Goal: Transaction & Acquisition: Purchase product/service

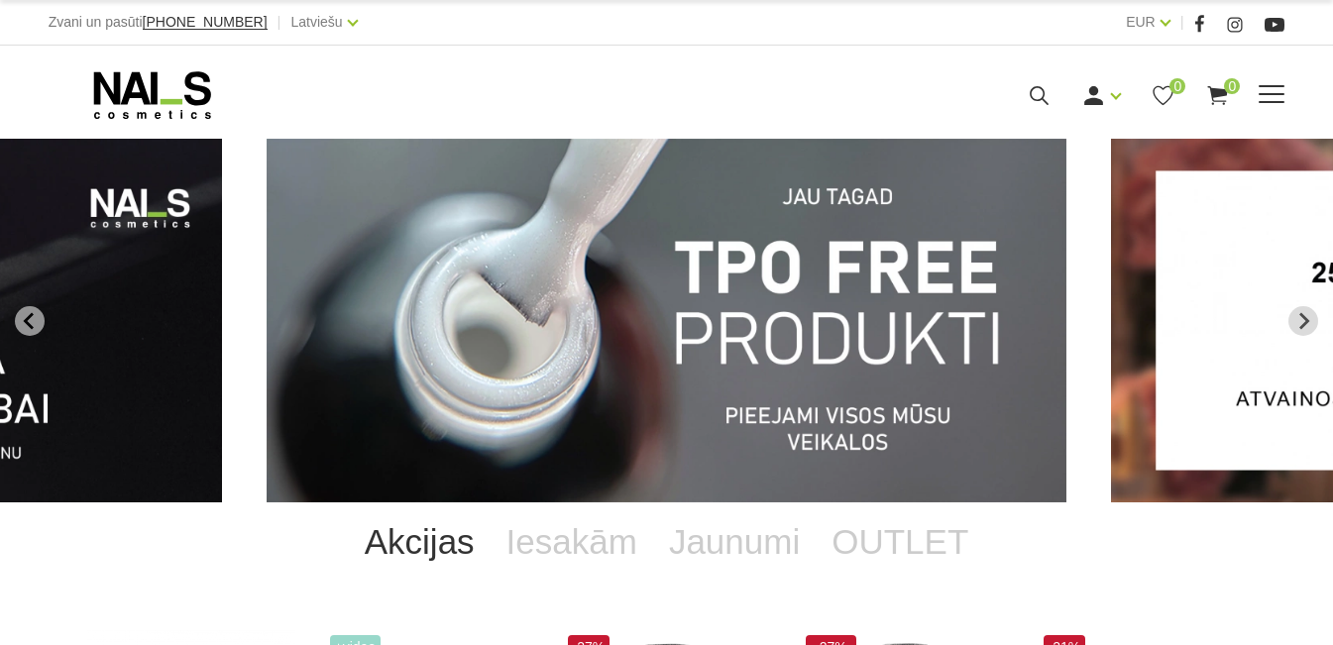
click at [0, 0] on link "Bāzes, topi un praimeri" at bounding box center [0, 0] width 0 height 0
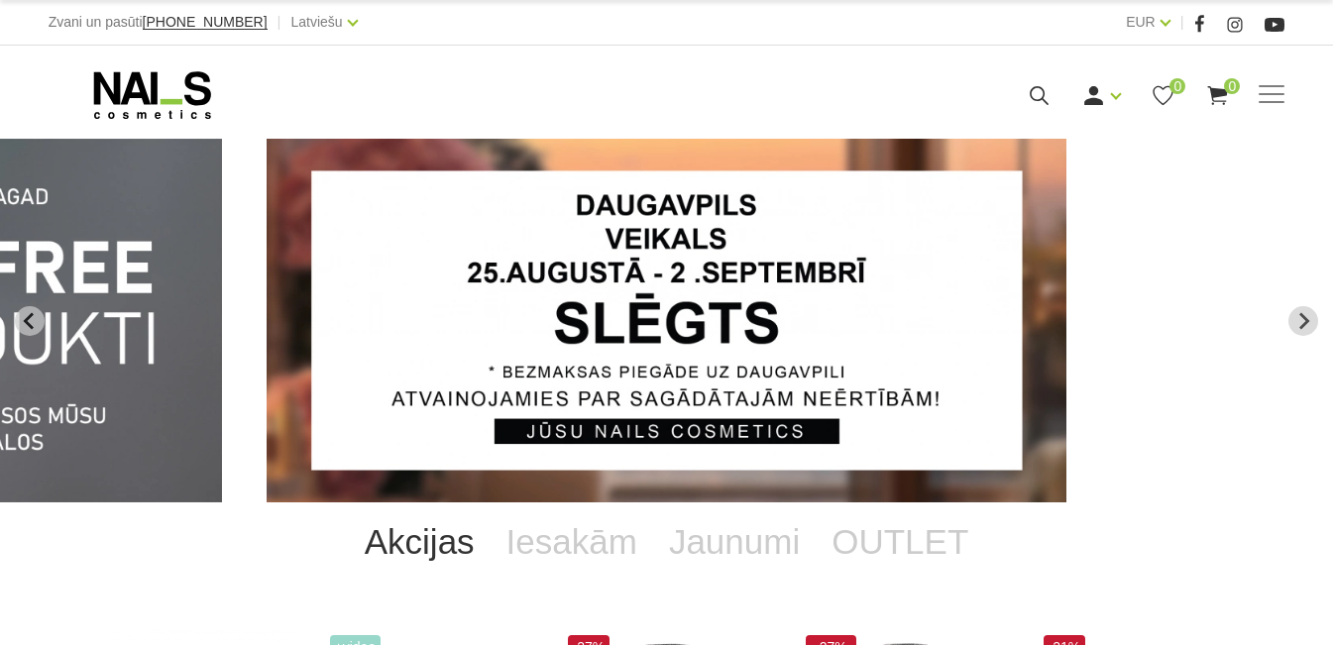
drag, startPoint x: 1301, startPoint y: 217, endPoint x: 722, endPoint y: 438, distance: 619.5
click at [1300, 140] on div "Manikīrs Gēllakas Bāzes, topi un praimeri Gēlu sistēmas Dizaina sistēmas Dažādi…" at bounding box center [666, 93] width 1333 height 94
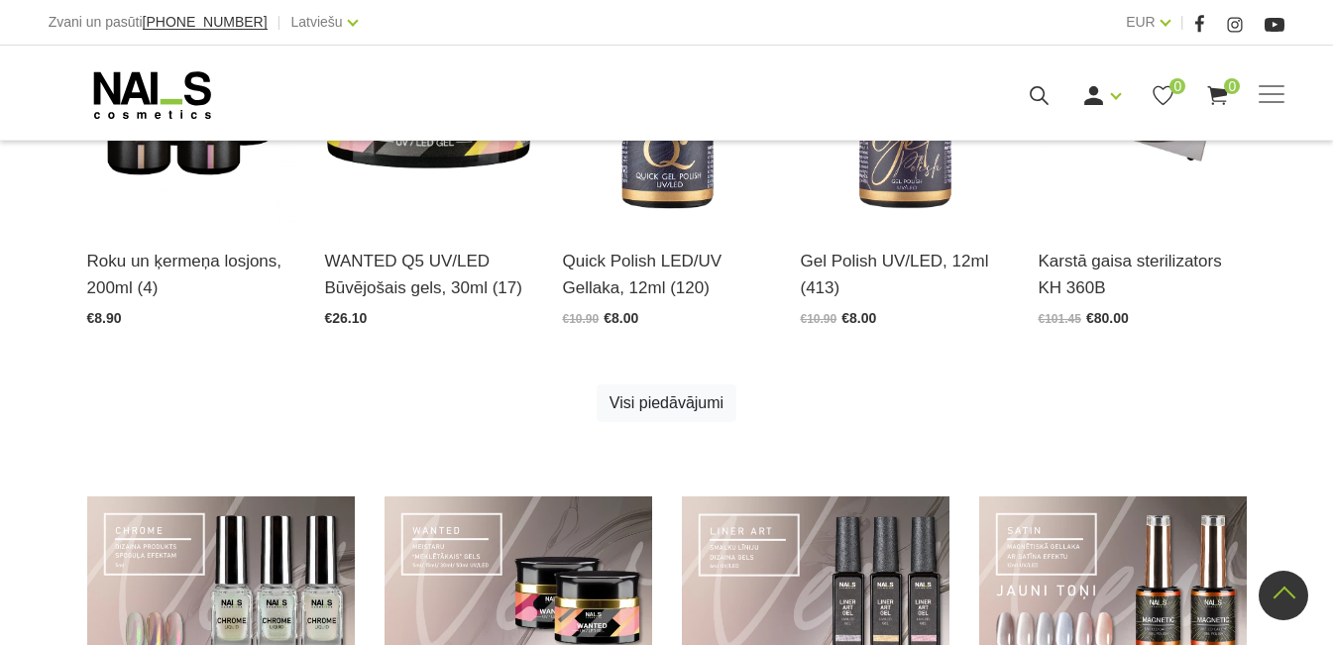
scroll to position [694, 0]
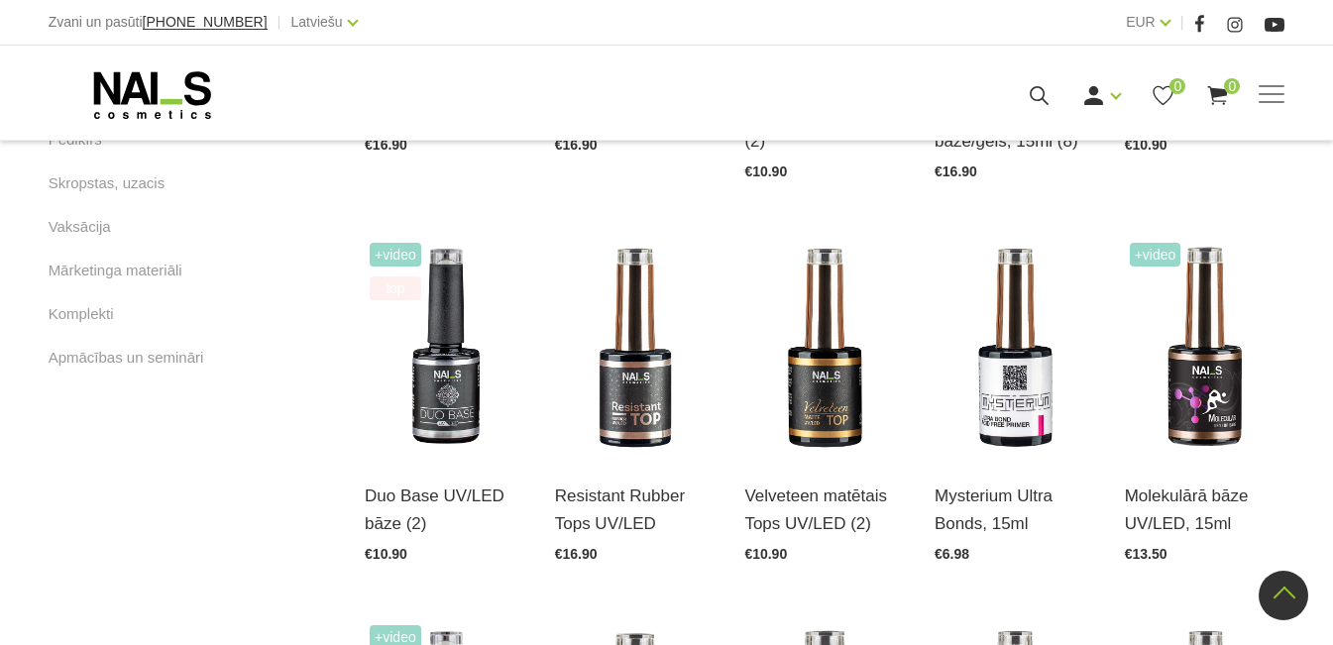
scroll to position [1288, 0]
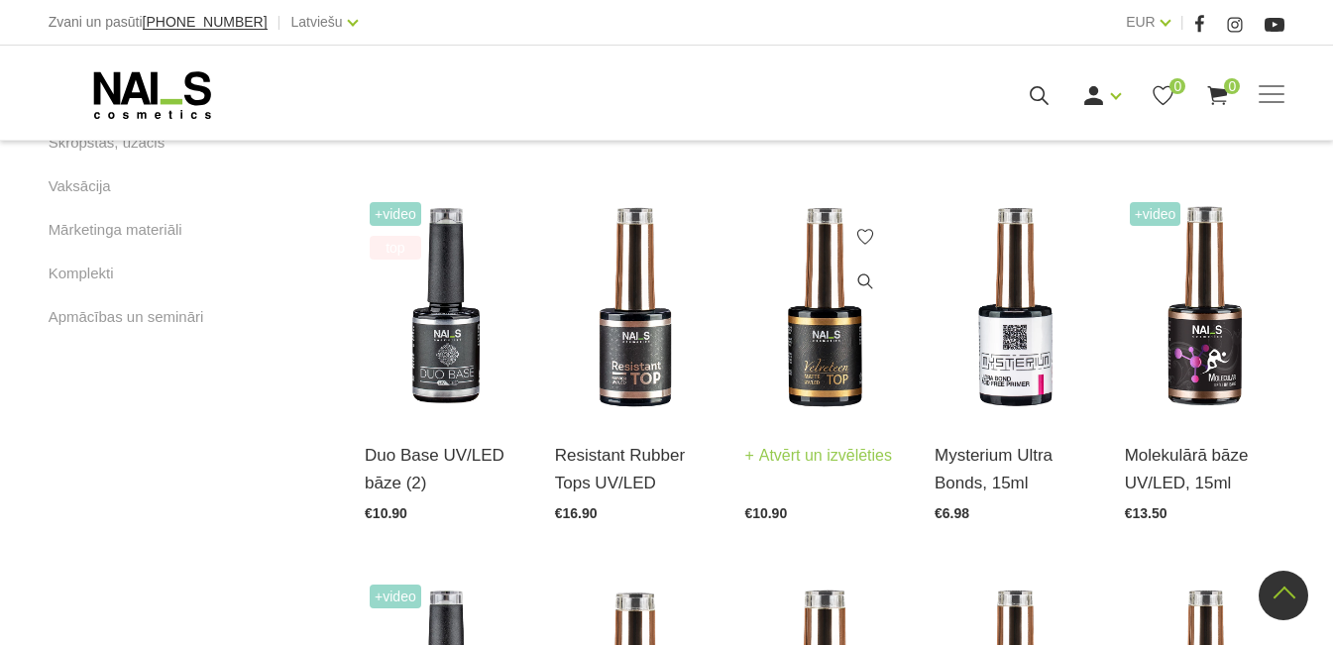
click at [808, 371] on img at bounding box center [824, 307] width 161 height 220
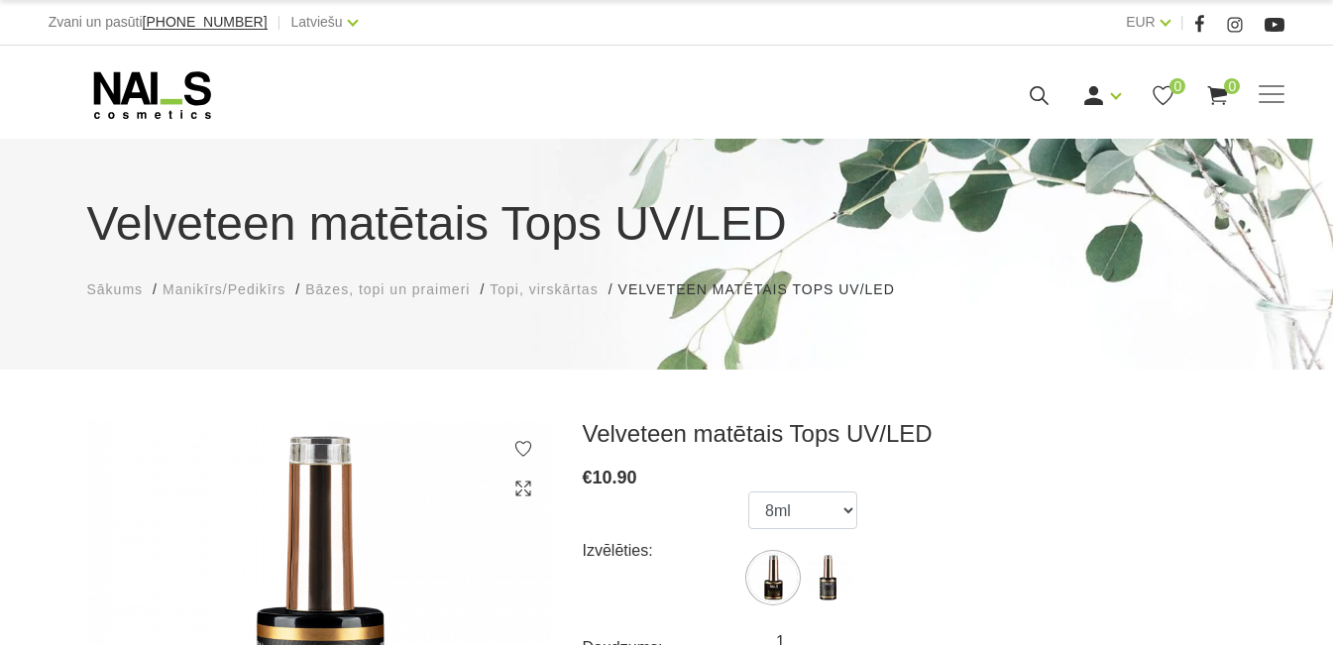
scroll to position [198, 0]
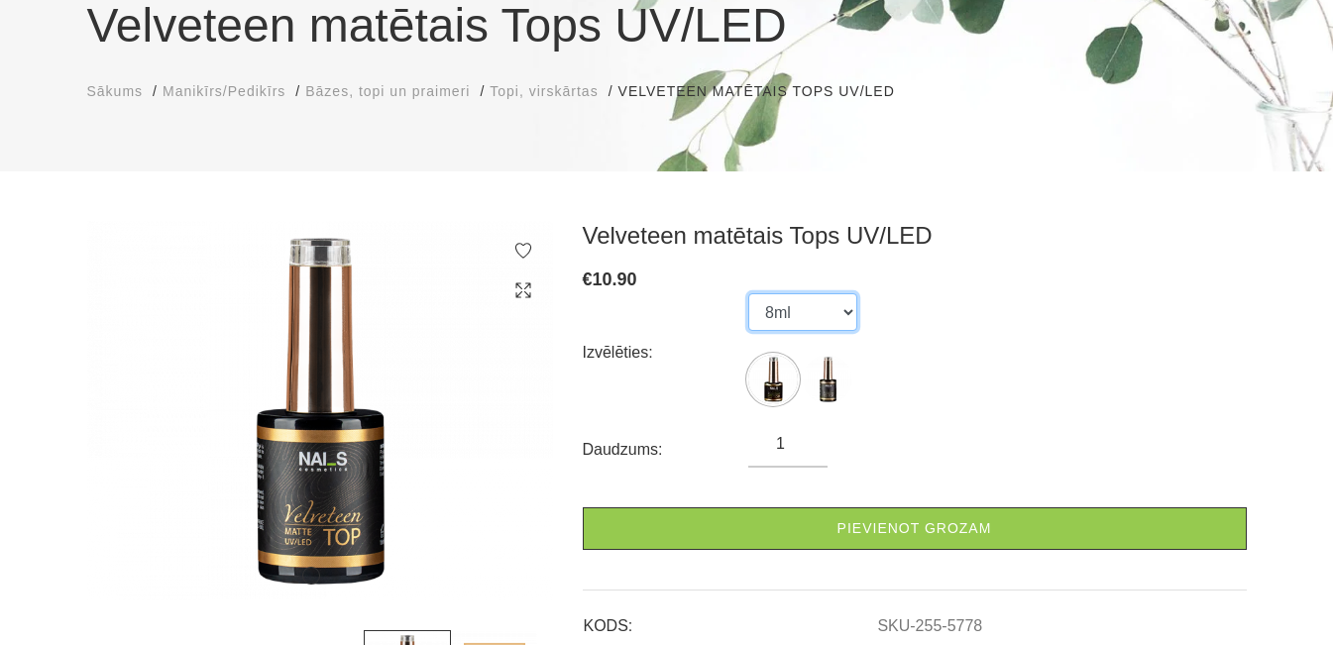
click at [789, 313] on select "8ml 15ml" at bounding box center [802, 312] width 109 height 38
click at [748, 293] on select "8ml 15ml" at bounding box center [802, 312] width 109 height 38
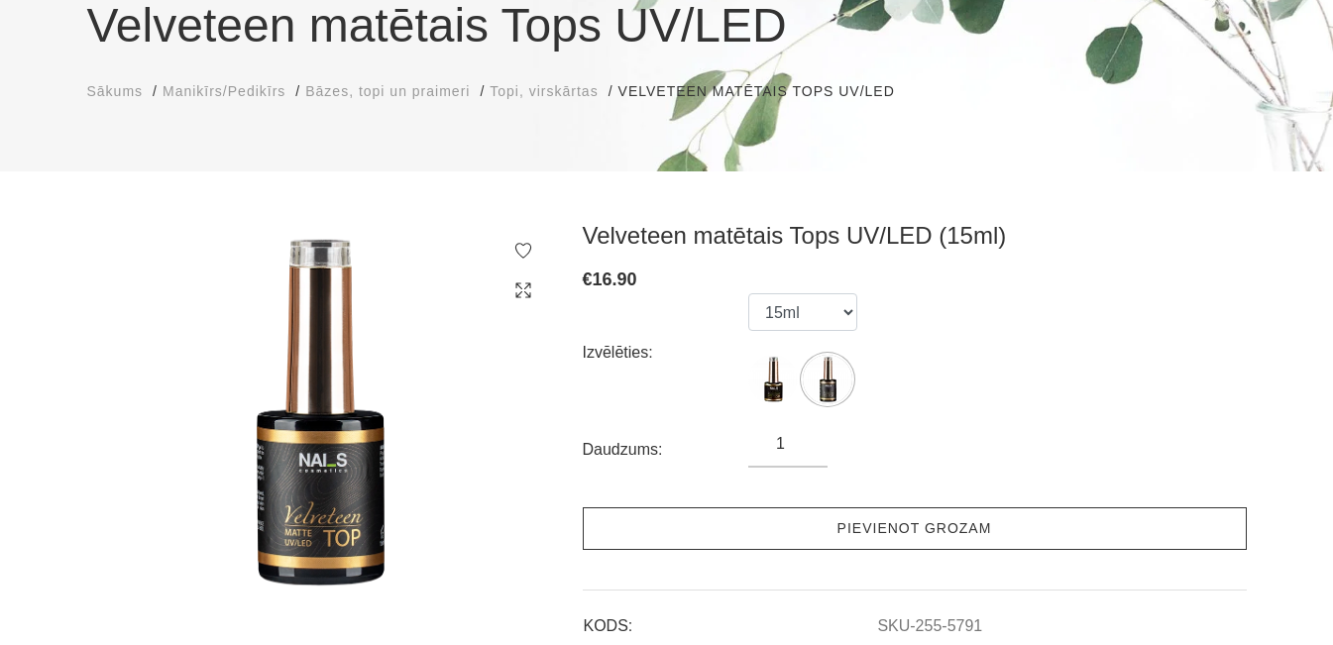
click at [780, 520] on link "Pievienot grozam" at bounding box center [915, 528] width 664 height 43
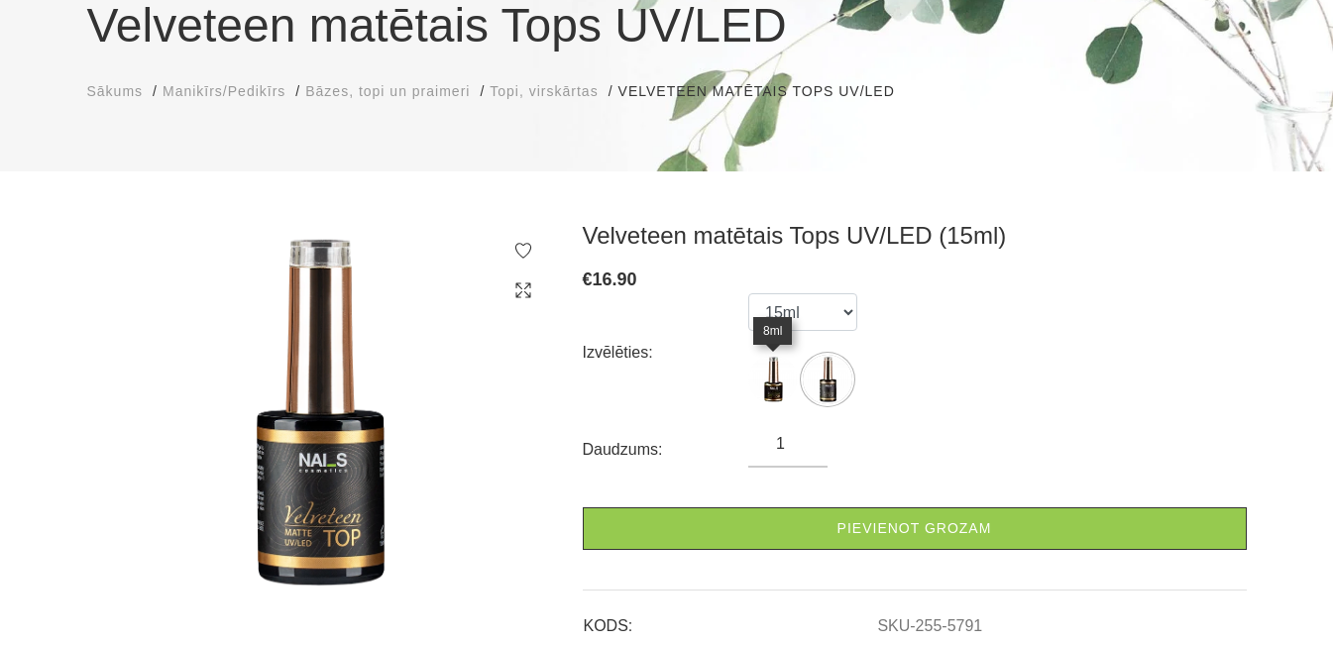
click at [764, 363] on img at bounding box center [773, 380] width 50 height 50
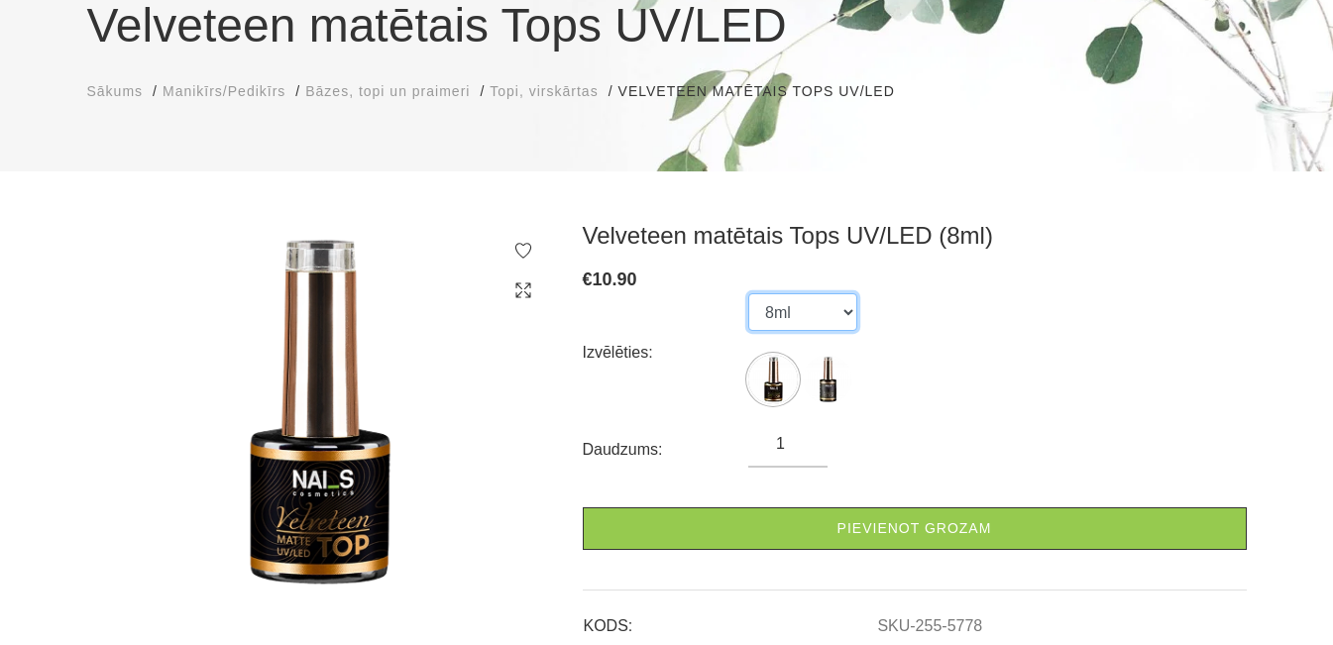
click at [798, 314] on select "8ml 15ml" at bounding box center [802, 312] width 109 height 38
click at [748, 293] on select "8ml 15ml" at bounding box center [802, 312] width 109 height 38
click at [837, 383] on img at bounding box center [828, 380] width 50 height 50
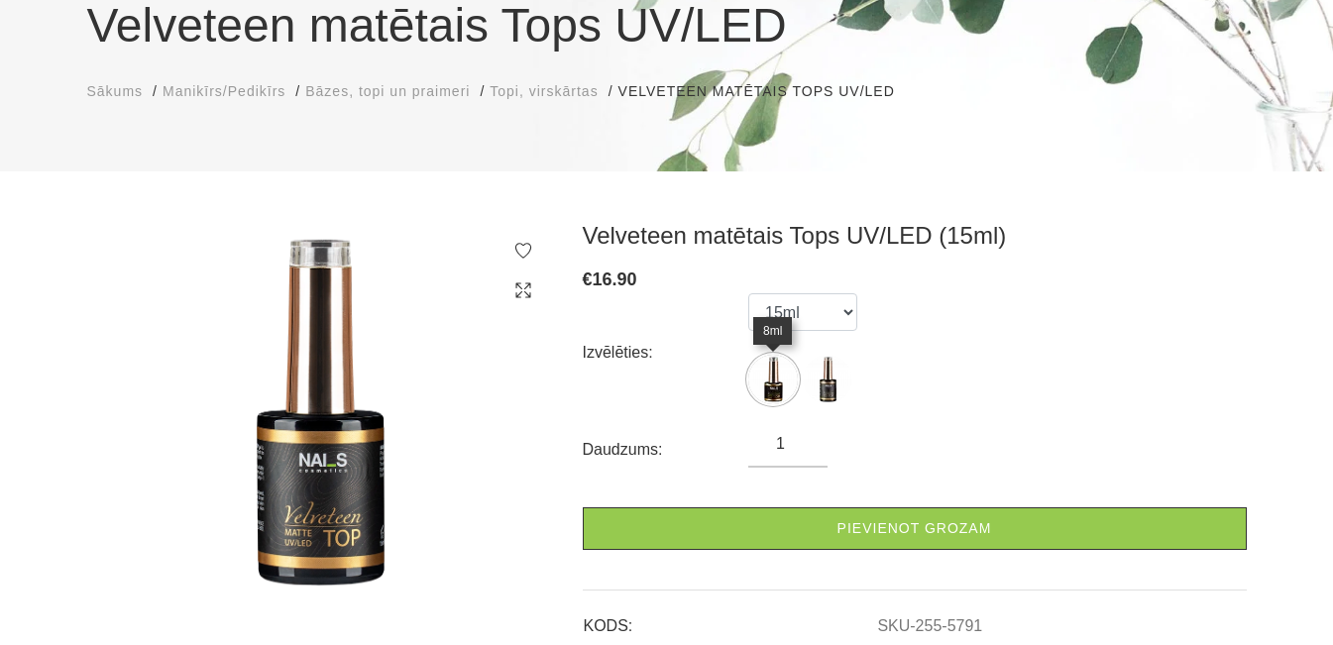
click at [783, 382] on img at bounding box center [773, 380] width 50 height 50
select select "5778"
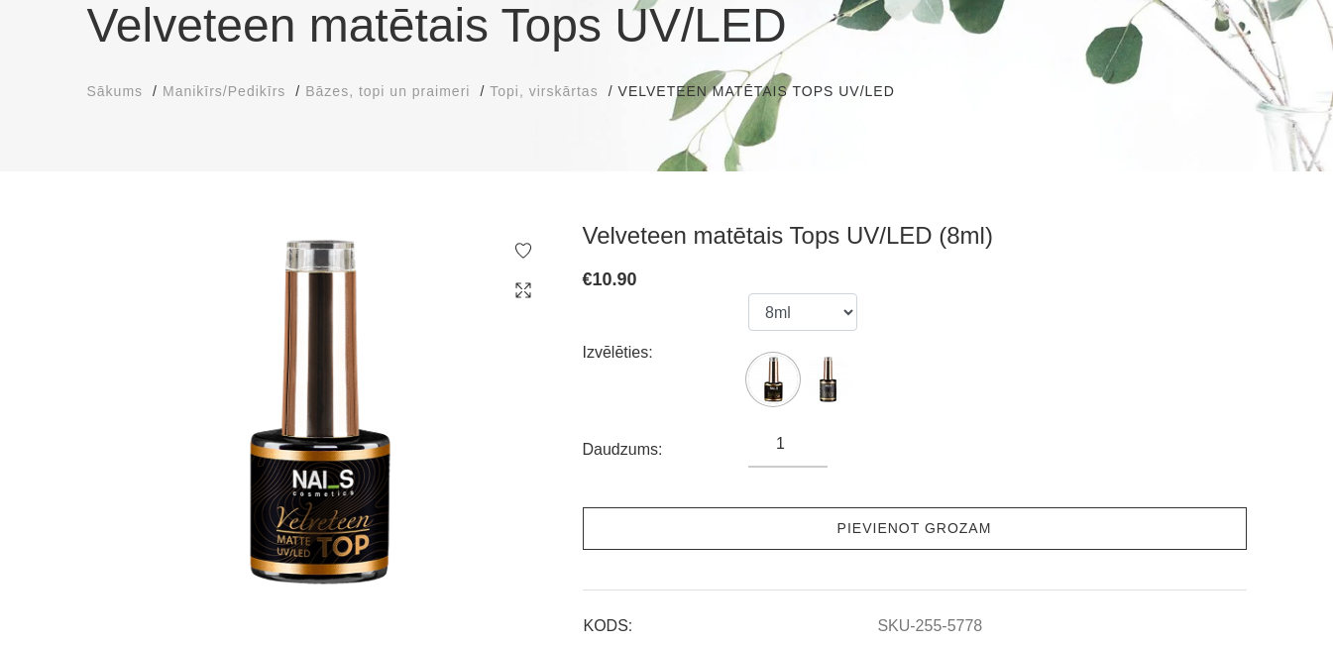
click at [819, 512] on link "Pievienot grozam" at bounding box center [915, 528] width 664 height 43
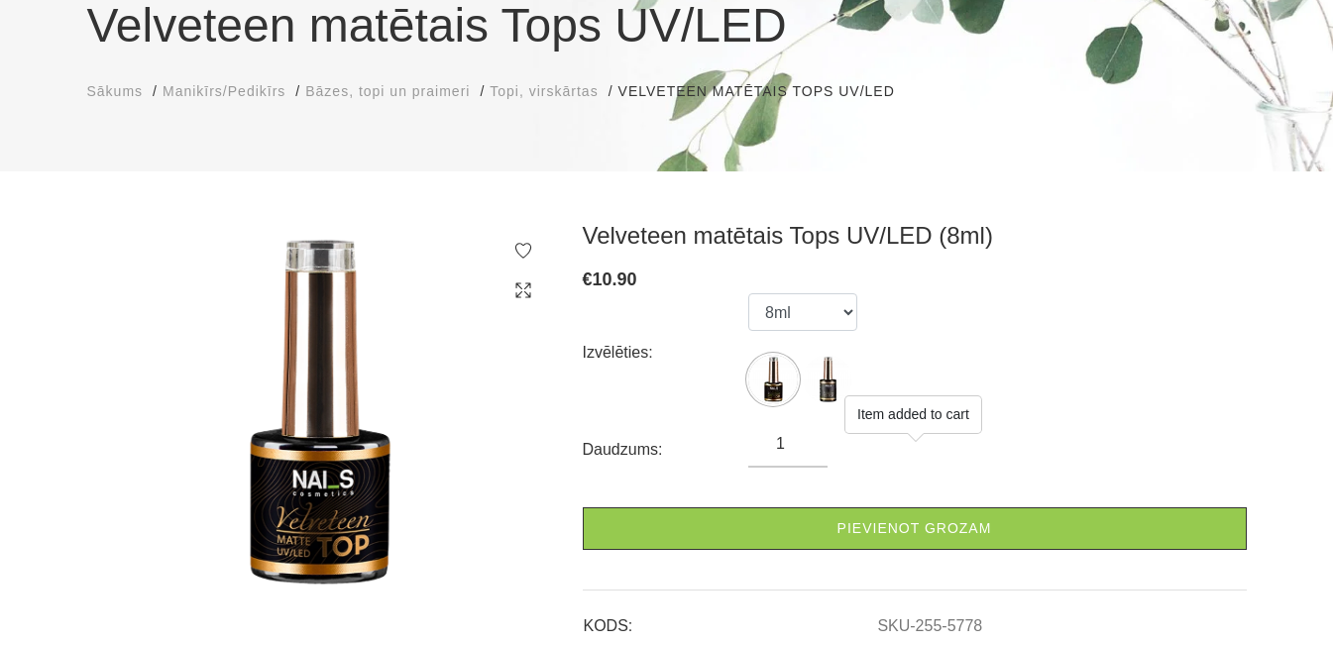
scroll to position [0, 0]
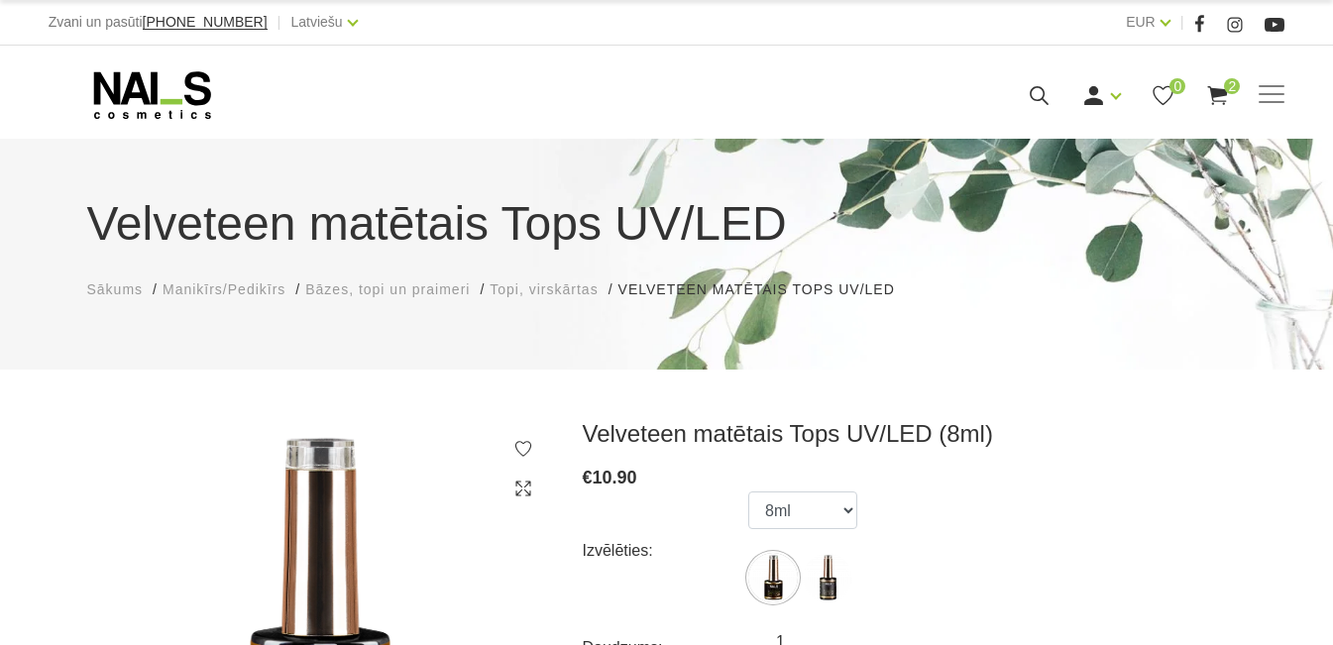
click at [535, 277] on div "Velveteen matētais Tops UV/LED Sākums Manikīrs/Pedikīrs Bāzes, topi un praimeri…" at bounding box center [666, 244] width 1189 height 112
click at [580, 287] on span "Topi, virskārtas" at bounding box center [544, 289] width 108 height 16
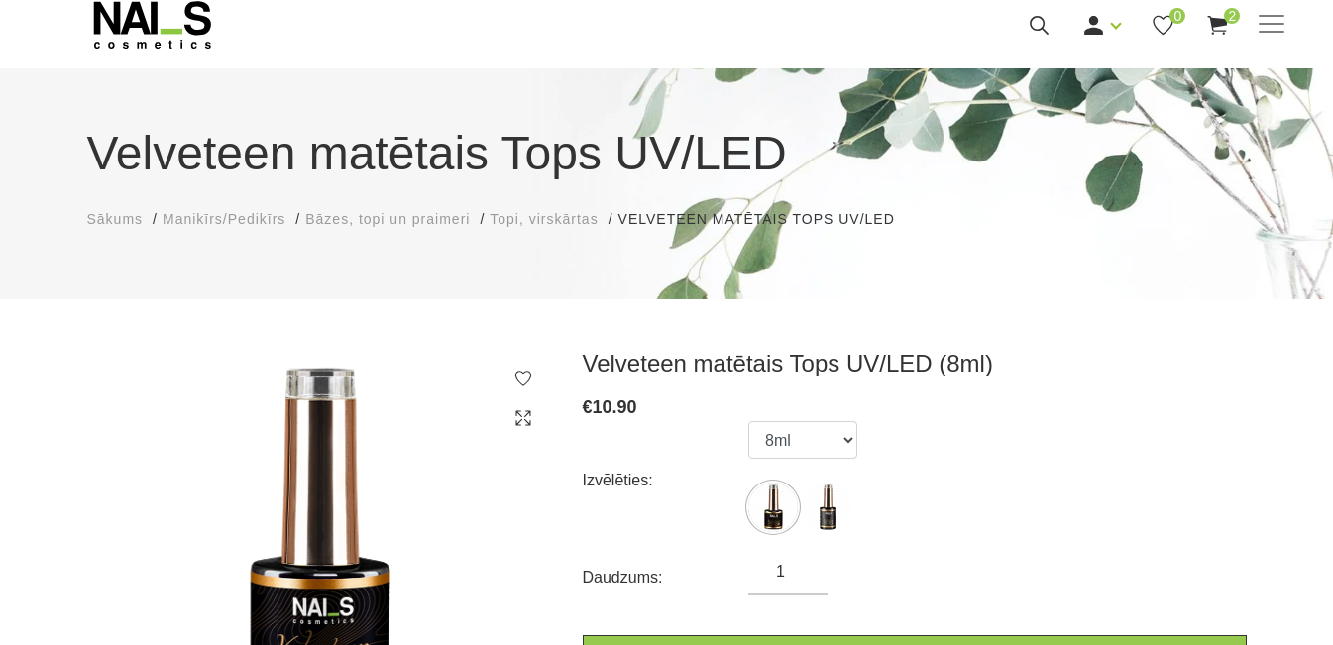
scroll to position [234, 0]
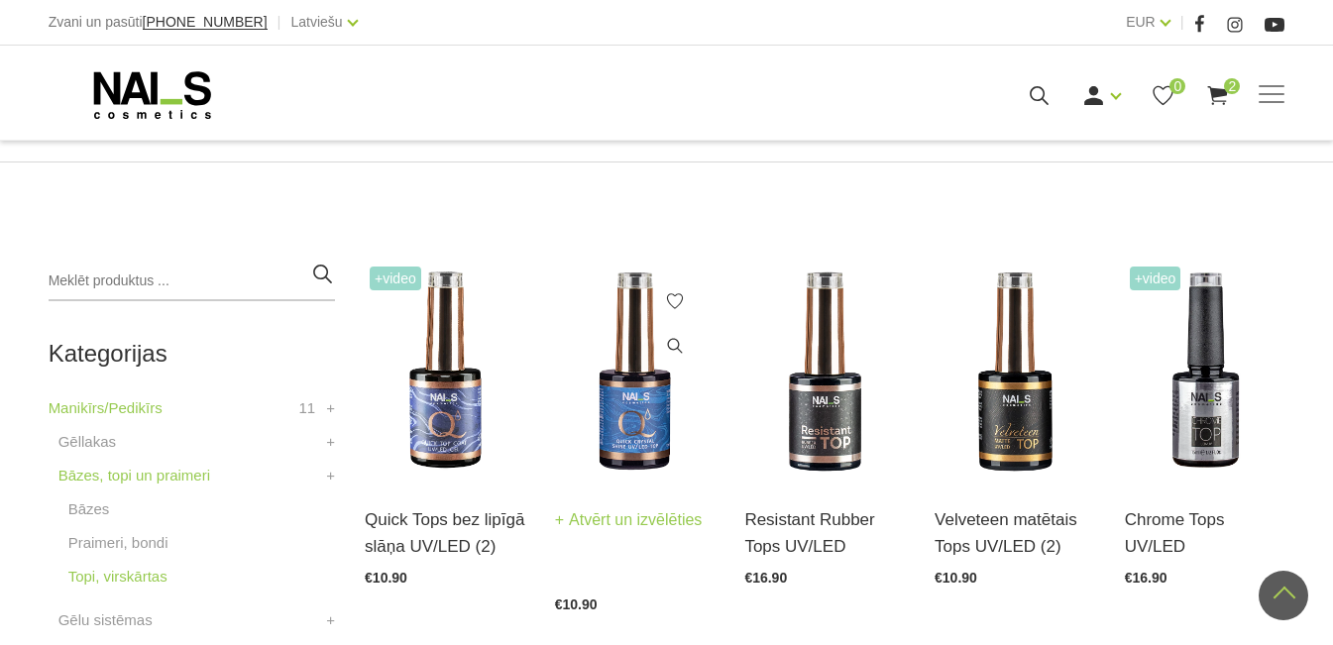
scroll to position [297, 0]
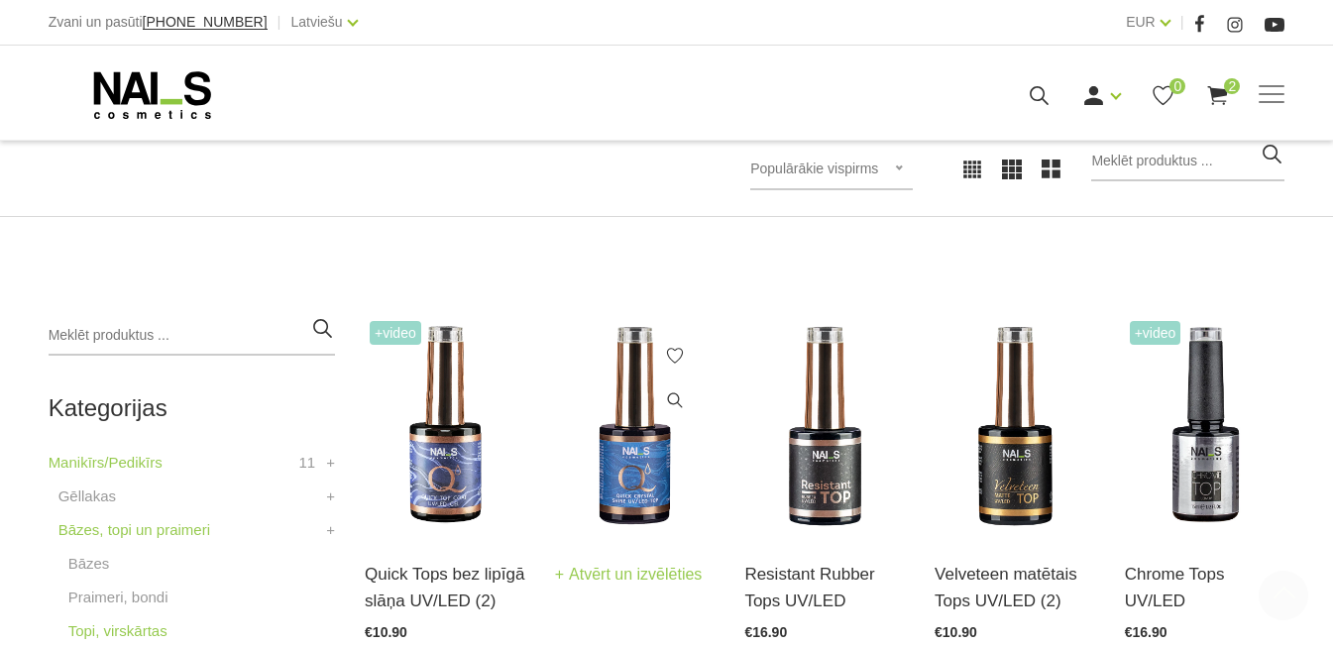
click at [639, 400] on img at bounding box center [635, 426] width 161 height 220
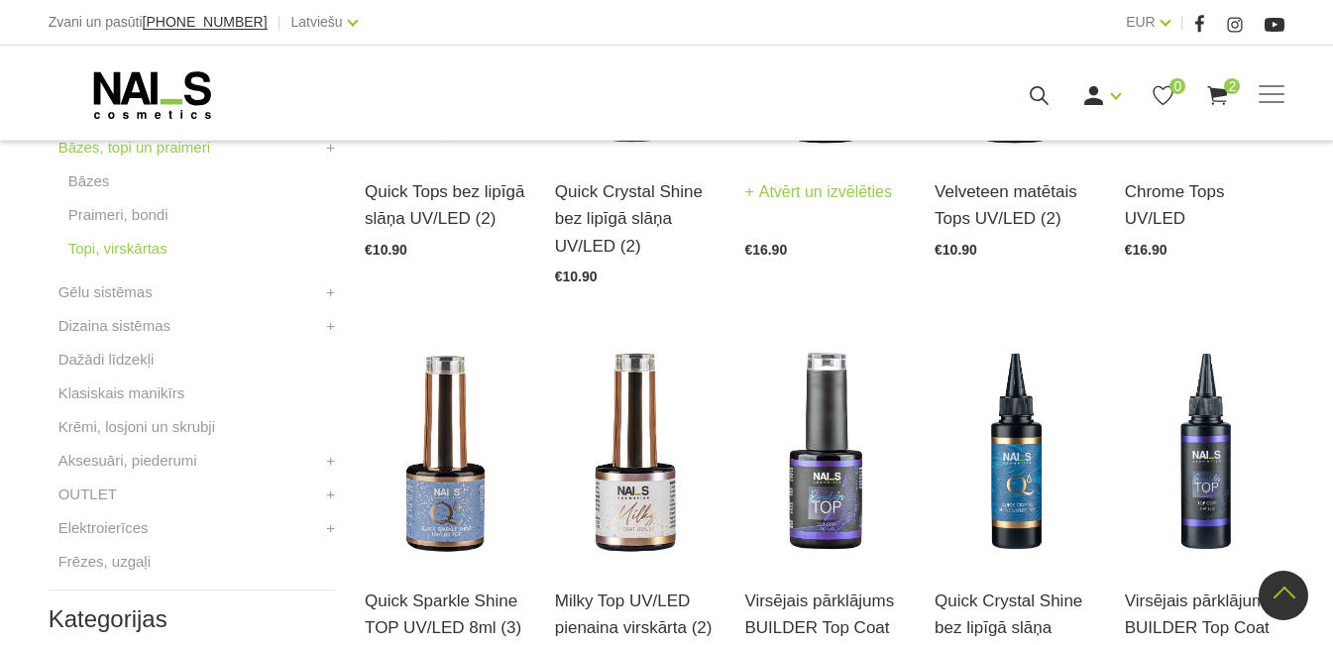
scroll to position [694, 0]
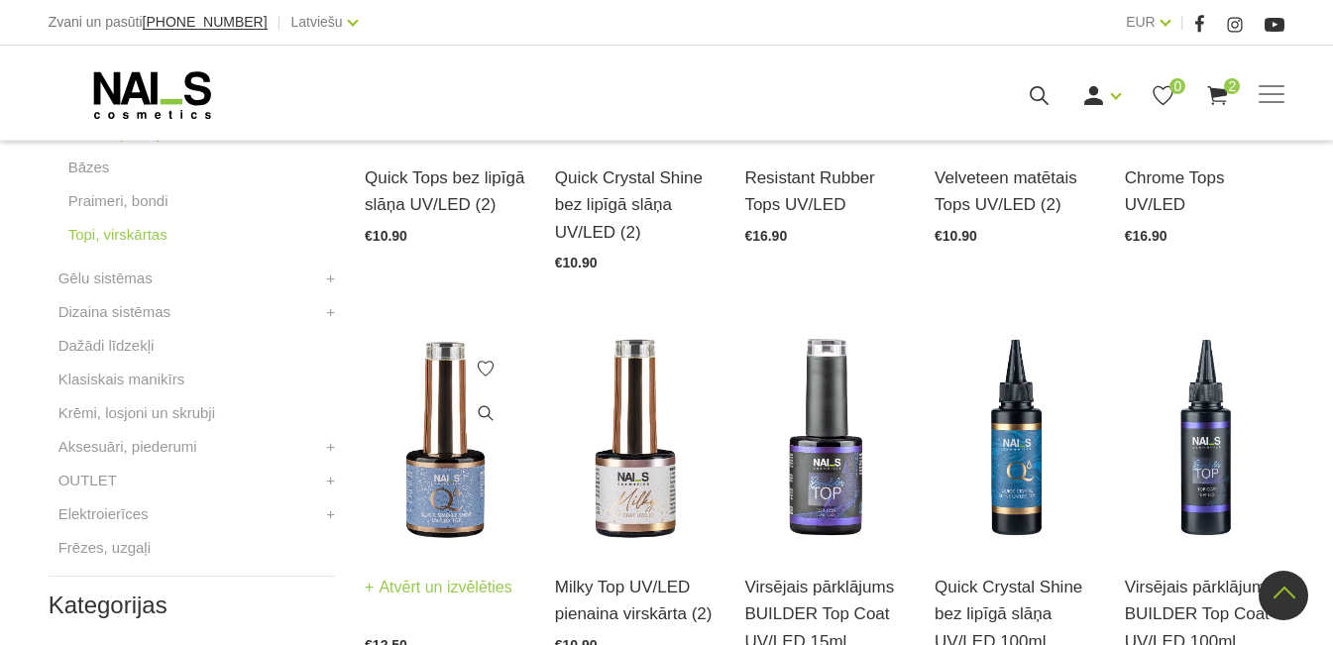
click at [432, 486] on img at bounding box center [445, 439] width 161 height 220
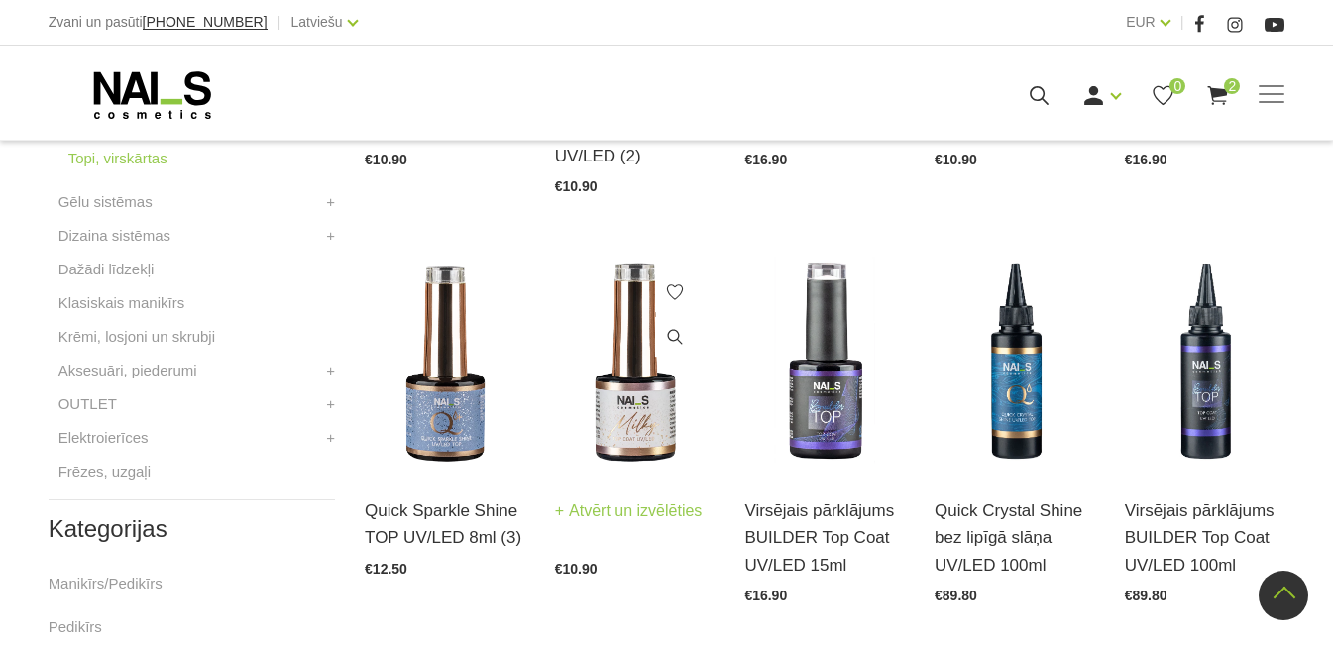
scroll to position [793, 0]
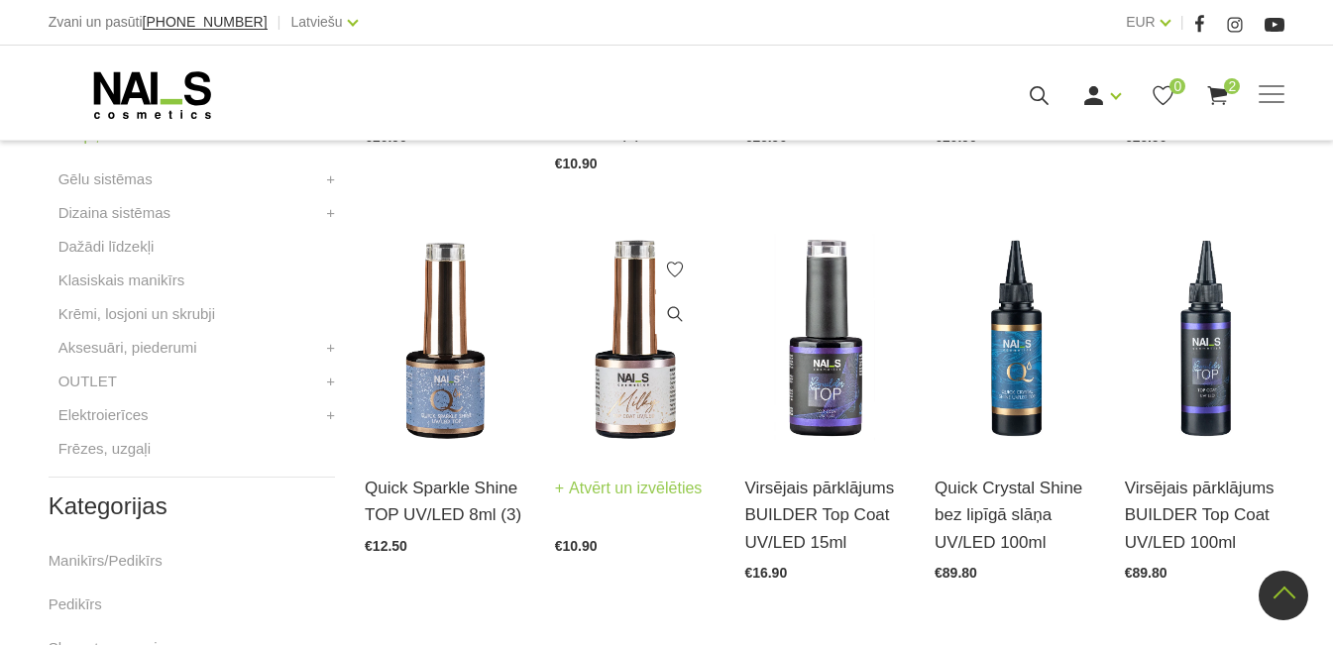
click at [623, 401] on img at bounding box center [635, 340] width 161 height 220
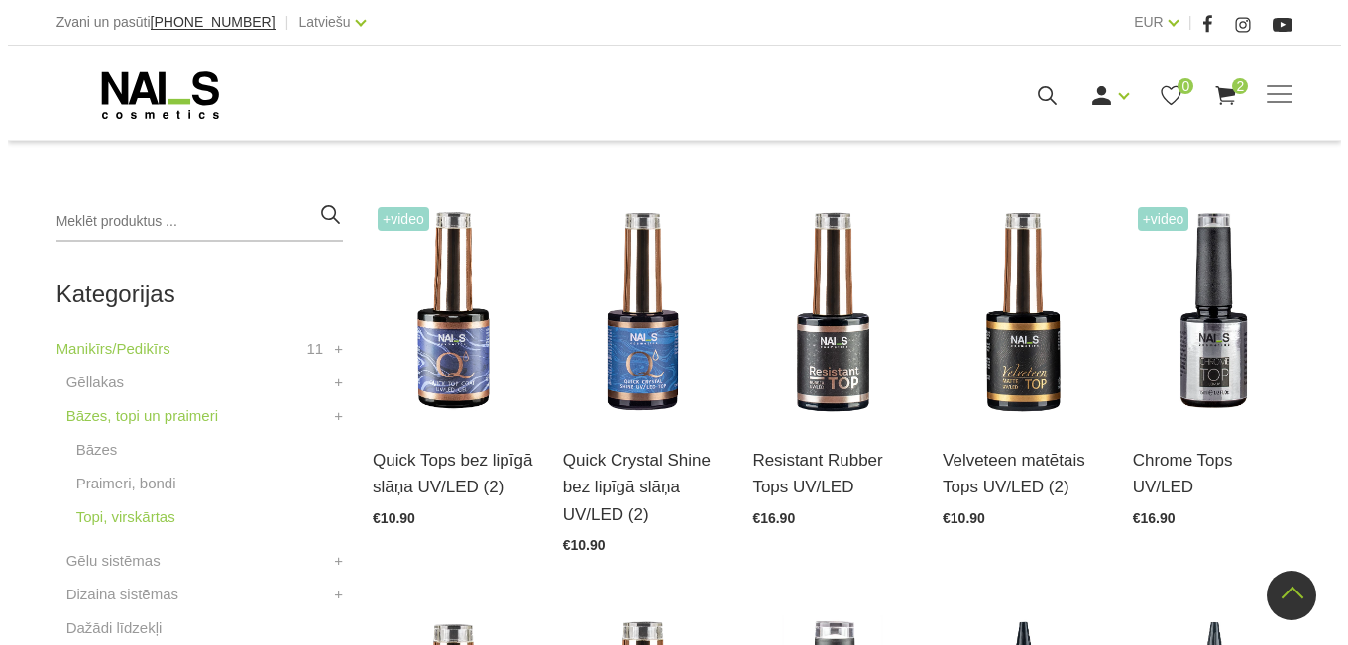
scroll to position [396, 0]
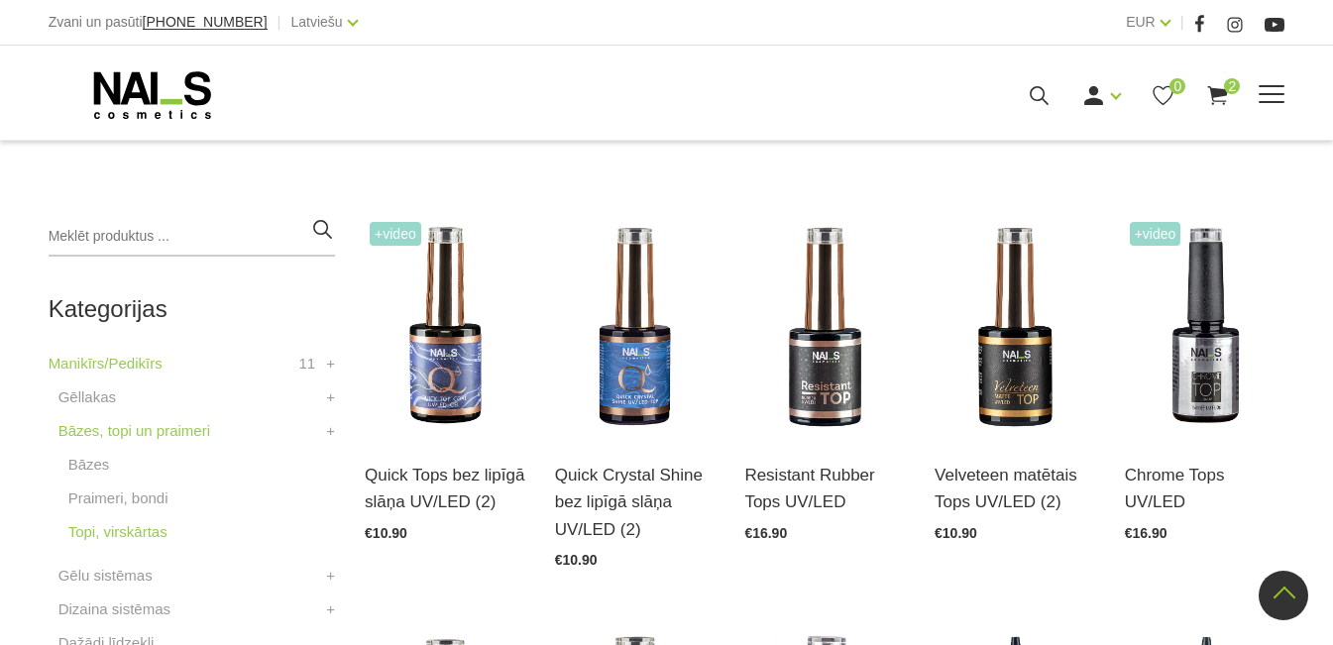
click at [1230, 108] on icon at bounding box center [1217, 95] width 25 height 25
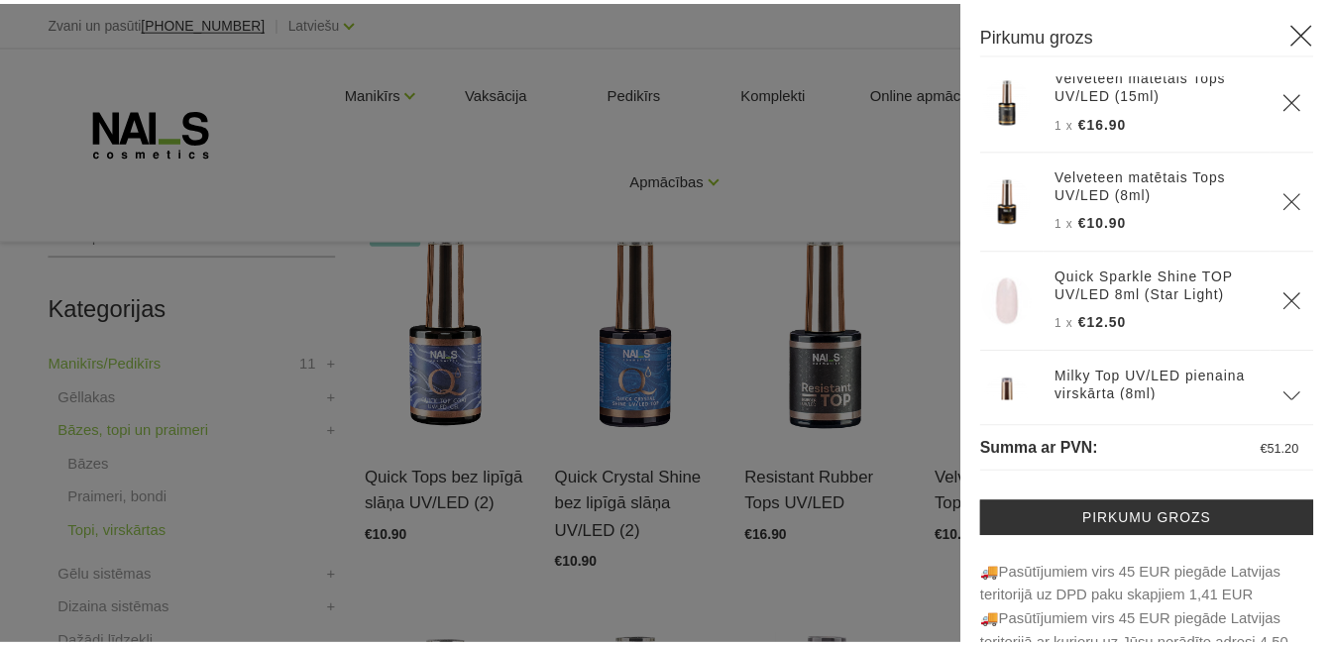
scroll to position [0, 0]
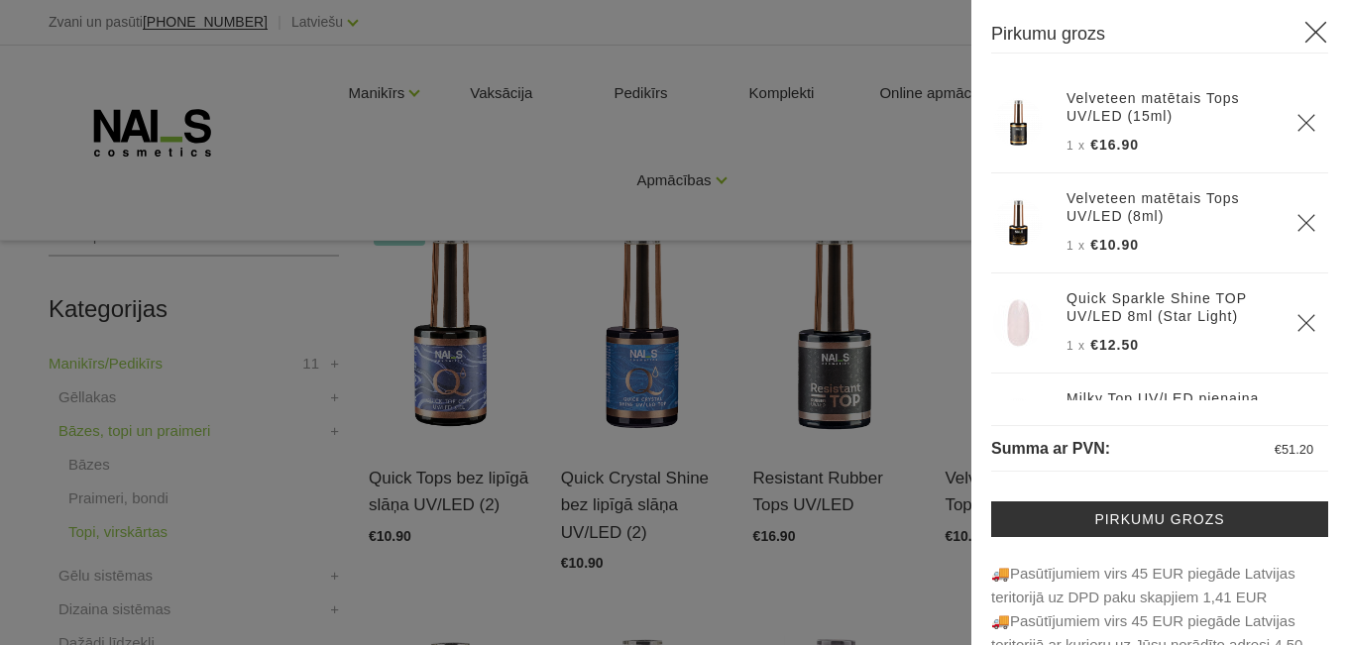
click at [1296, 116] on icon "Delete" at bounding box center [1306, 123] width 20 height 20
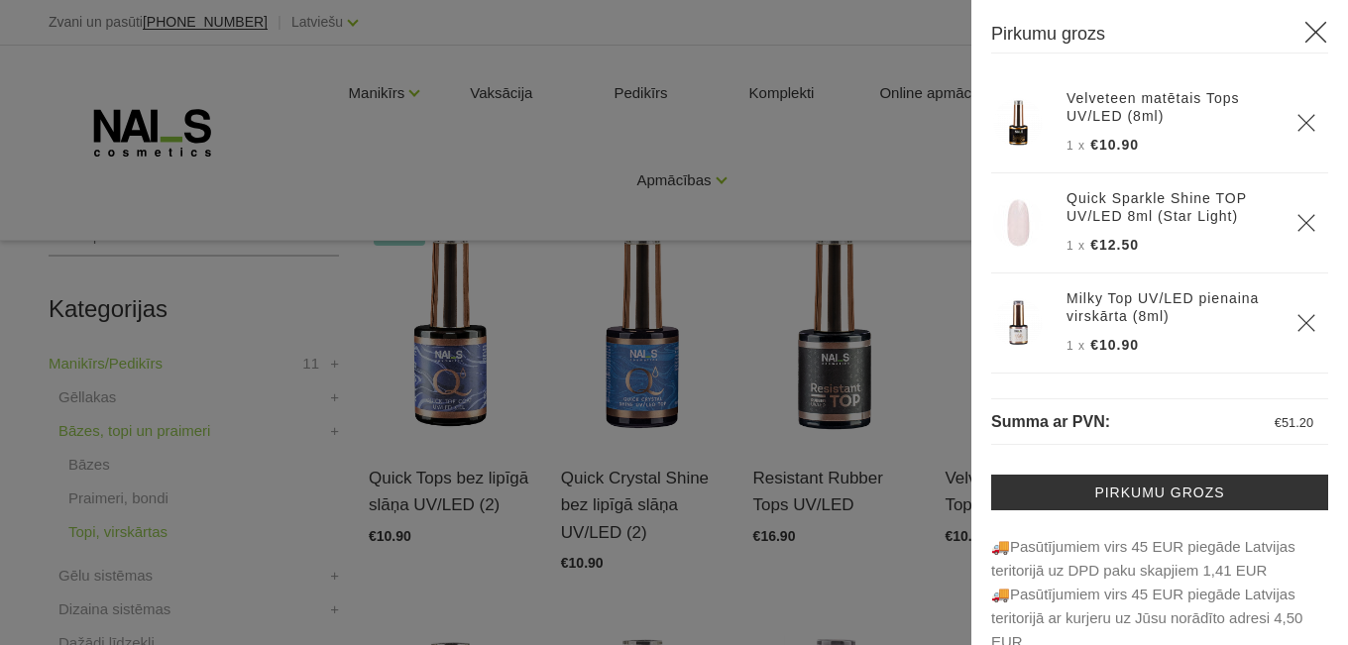
drag, startPoint x: 759, startPoint y: 597, endPoint x: 750, endPoint y: 565, distance: 32.9
click at [757, 591] on div at bounding box center [674, 322] width 1348 height 645
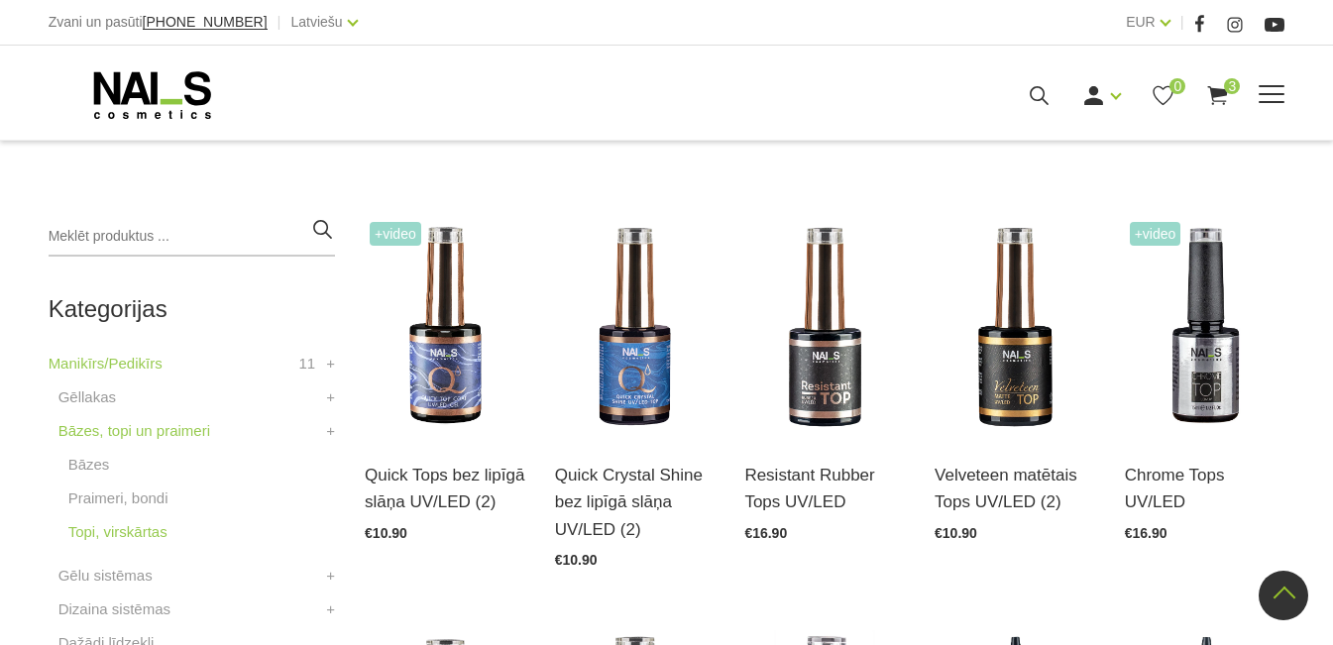
click at [0, 0] on link "Gēlu sistēmas" at bounding box center [0, 0] width 0 height 0
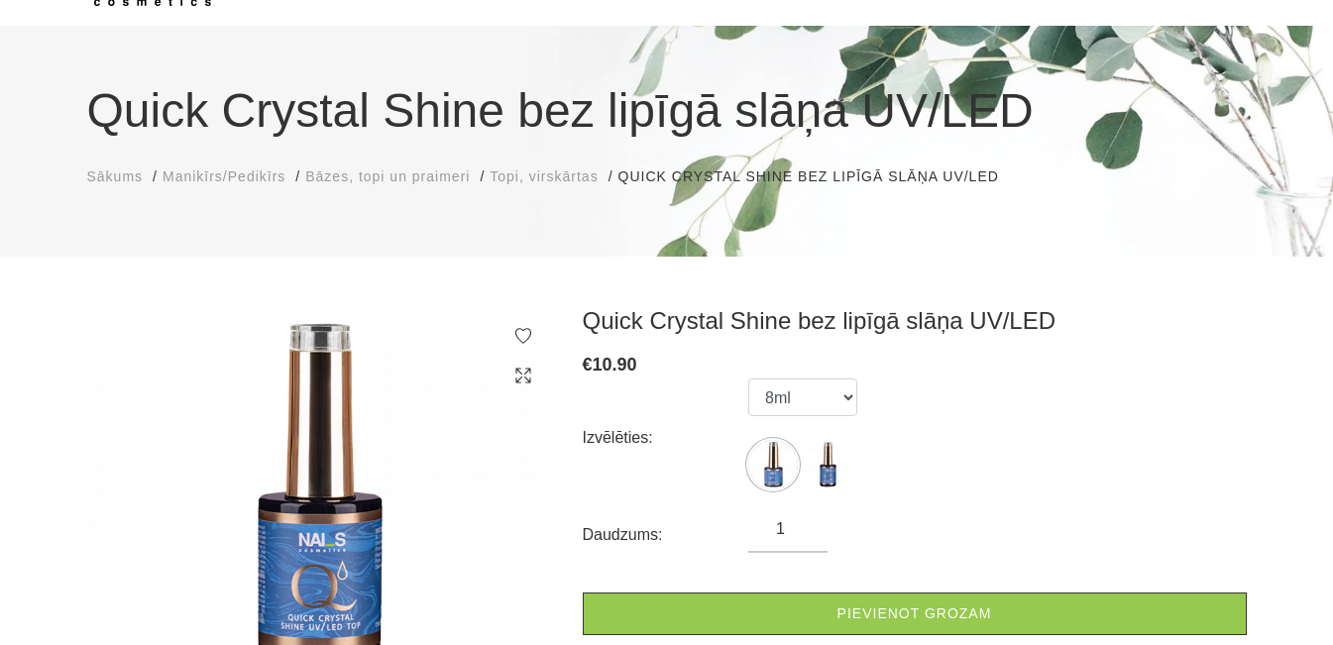
scroll to position [198, 0]
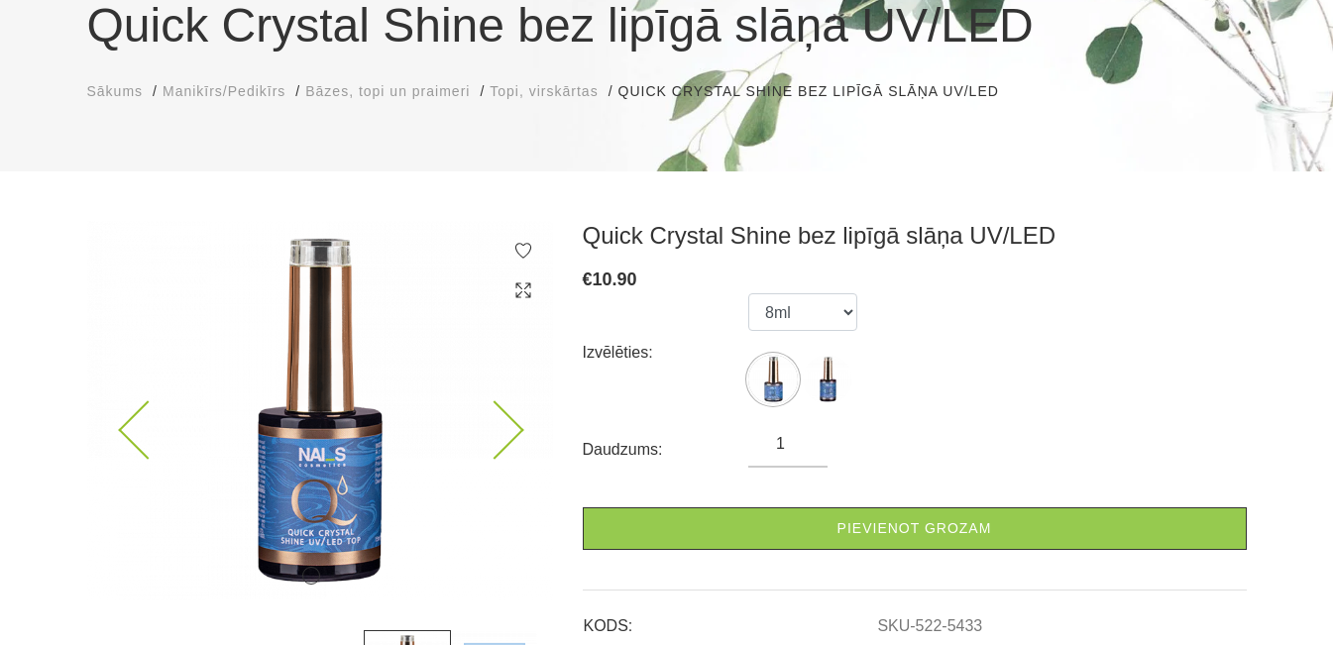
click at [466, 428] on icon at bounding box center [494, 430] width 58 height 58
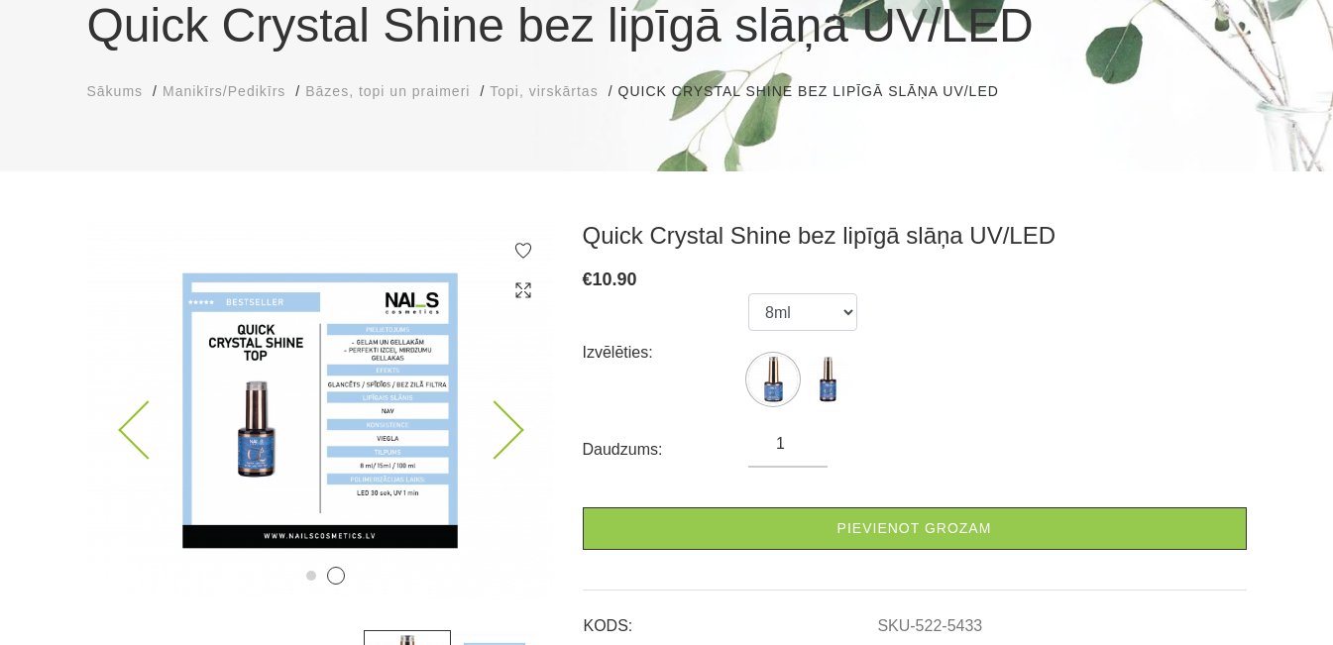
click at [466, 428] on icon at bounding box center [494, 430] width 58 height 58
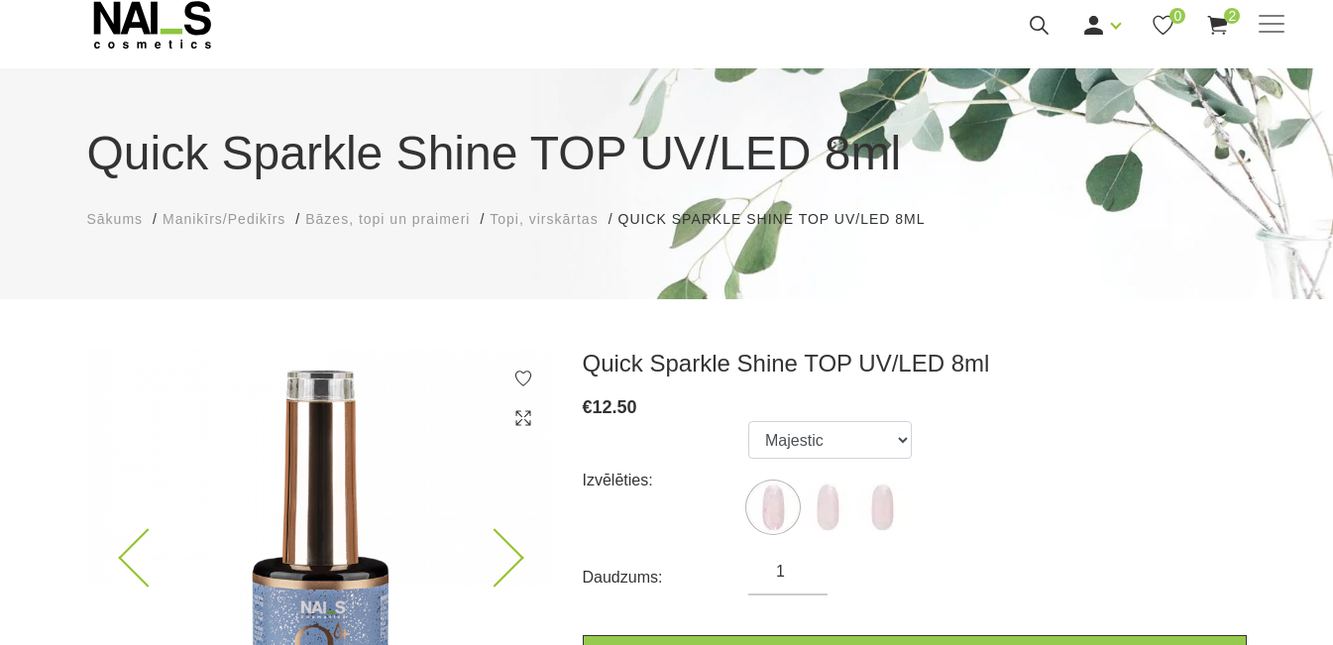
scroll to position [297, 0]
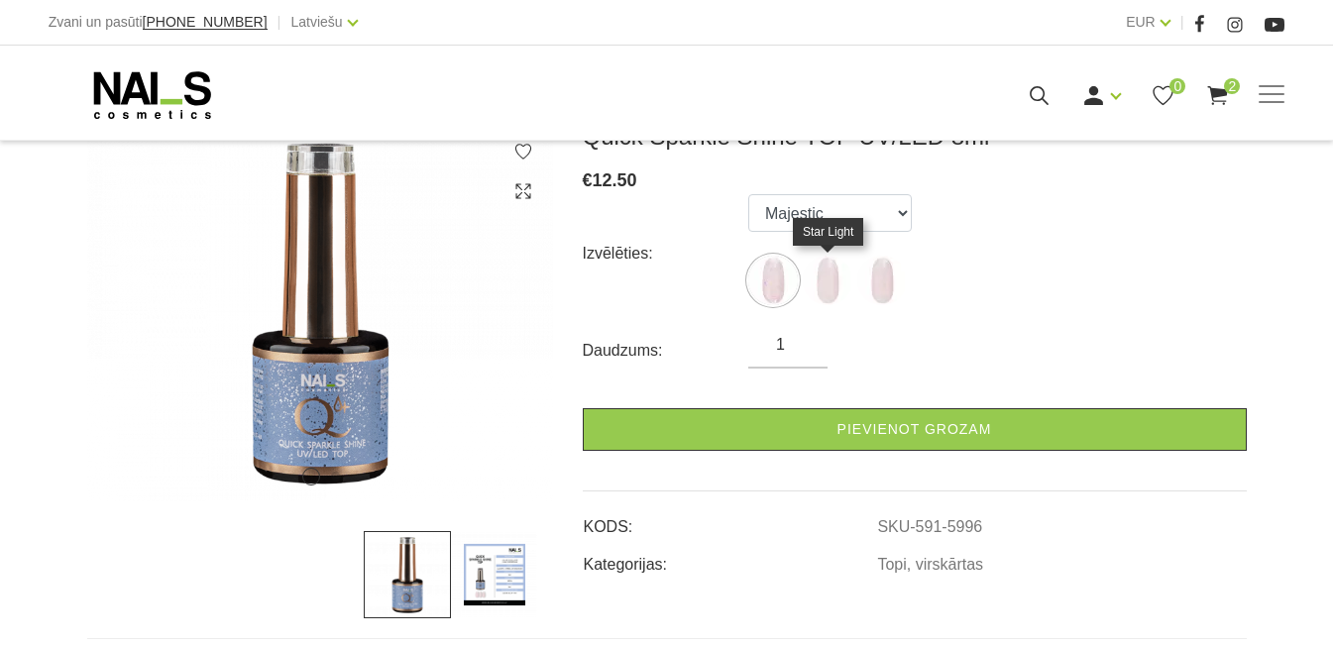
click at [825, 275] on img at bounding box center [828, 281] width 50 height 50
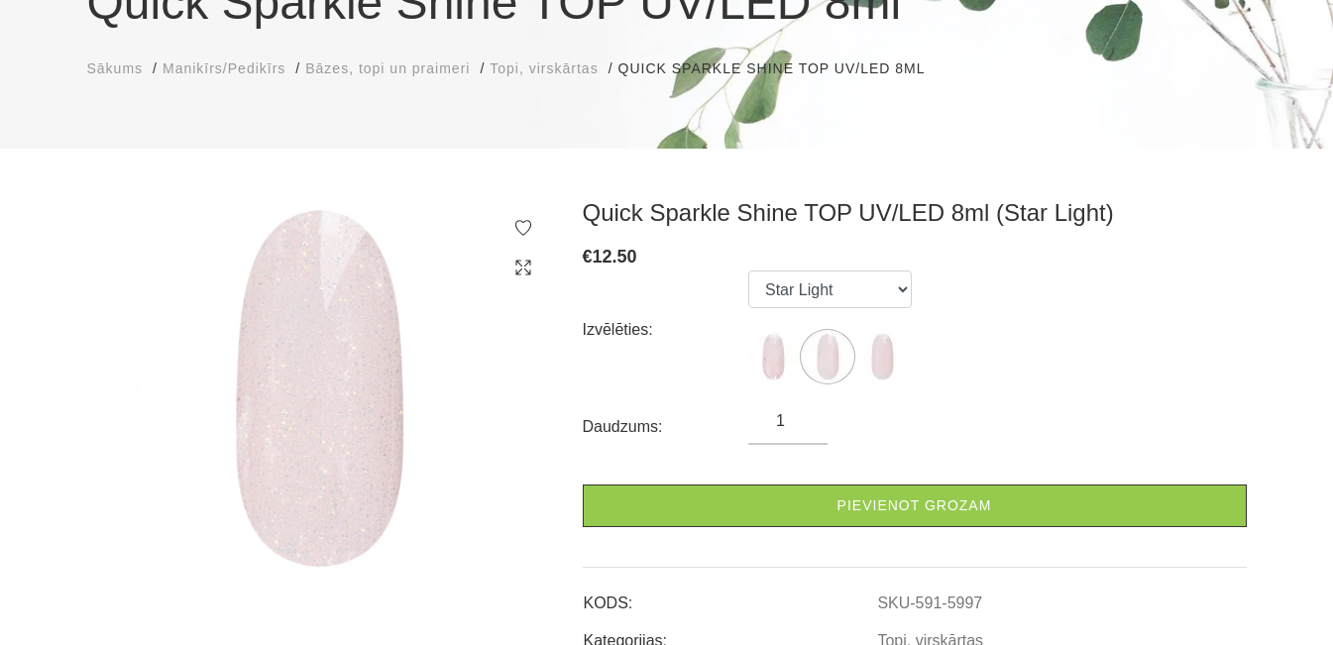
scroll to position [198, 0]
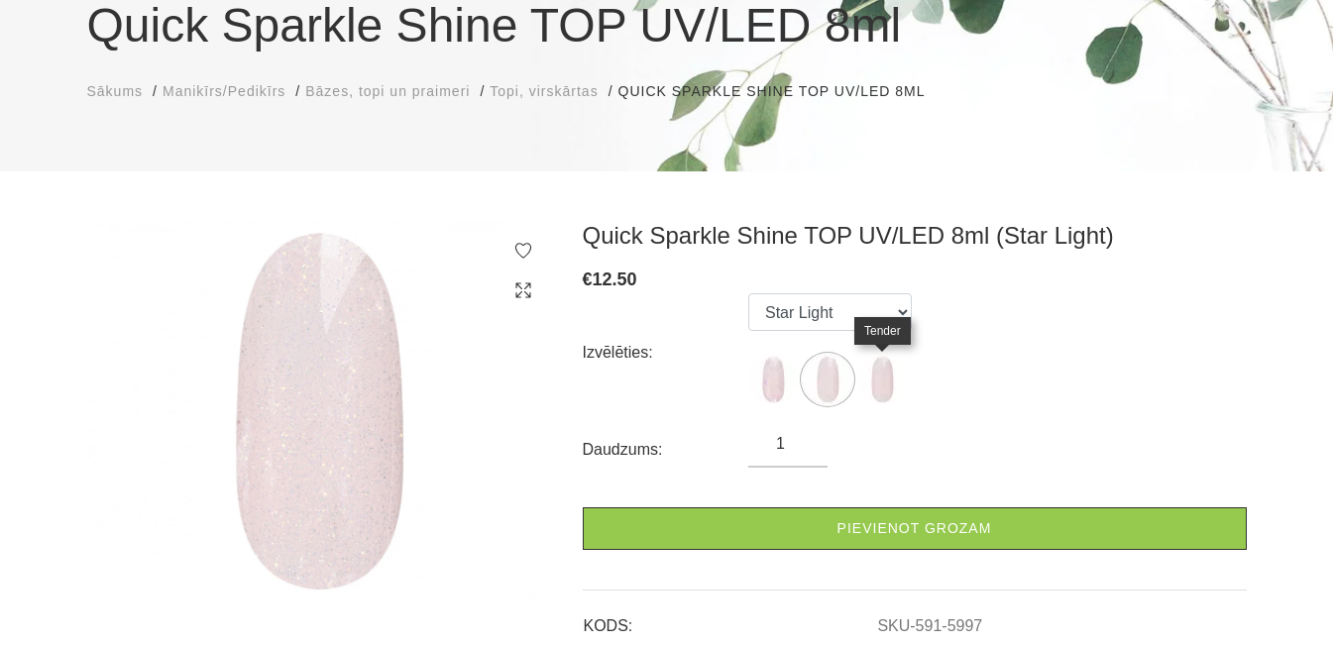
click at [875, 402] on img at bounding box center [882, 380] width 50 height 50
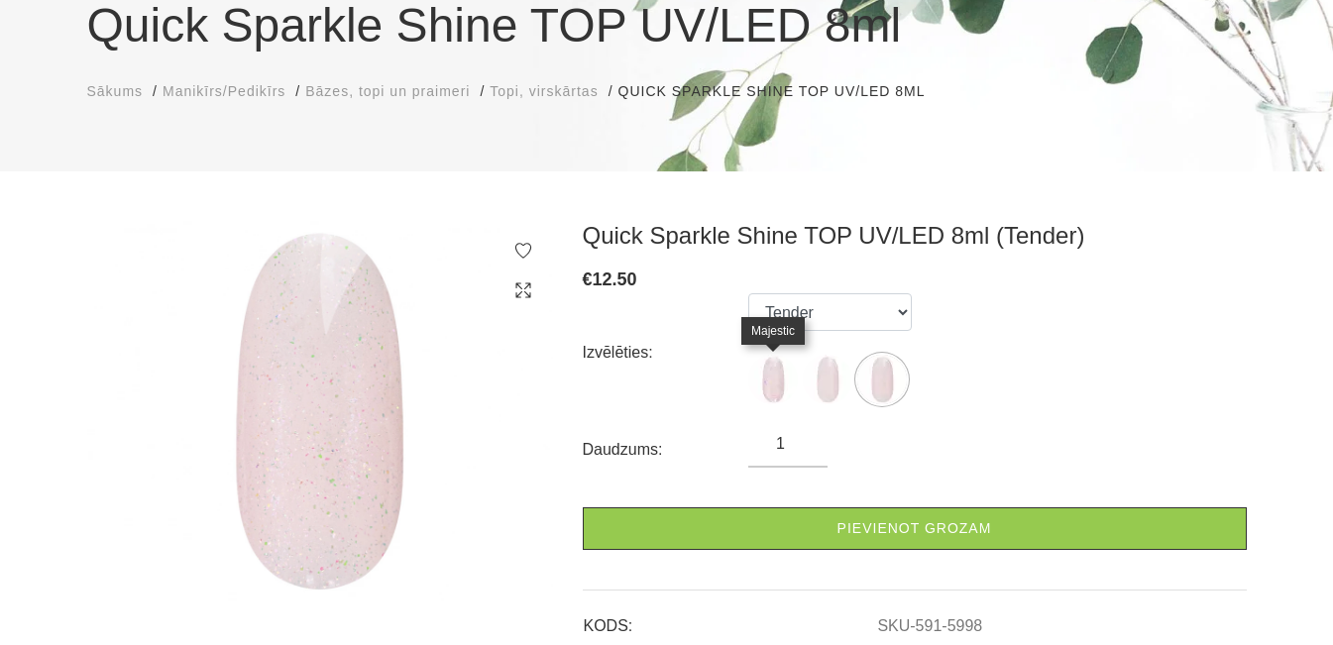
click at [780, 382] on img at bounding box center [773, 380] width 50 height 50
click at [843, 374] on img at bounding box center [828, 380] width 50 height 50
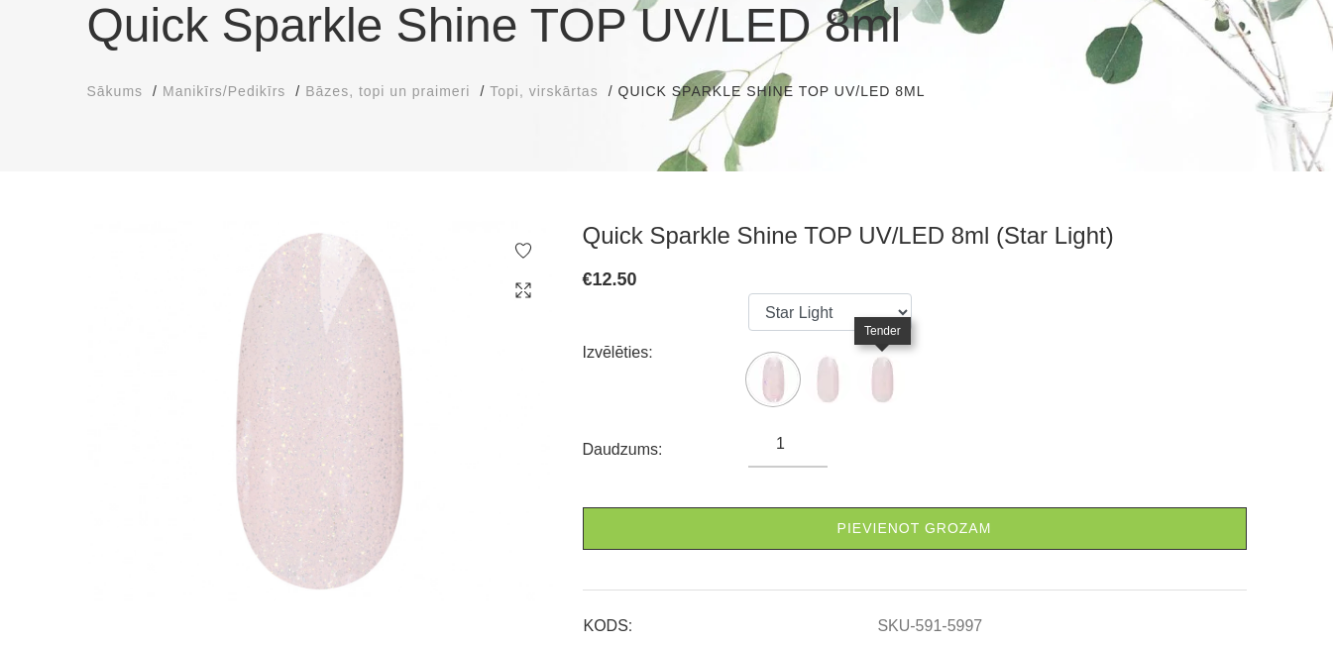
click at [895, 375] on img at bounding box center [882, 380] width 50 height 50
click at [873, 377] on img at bounding box center [882, 380] width 50 height 50
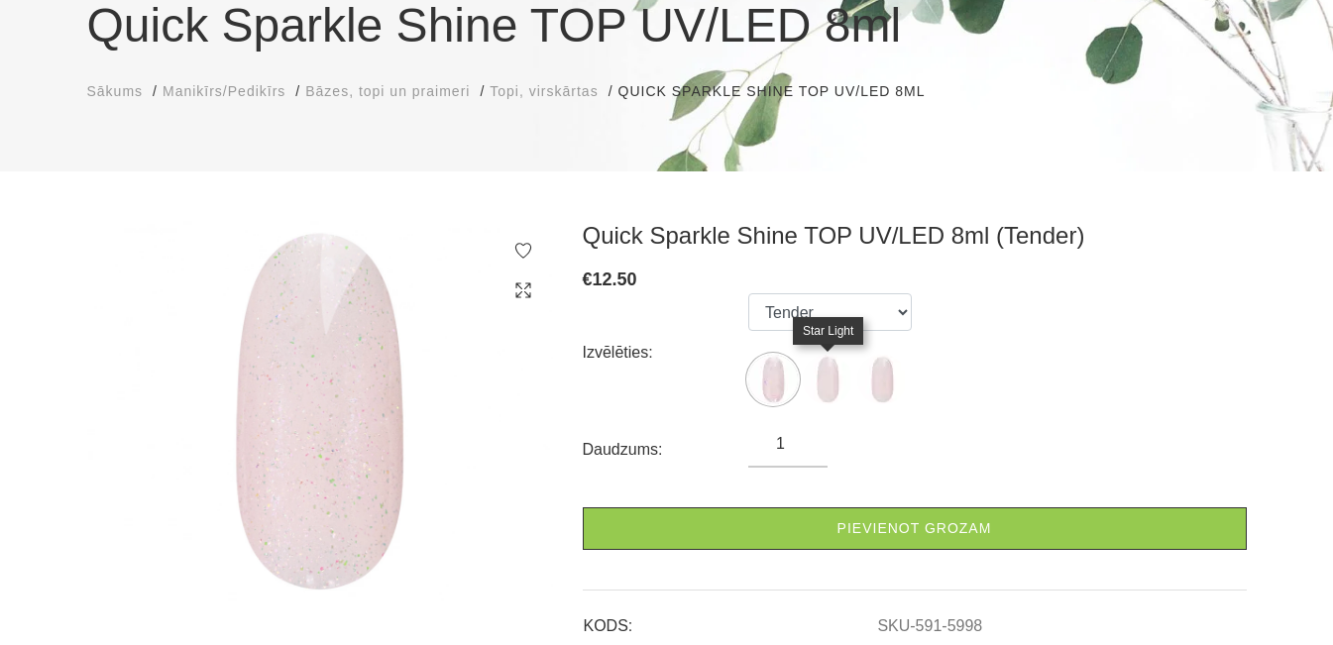
click at [843, 379] on img at bounding box center [828, 380] width 50 height 50
select select "5997"
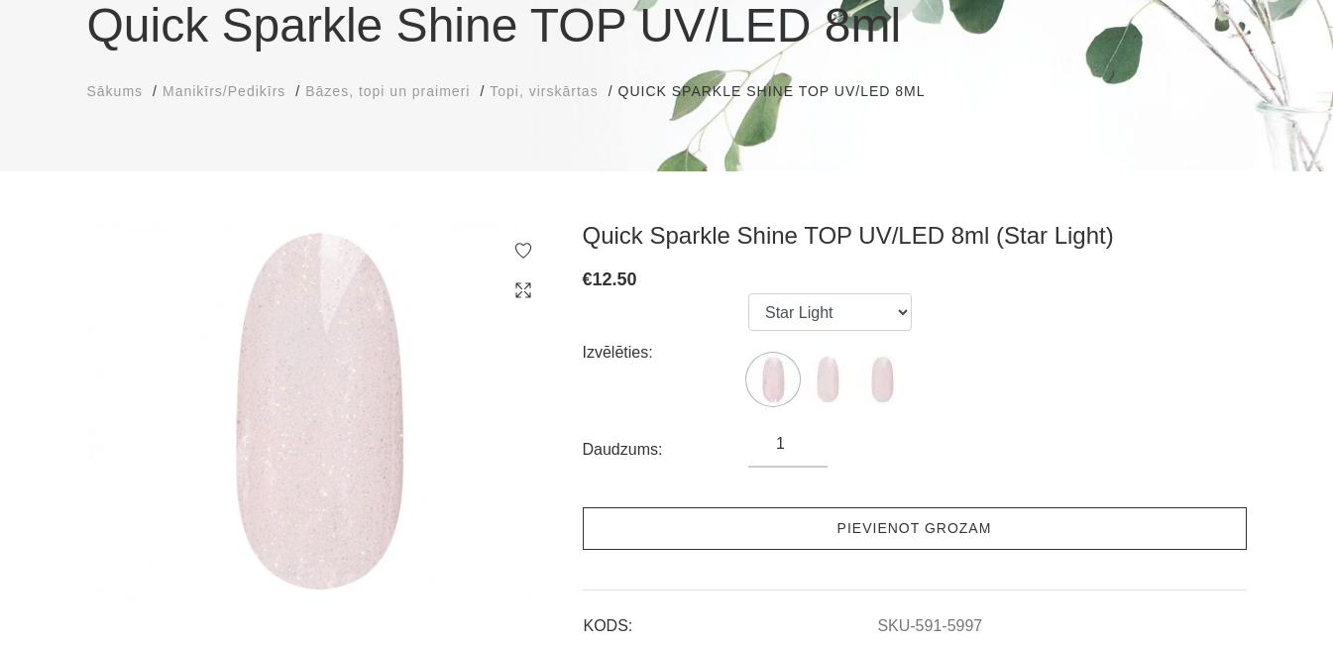
click at [817, 523] on link "Pievienot grozam" at bounding box center [915, 528] width 664 height 43
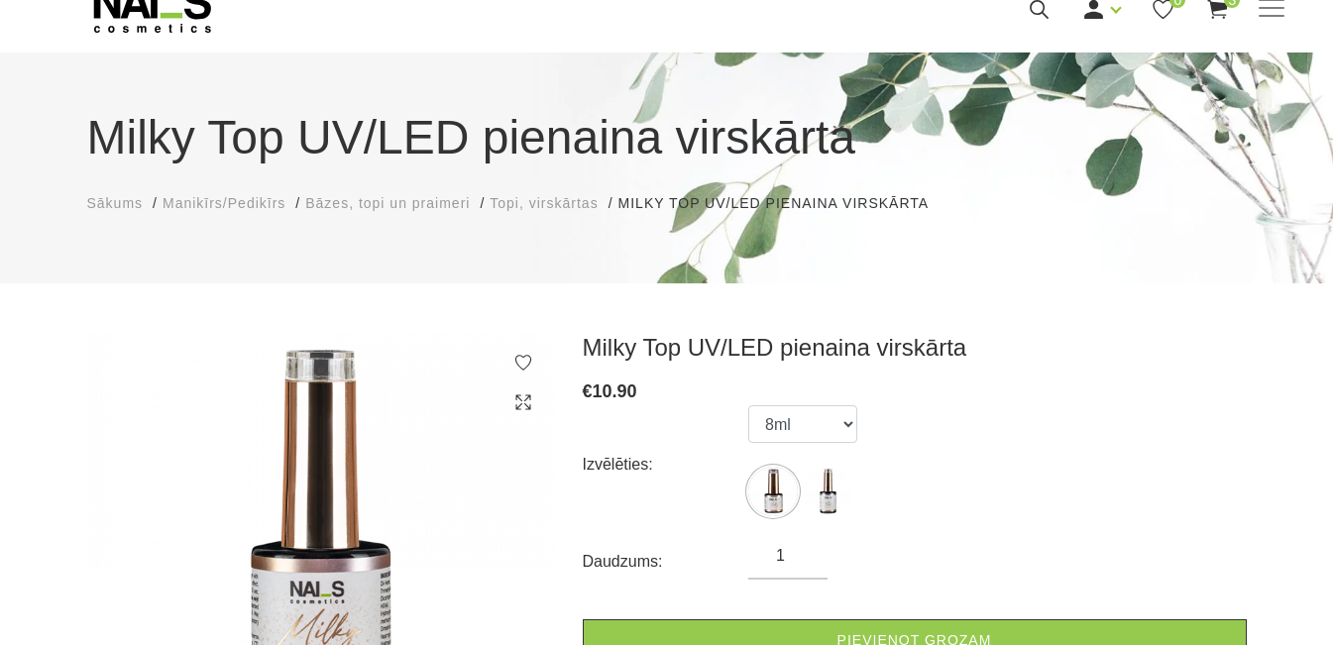
scroll to position [198, 0]
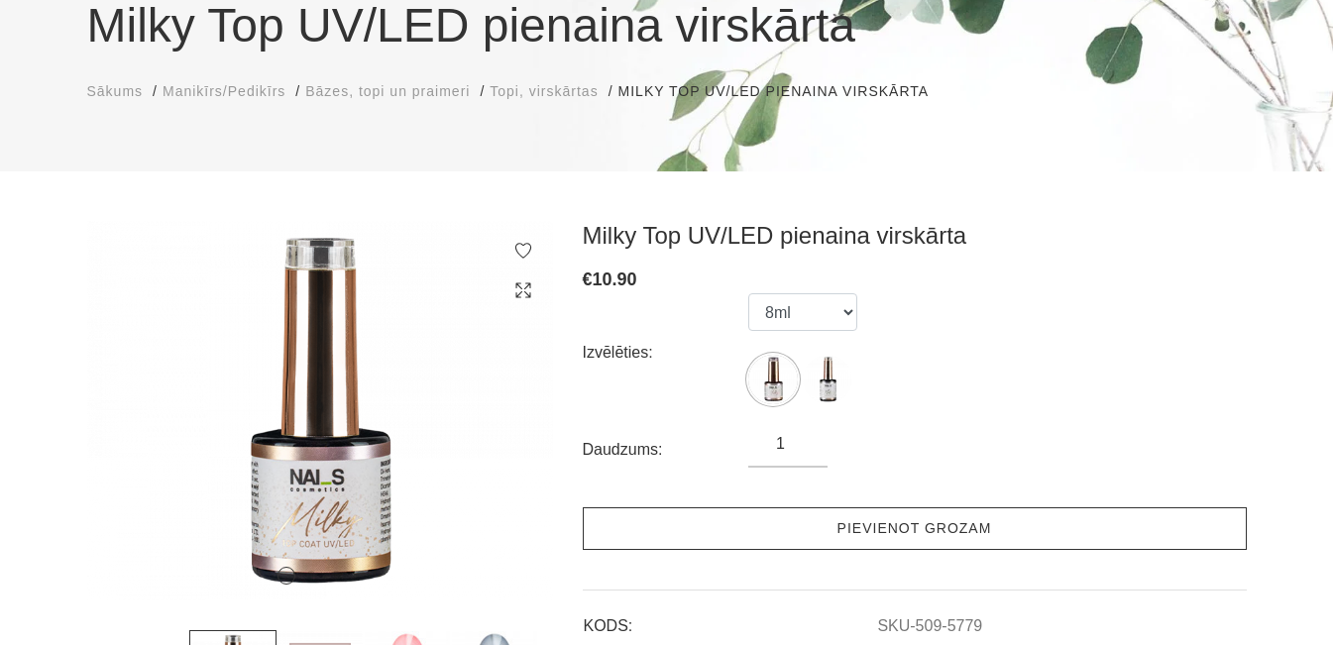
click at [795, 532] on link "Pievienot grozam" at bounding box center [915, 528] width 664 height 43
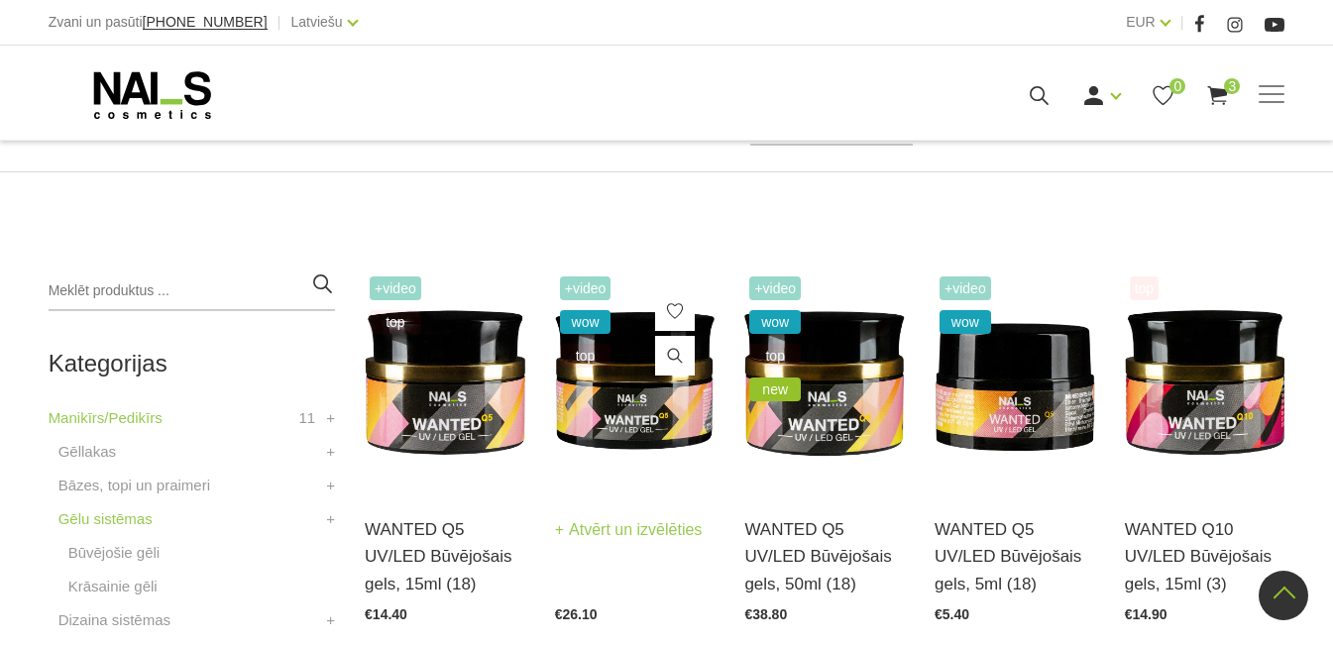
scroll to position [297, 0]
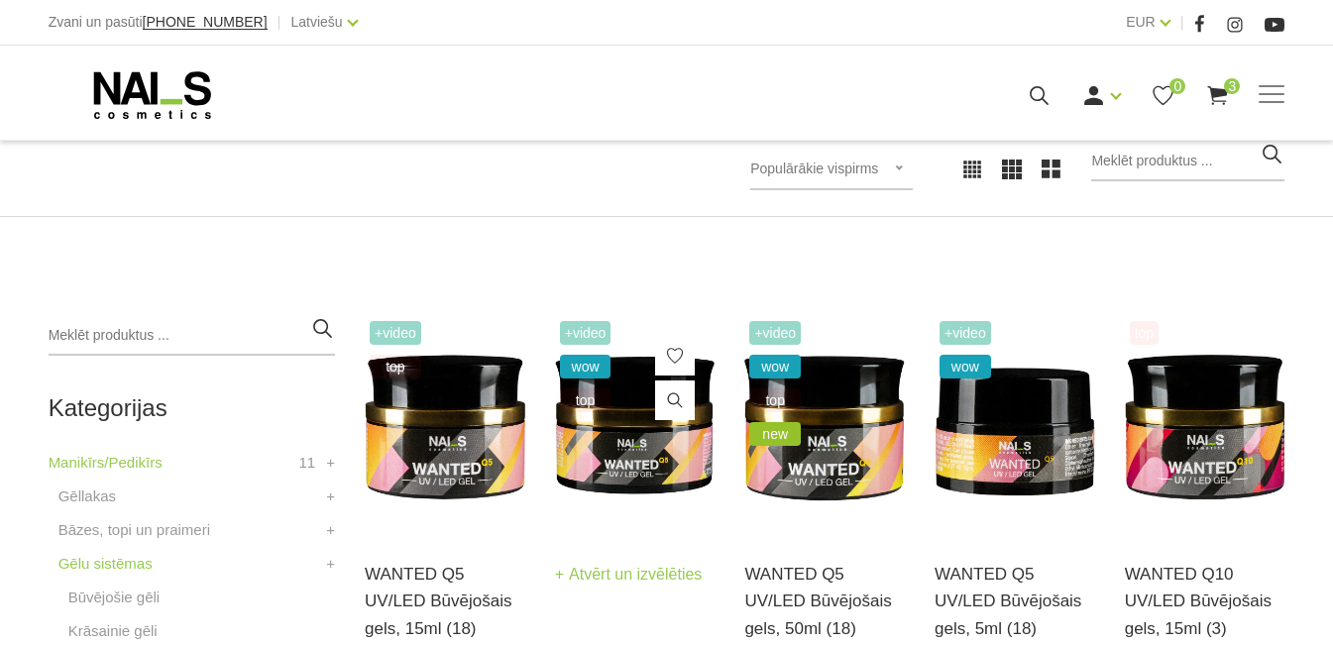
click at [572, 473] on img at bounding box center [635, 426] width 161 height 220
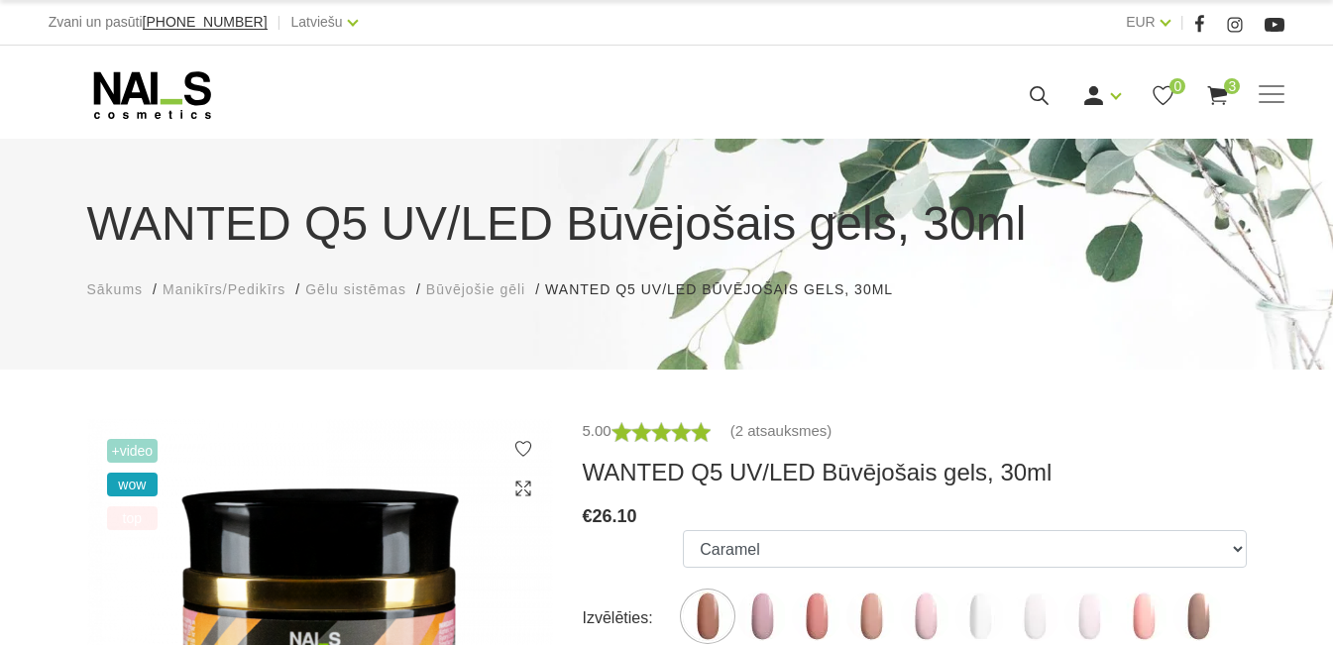
scroll to position [297, 0]
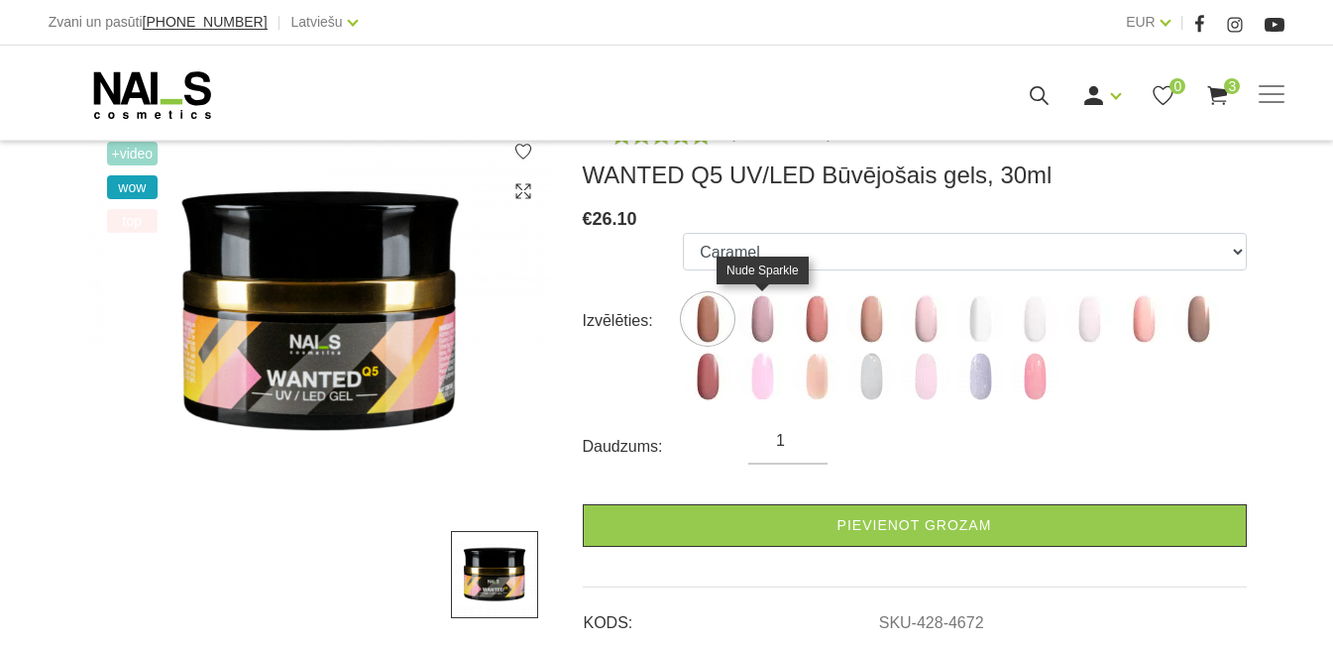
click at [768, 306] on img at bounding box center [762, 319] width 50 height 50
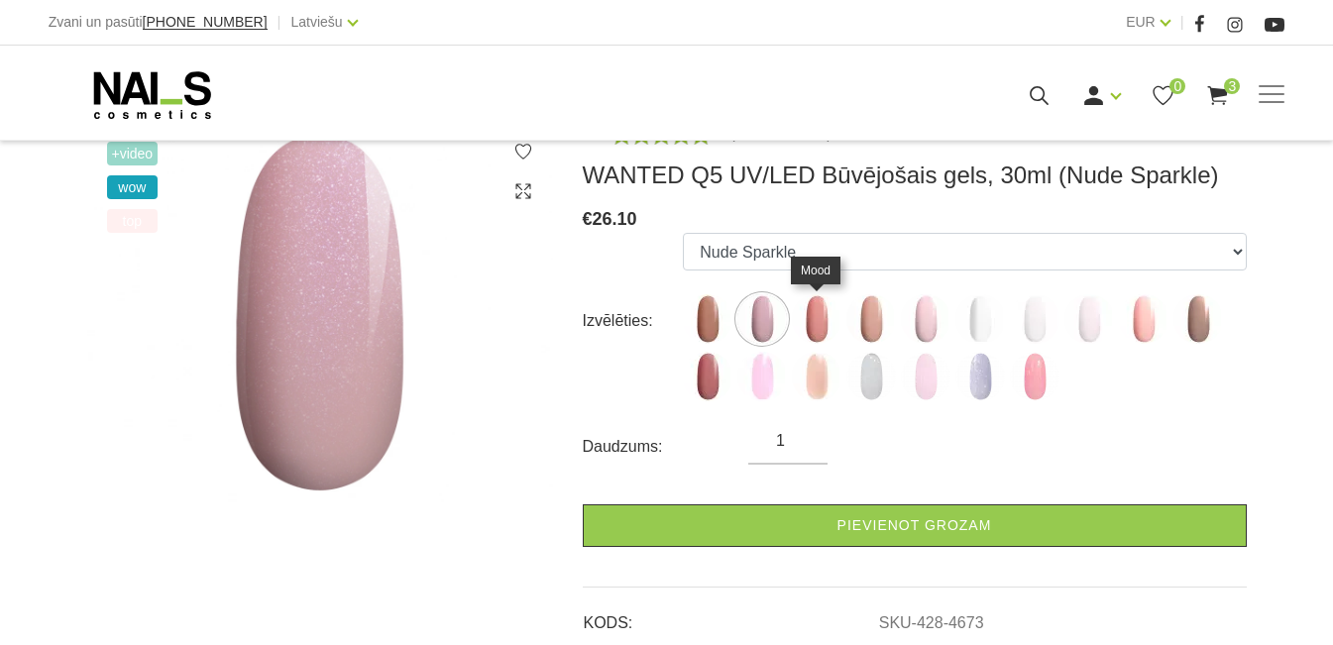
click at [807, 311] on img at bounding box center [817, 319] width 50 height 50
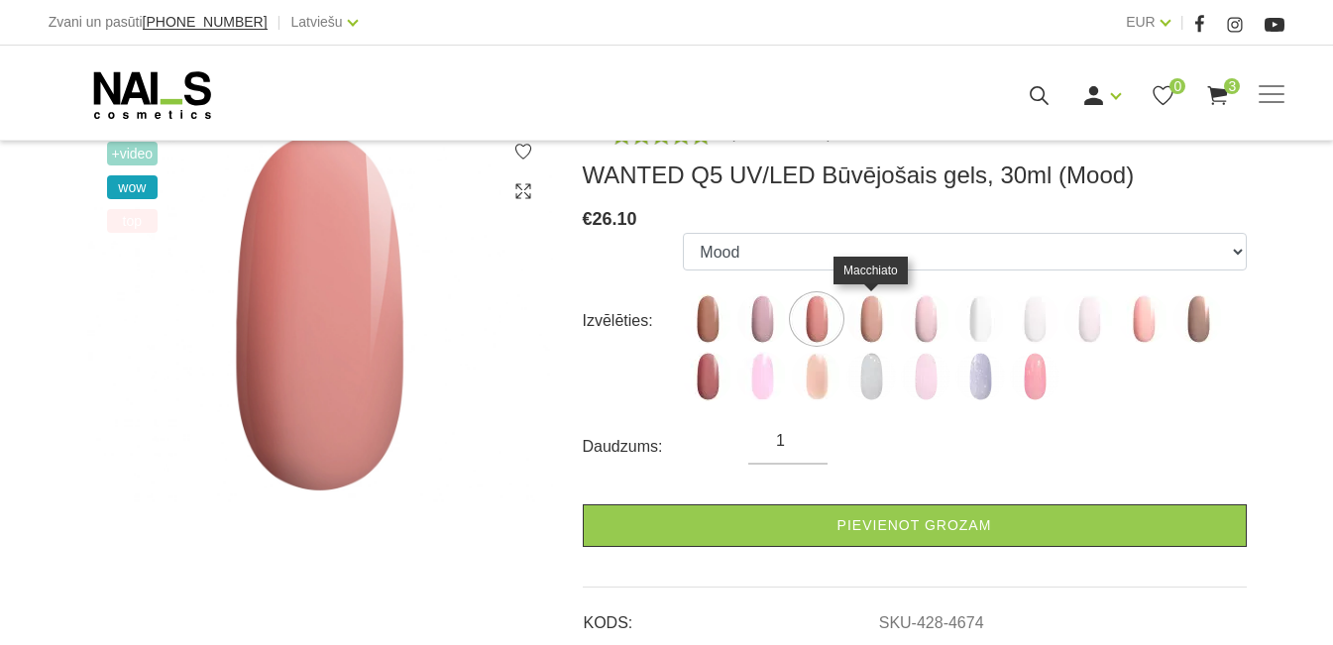
drag, startPoint x: 876, startPoint y: 313, endPoint x: 920, endPoint y: 310, distance: 43.7
click at [879, 313] on img at bounding box center [871, 319] width 50 height 50
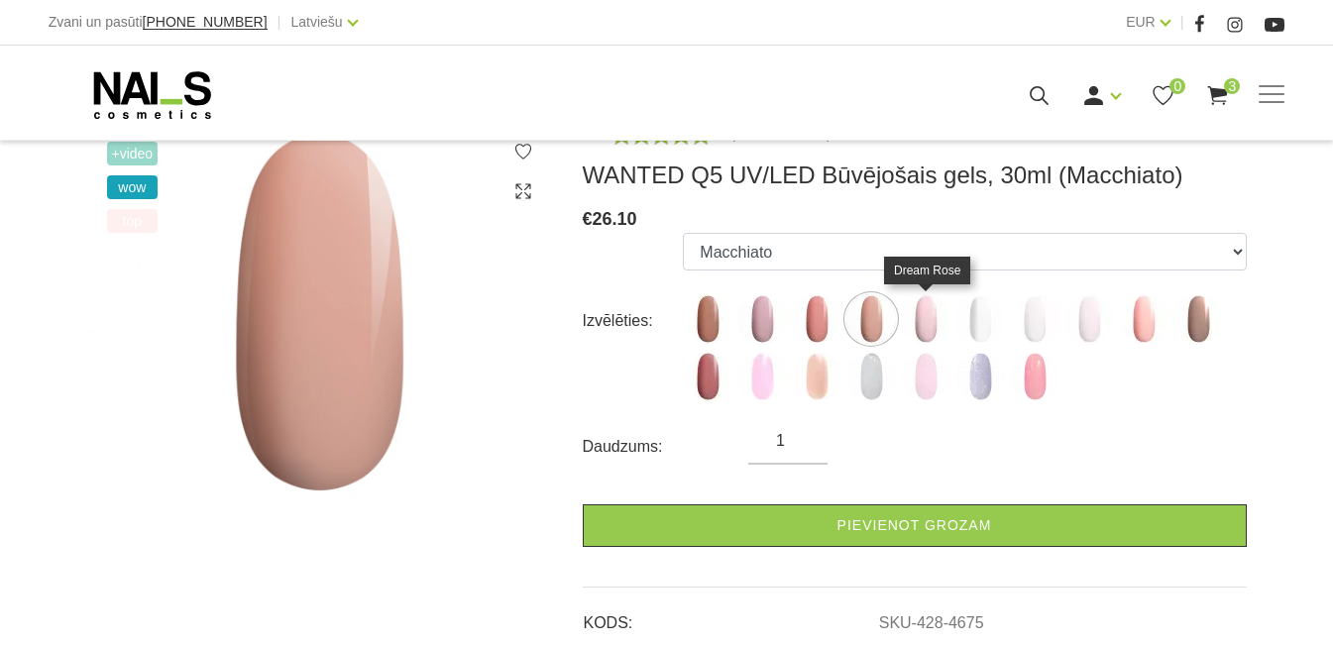
click at [921, 310] on img at bounding box center [926, 319] width 50 height 50
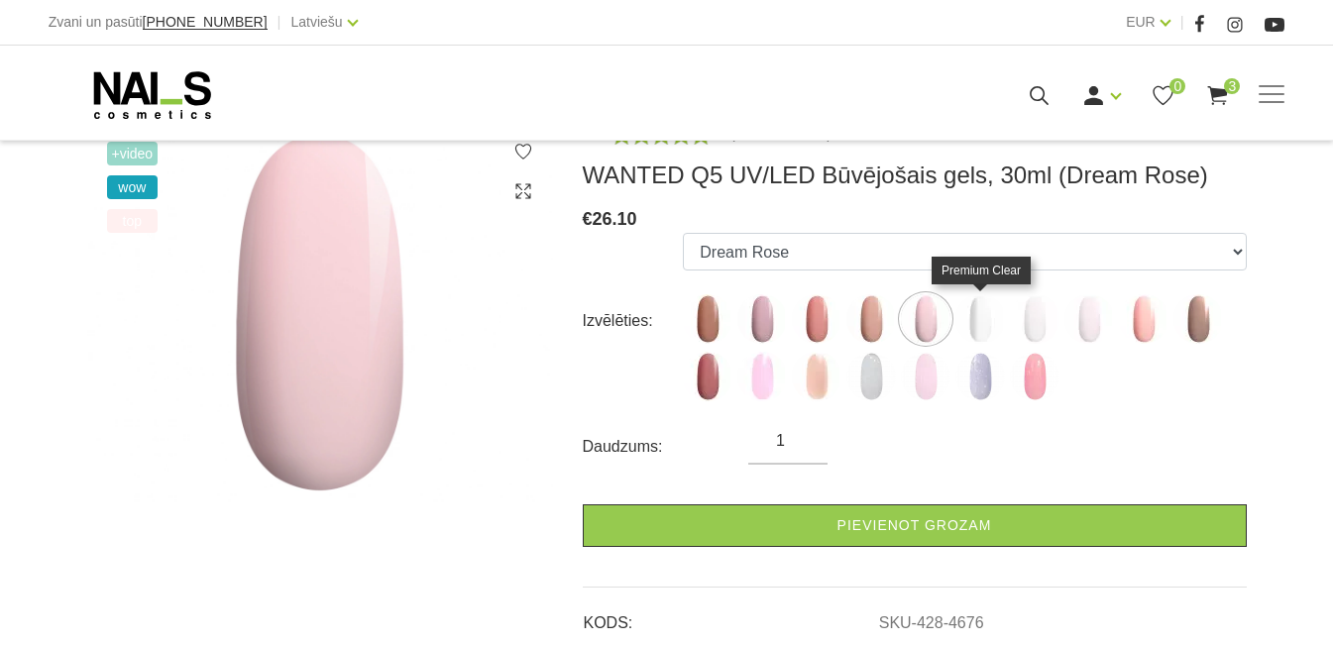
click at [982, 310] on img at bounding box center [980, 319] width 50 height 50
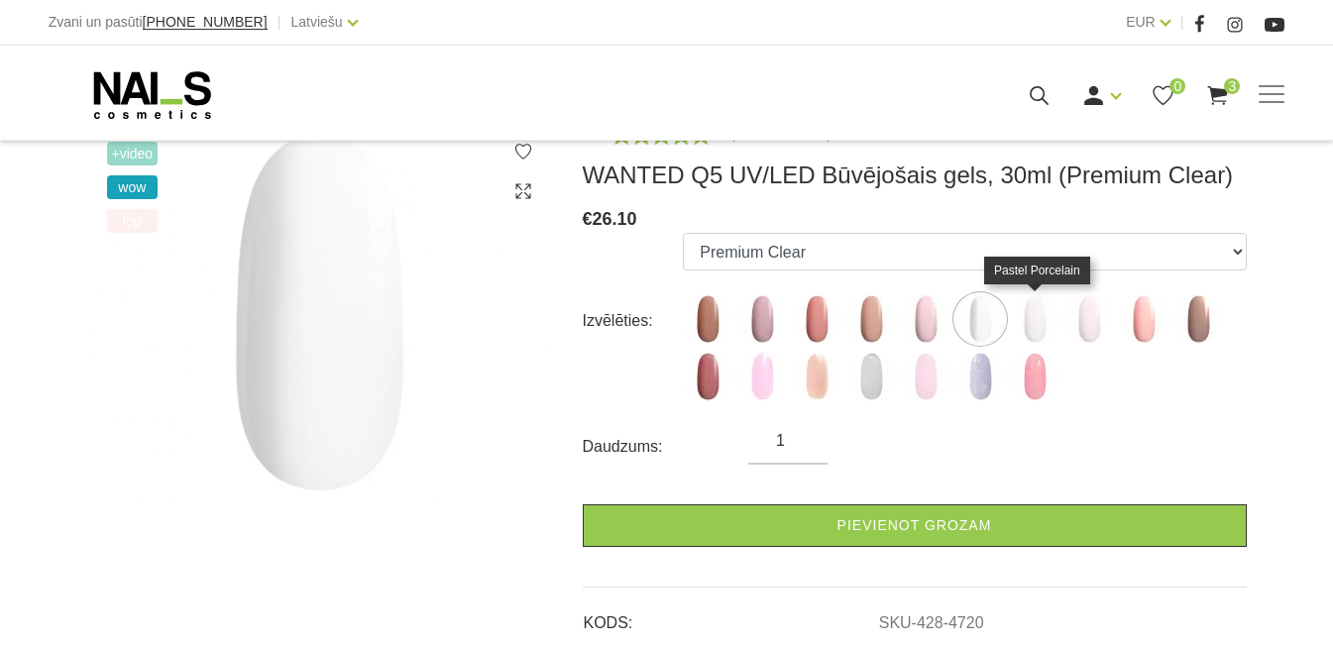
click at [1031, 304] on img at bounding box center [1035, 319] width 50 height 50
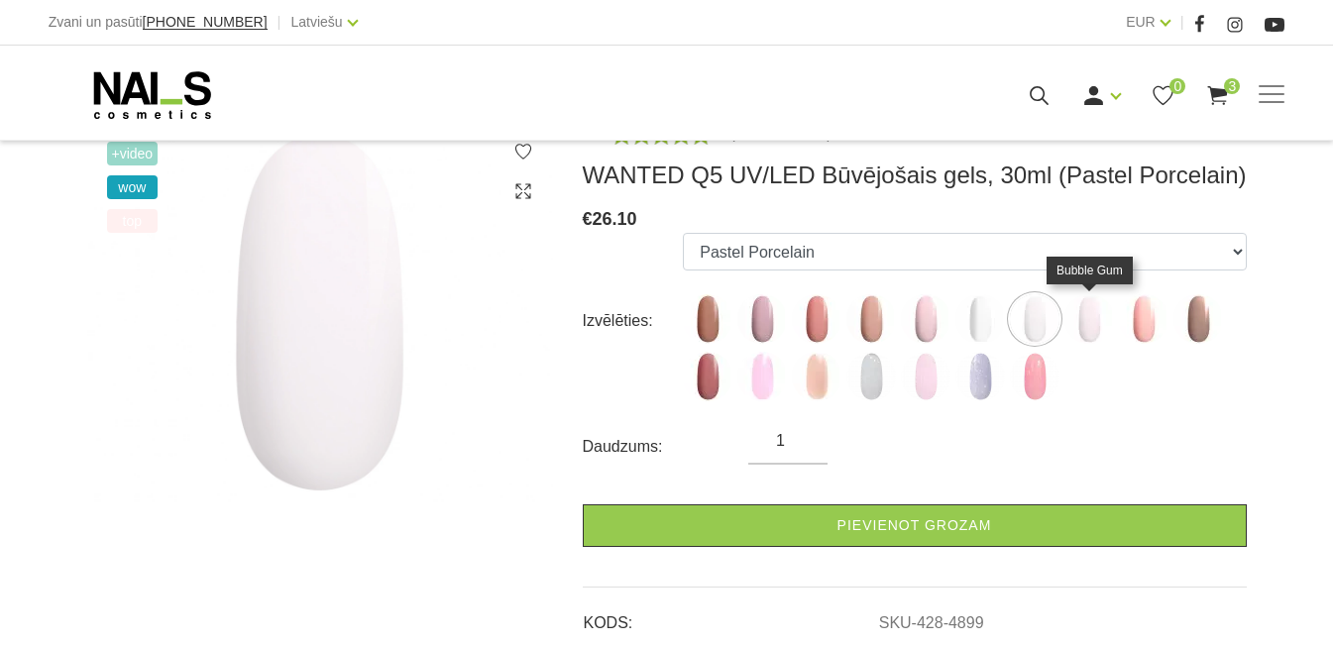
click at [1092, 314] on img at bounding box center [1089, 319] width 50 height 50
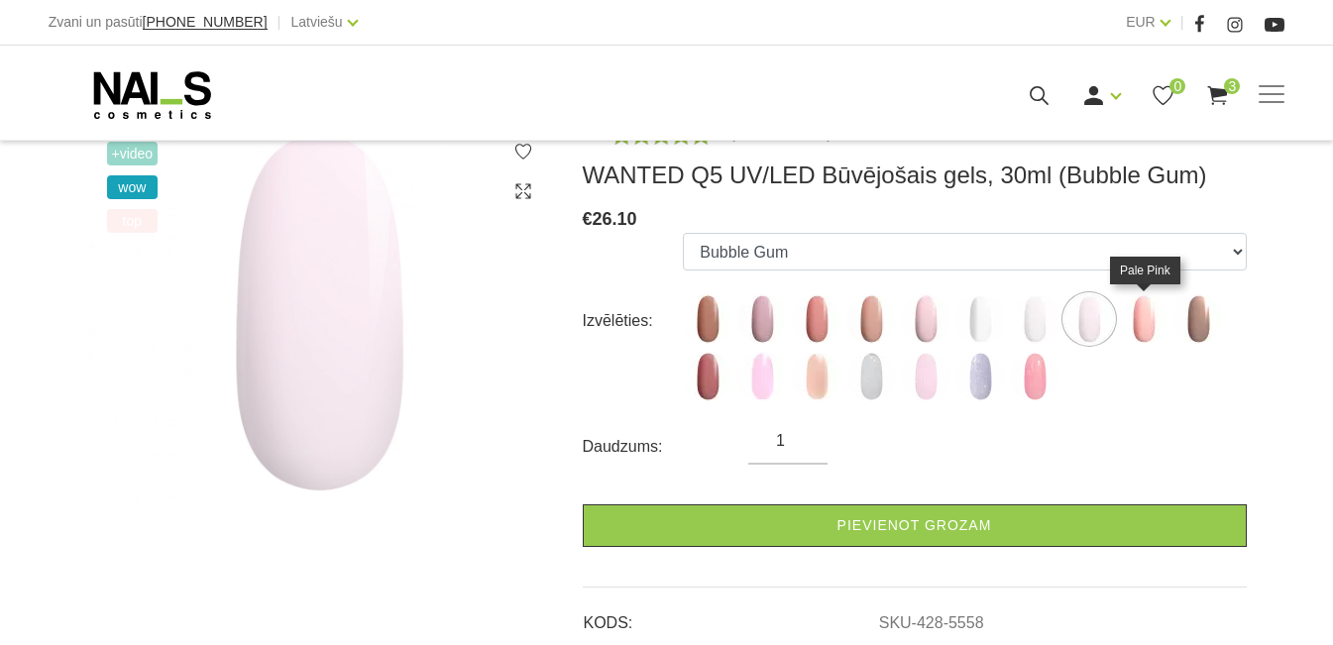
click at [1141, 314] on img at bounding box center [1144, 319] width 50 height 50
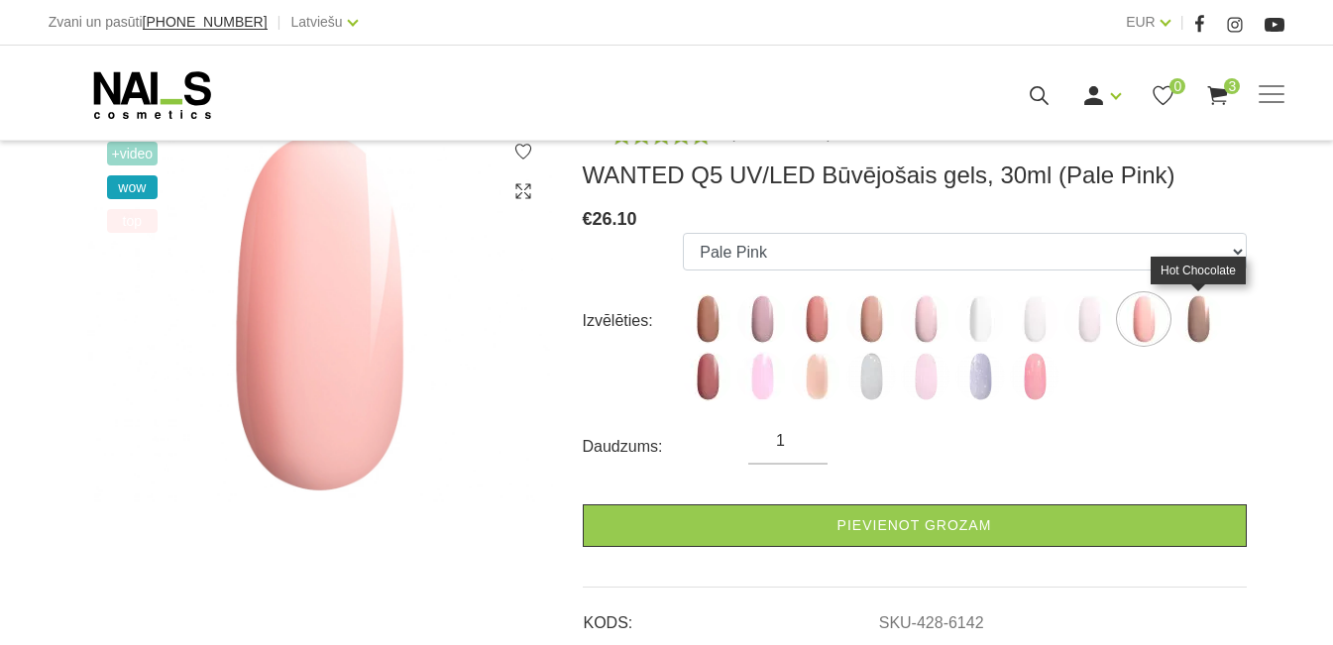
click at [1191, 309] on img at bounding box center [1198, 319] width 50 height 50
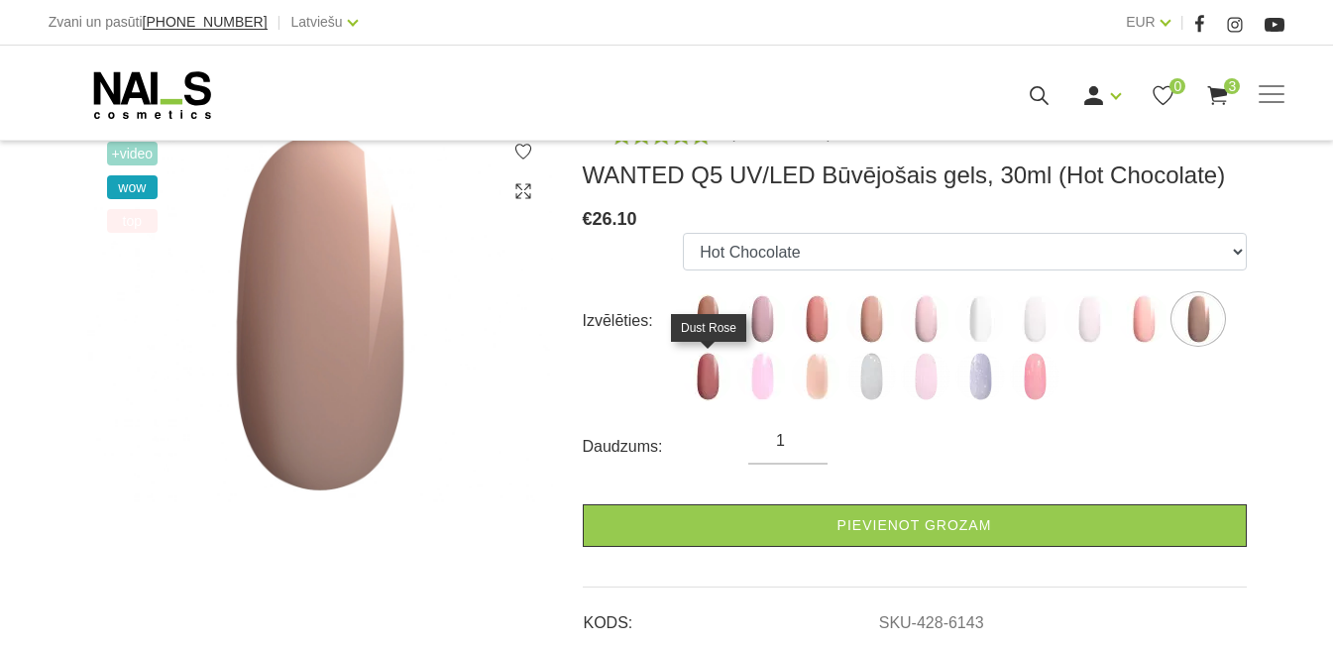
click at [712, 381] on img at bounding box center [708, 377] width 50 height 50
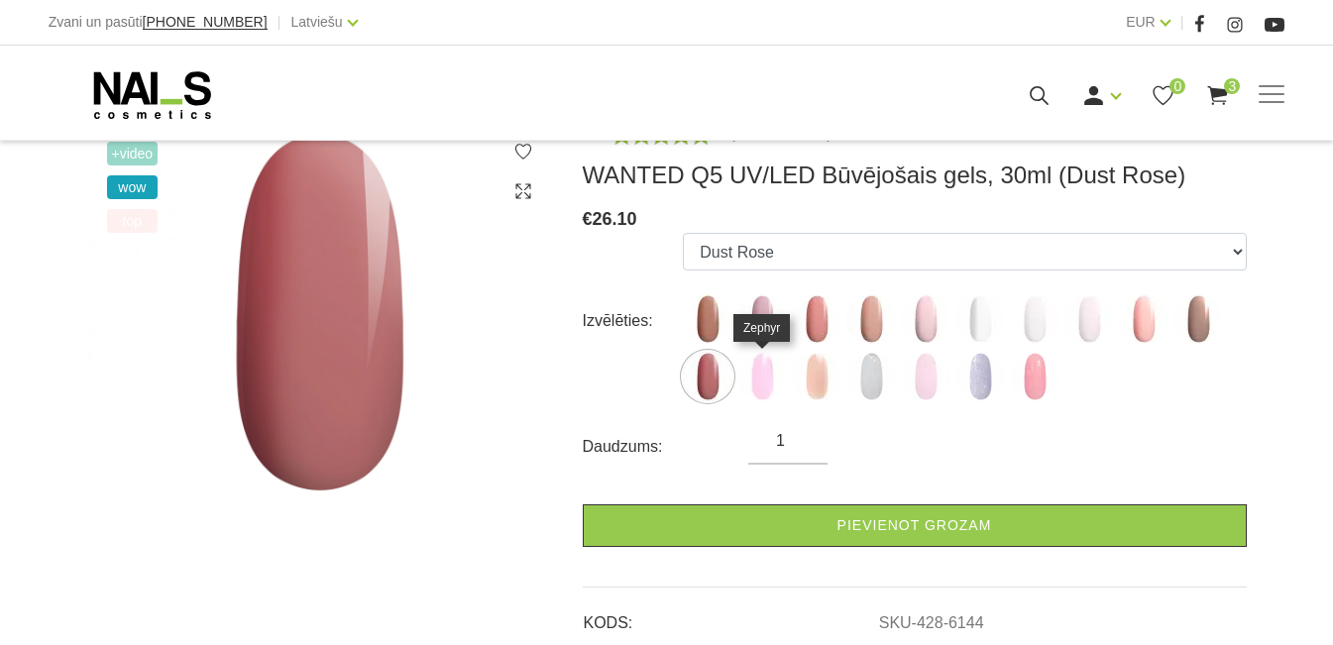
drag, startPoint x: 771, startPoint y: 373, endPoint x: 781, endPoint y: 370, distance: 10.3
click at [772, 373] on img at bounding box center [762, 377] width 50 height 50
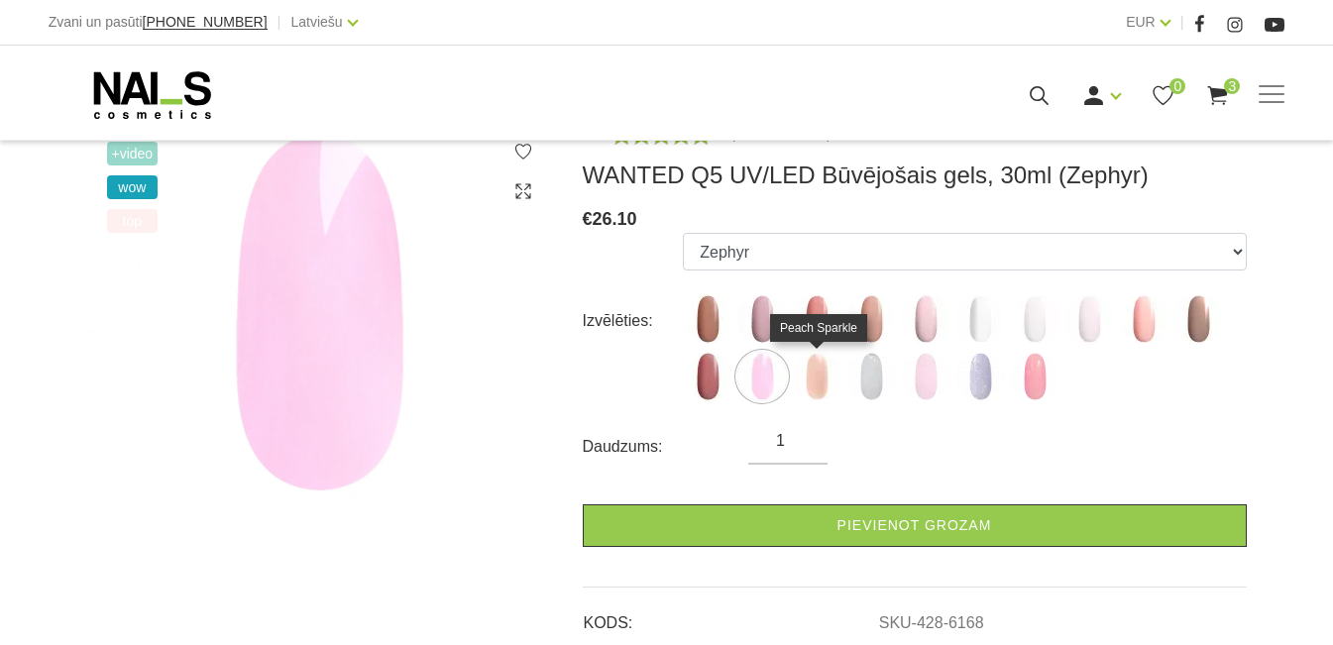
click at [806, 381] on img at bounding box center [817, 377] width 50 height 50
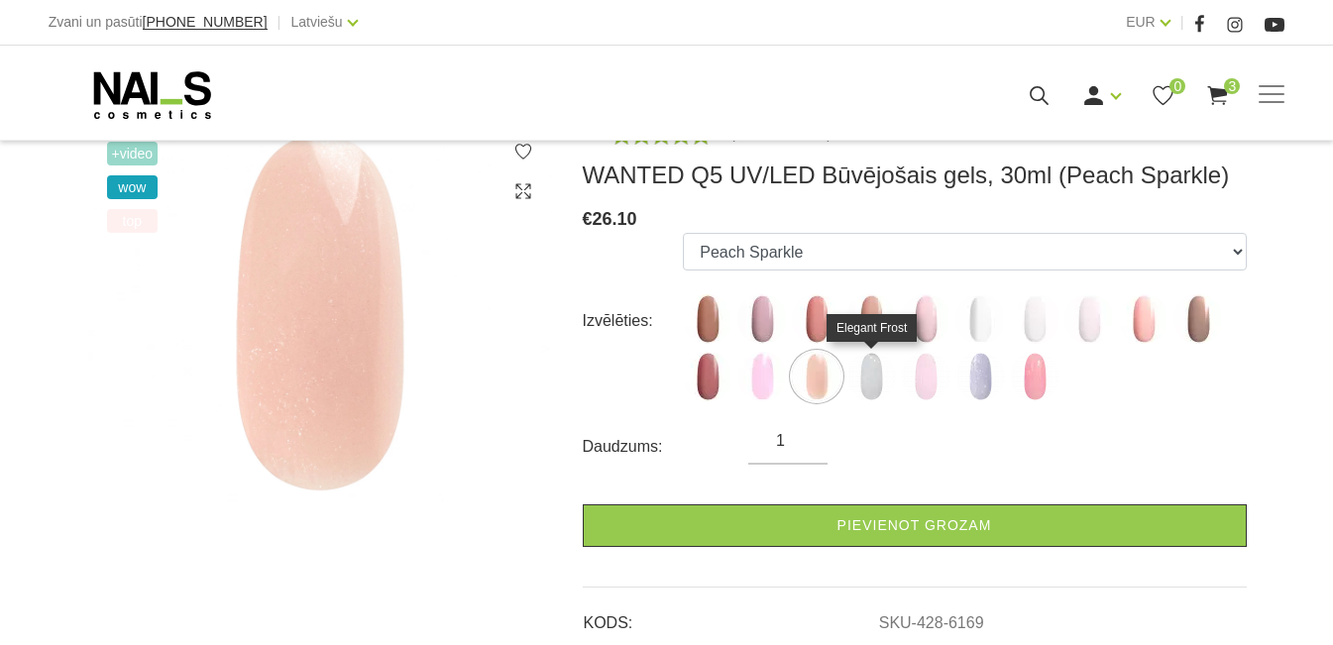
click at [865, 379] on img at bounding box center [871, 377] width 50 height 50
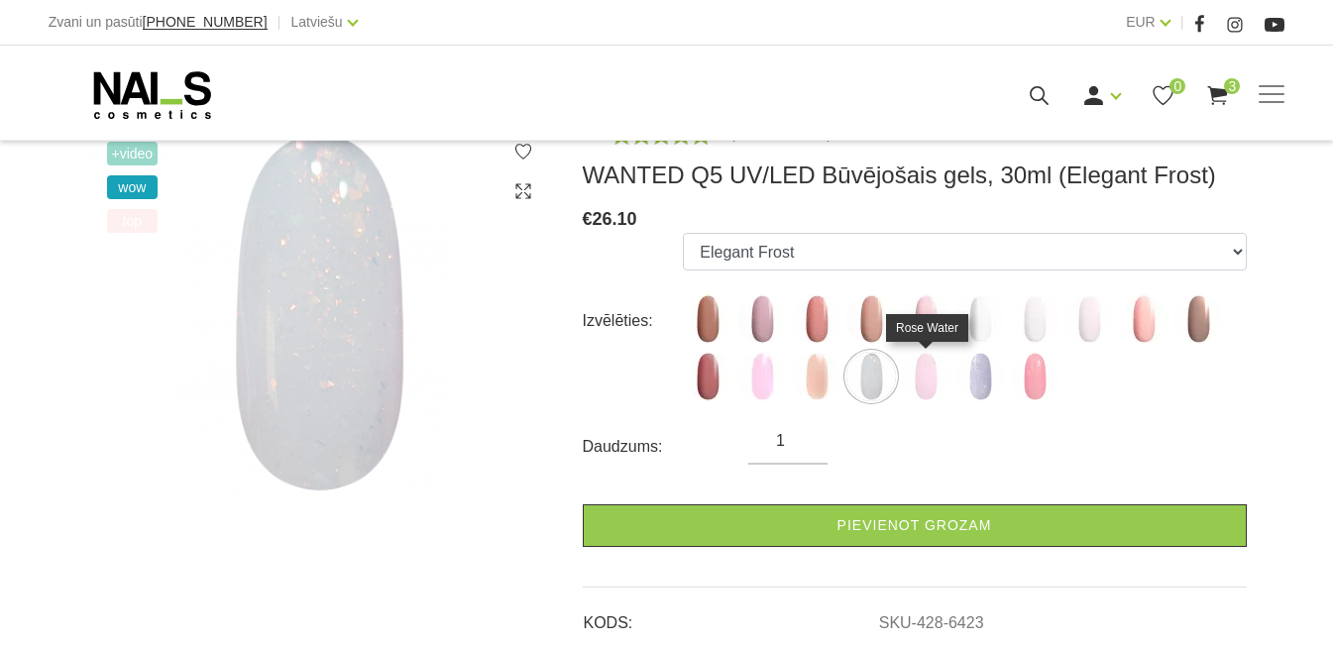
click at [932, 377] on img at bounding box center [926, 377] width 50 height 50
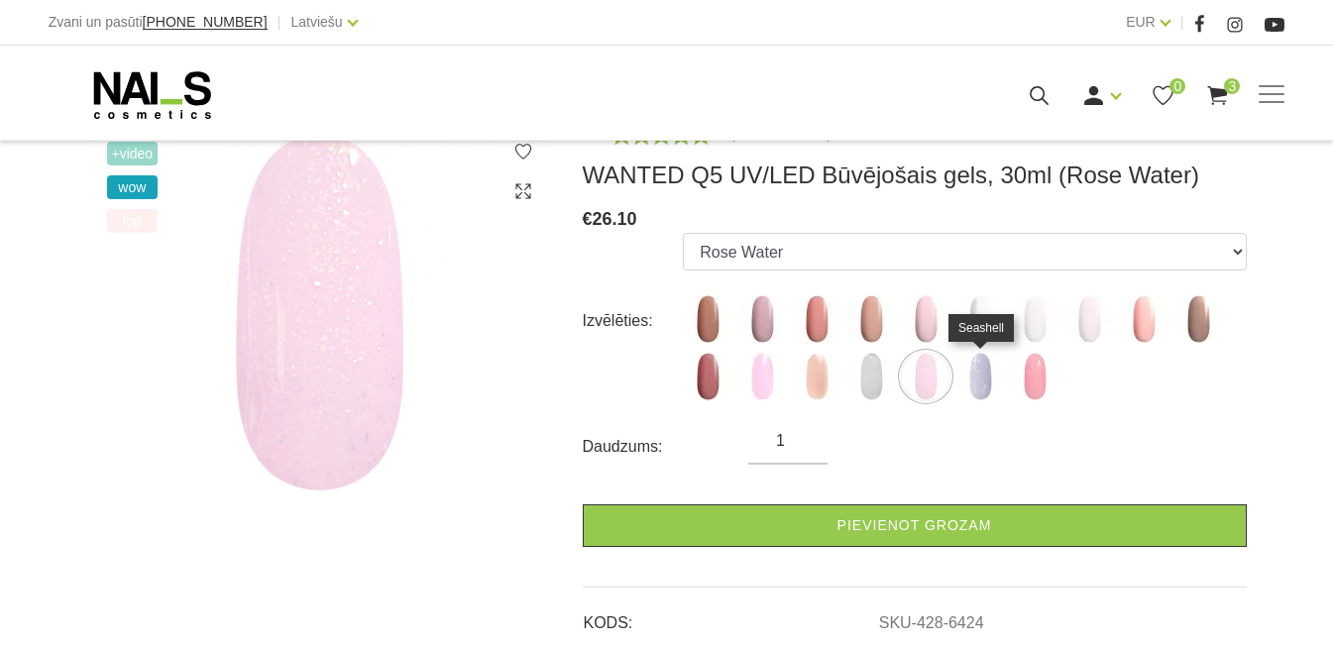
click at [992, 372] on img at bounding box center [980, 377] width 50 height 50
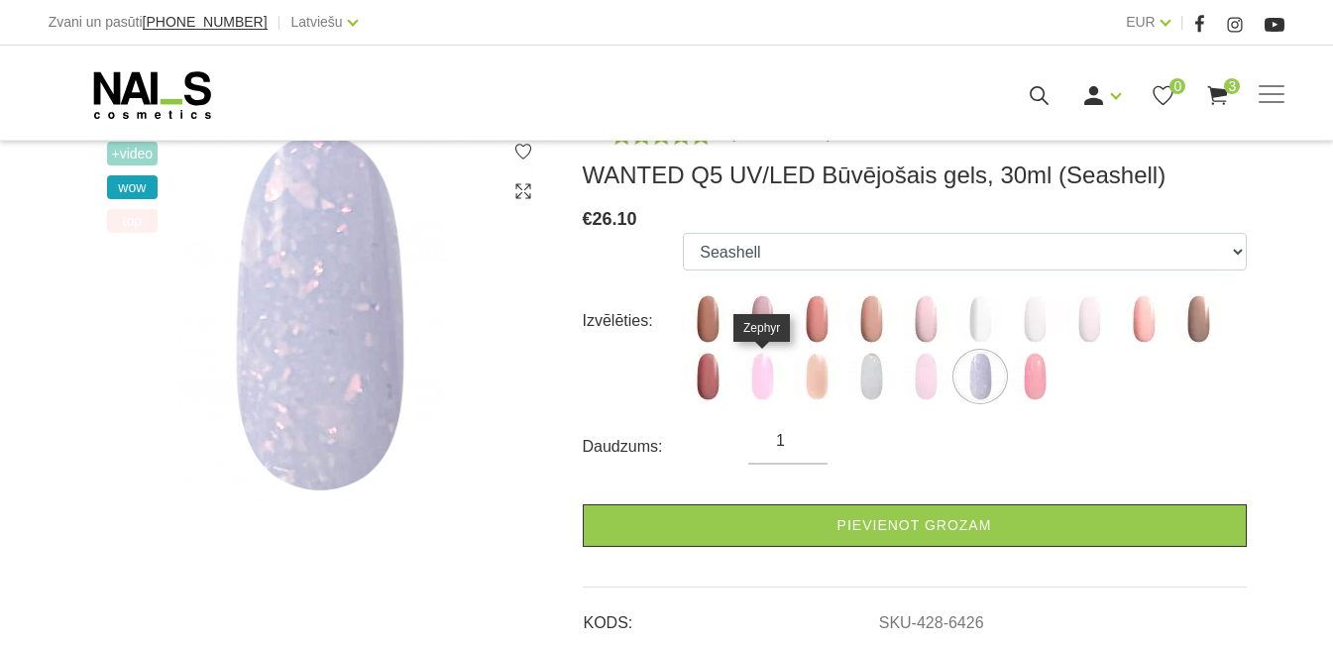
click at [750, 385] on img at bounding box center [762, 377] width 50 height 50
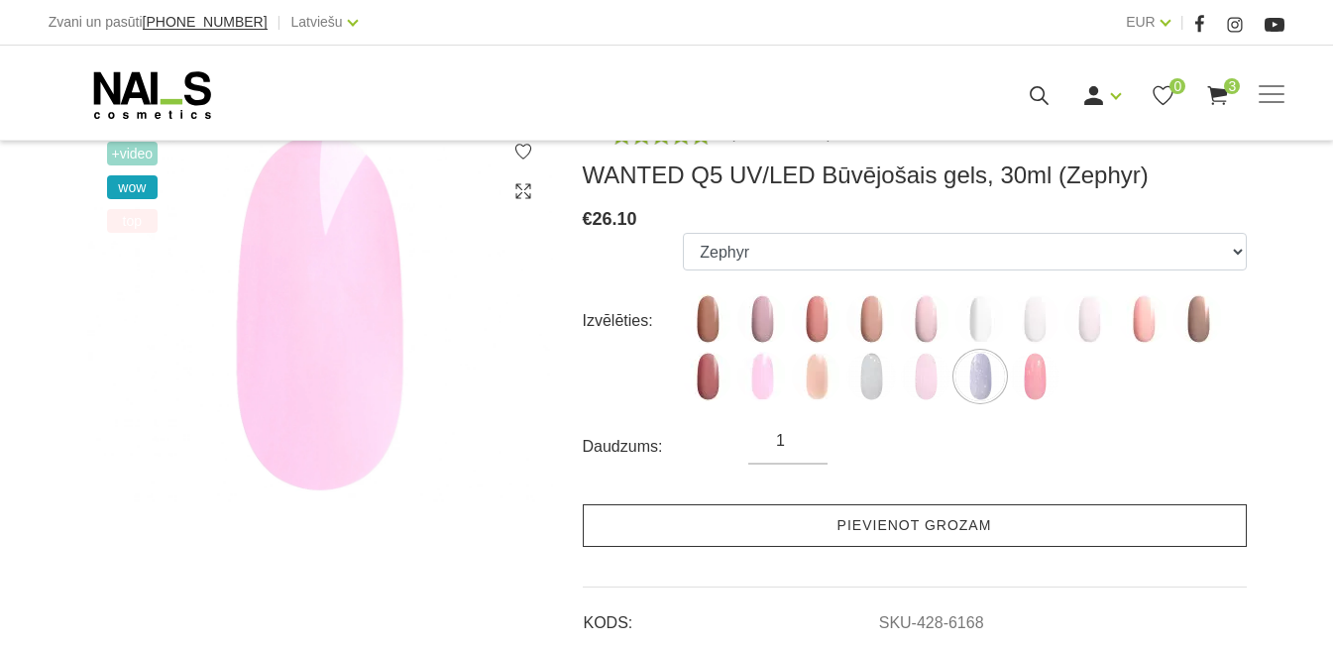
click at [808, 512] on link "Pievienot grozam" at bounding box center [915, 525] width 664 height 43
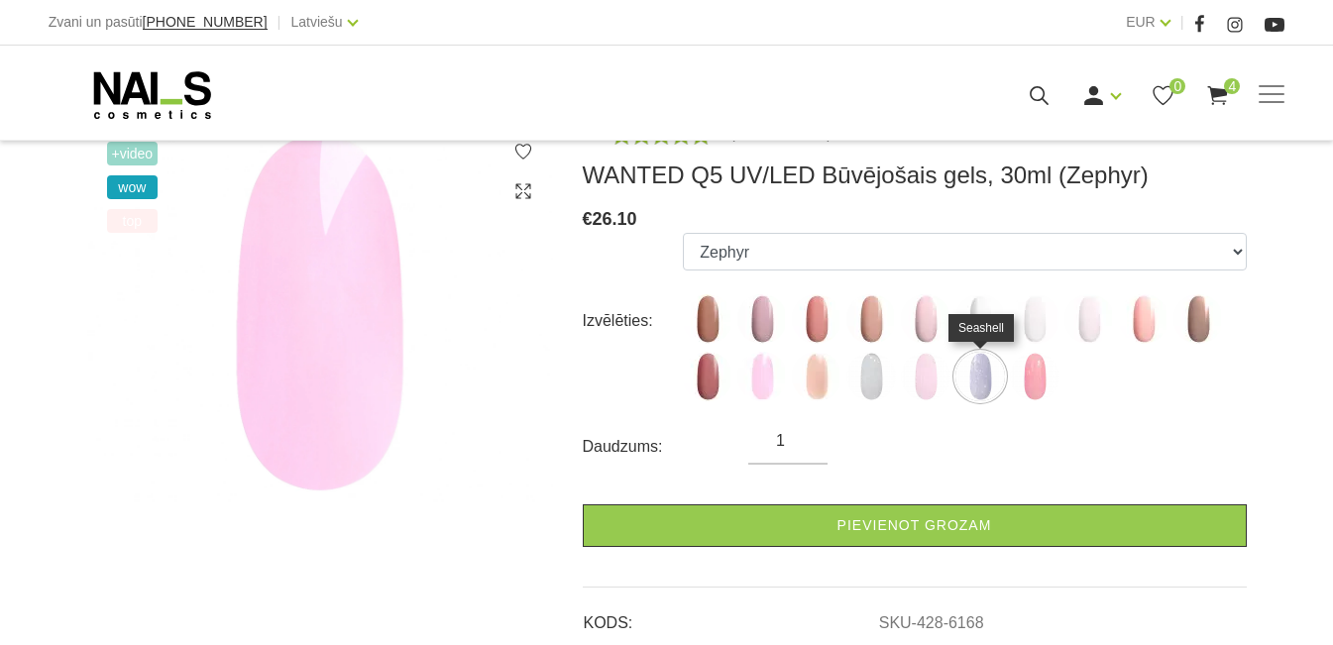
click at [985, 379] on img at bounding box center [980, 377] width 50 height 50
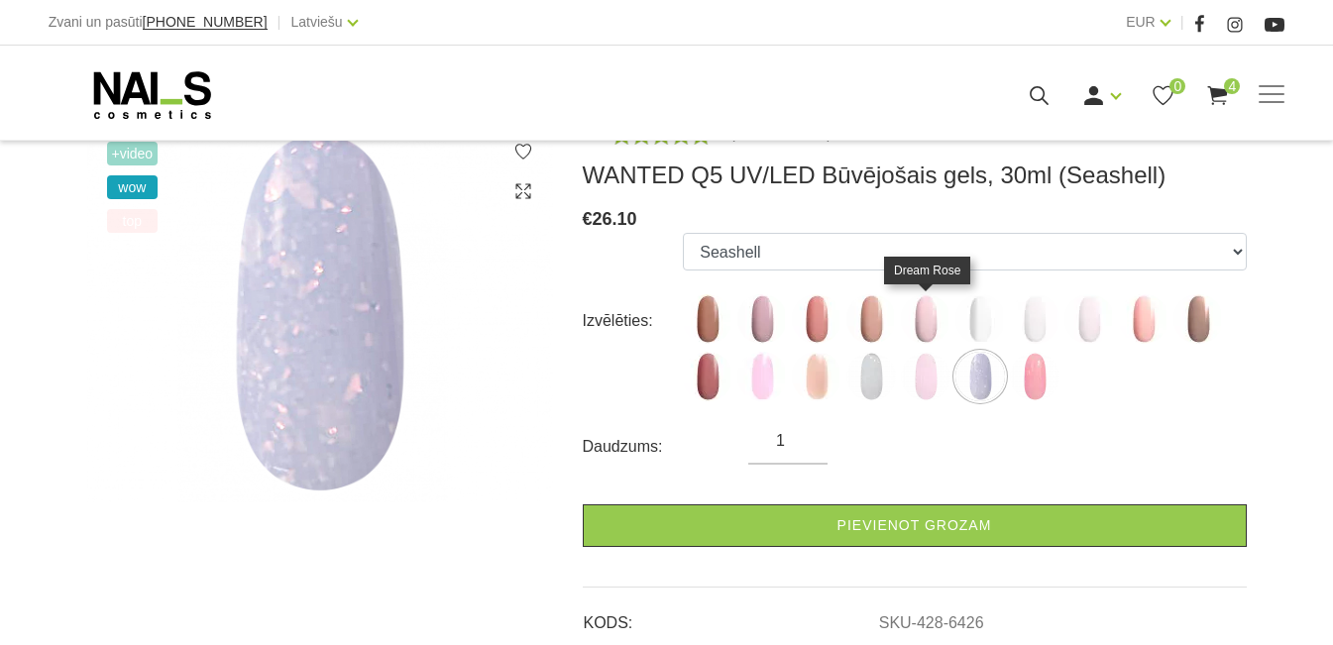
click at [926, 333] on img at bounding box center [926, 319] width 50 height 50
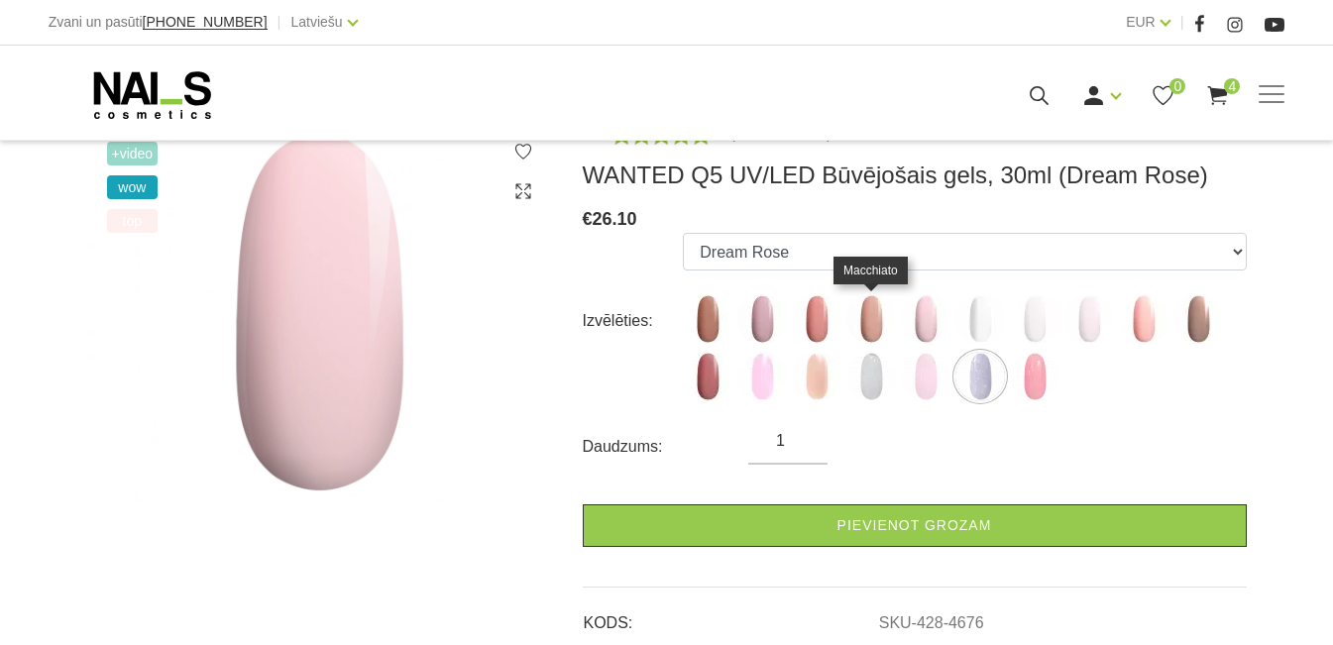
click at [871, 316] on img at bounding box center [871, 319] width 50 height 50
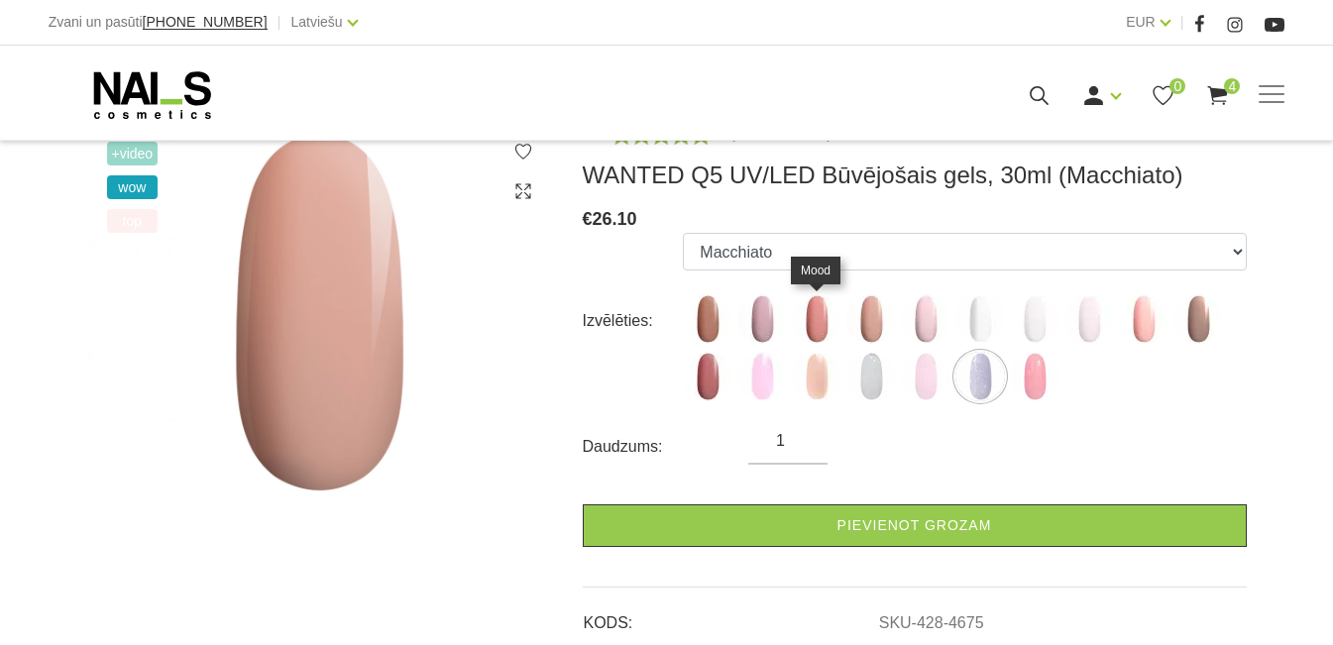
click at [813, 310] on img at bounding box center [817, 319] width 50 height 50
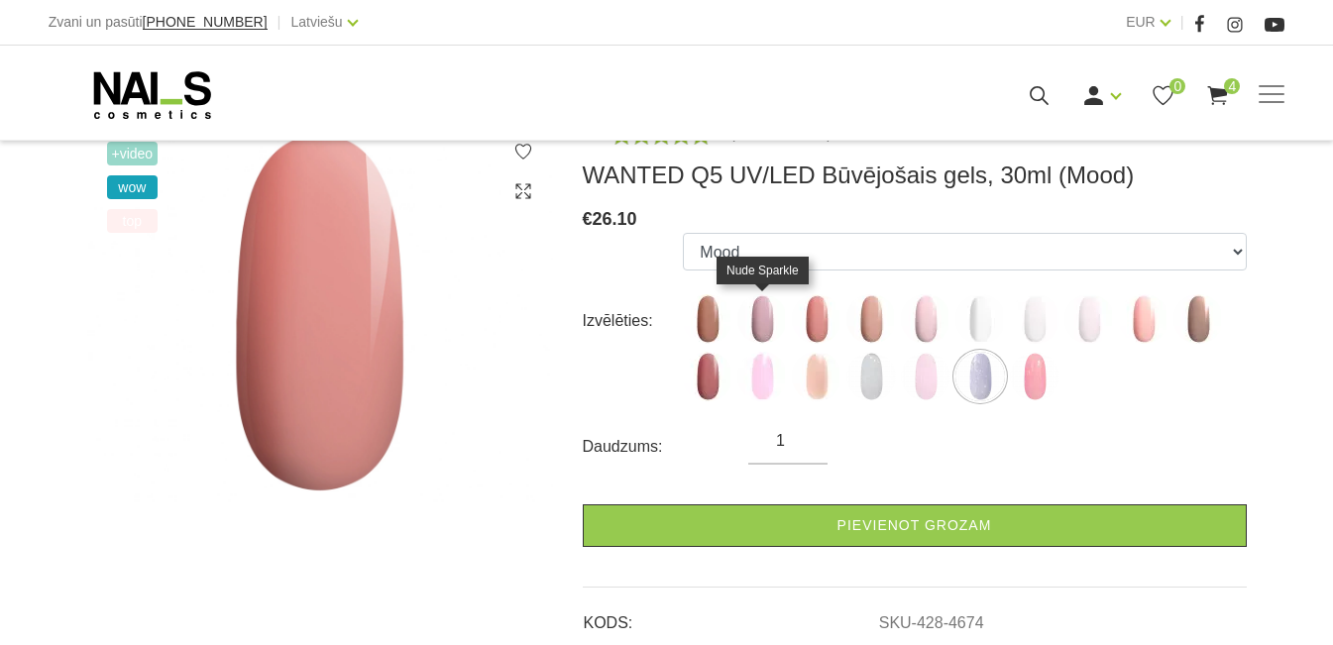
click at [754, 320] on img at bounding box center [762, 319] width 50 height 50
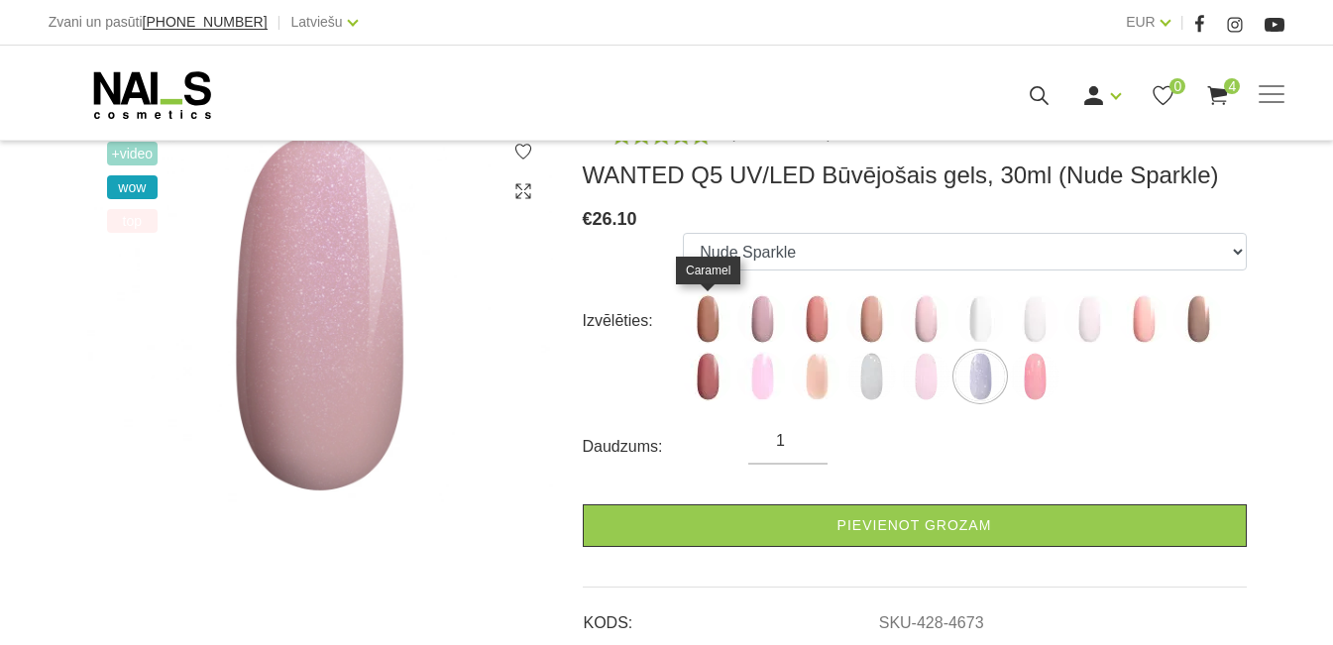
click at [704, 322] on img at bounding box center [708, 319] width 50 height 50
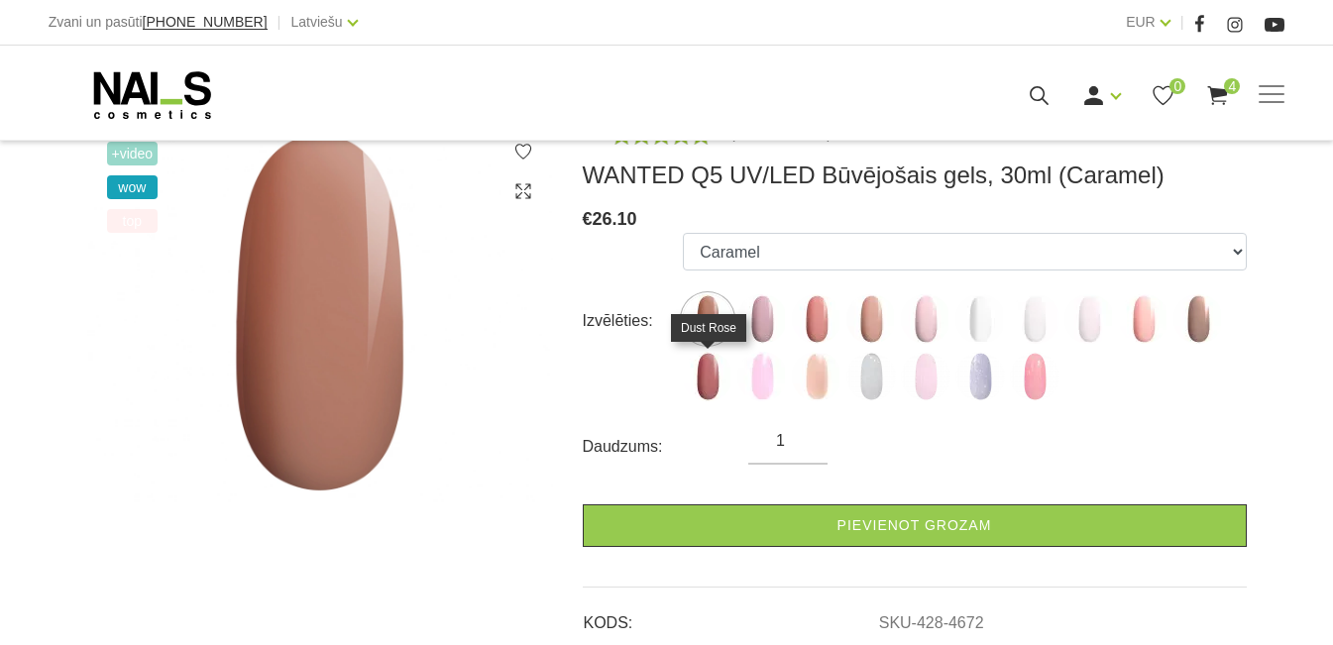
click at [713, 373] on img at bounding box center [708, 377] width 50 height 50
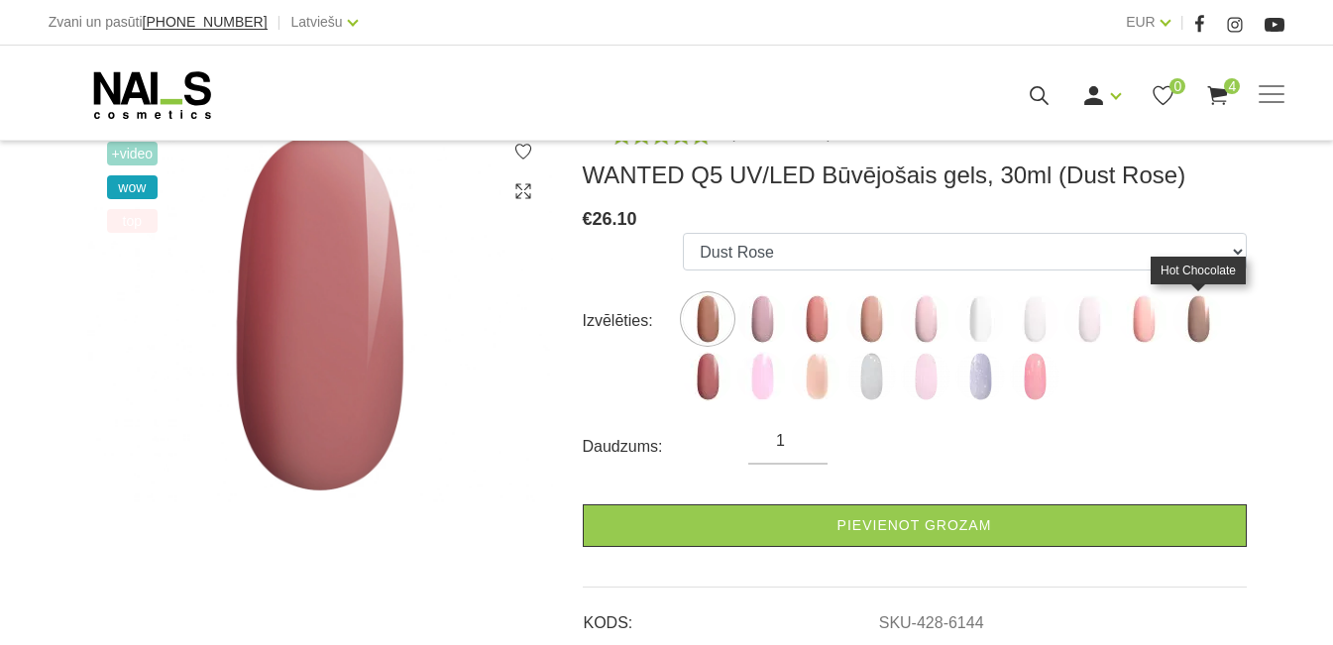
click at [1207, 311] on img at bounding box center [1198, 319] width 50 height 50
select select "6143"
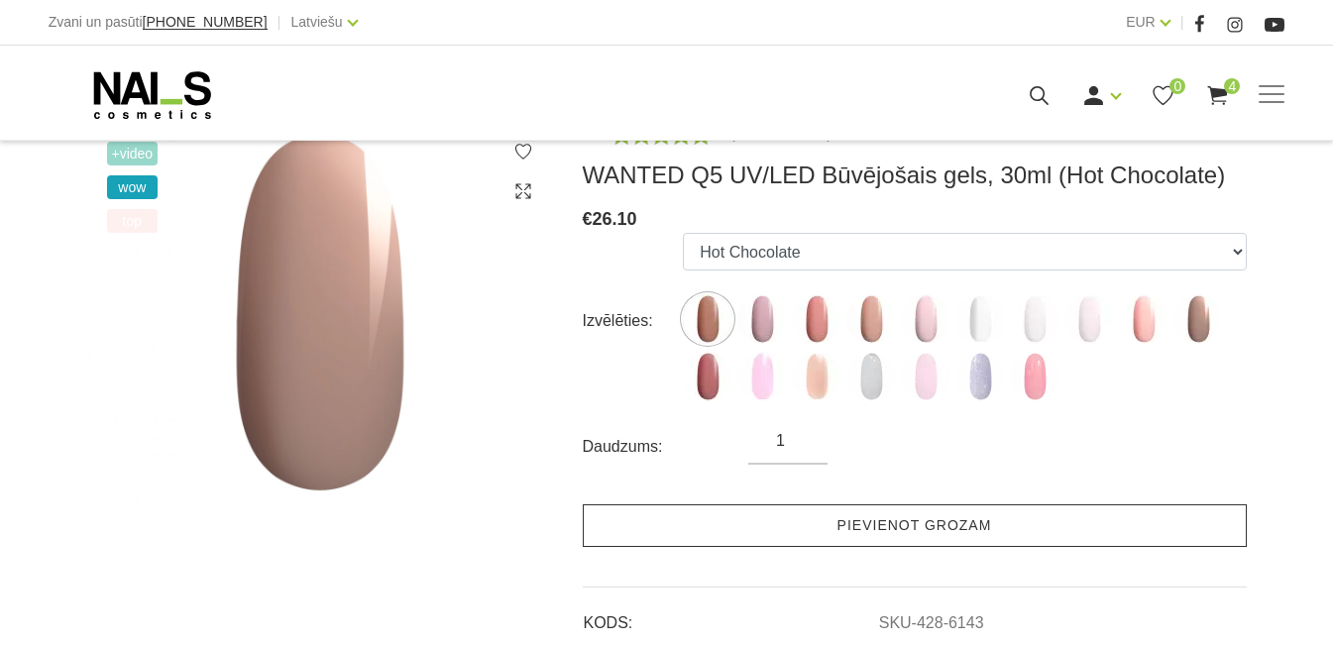
click at [992, 518] on link "Pievienot grozam" at bounding box center [915, 525] width 664 height 43
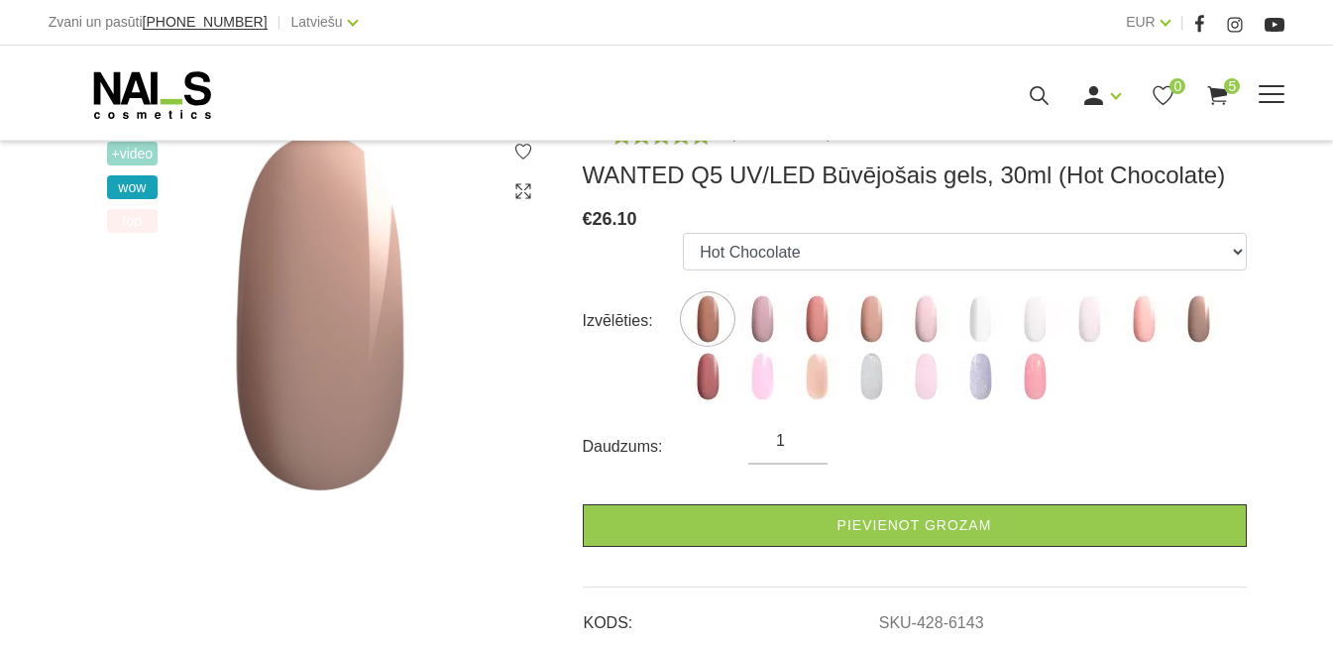
click at [0, 0] on link "Gēllakas" at bounding box center [0, 0] width 0 height 0
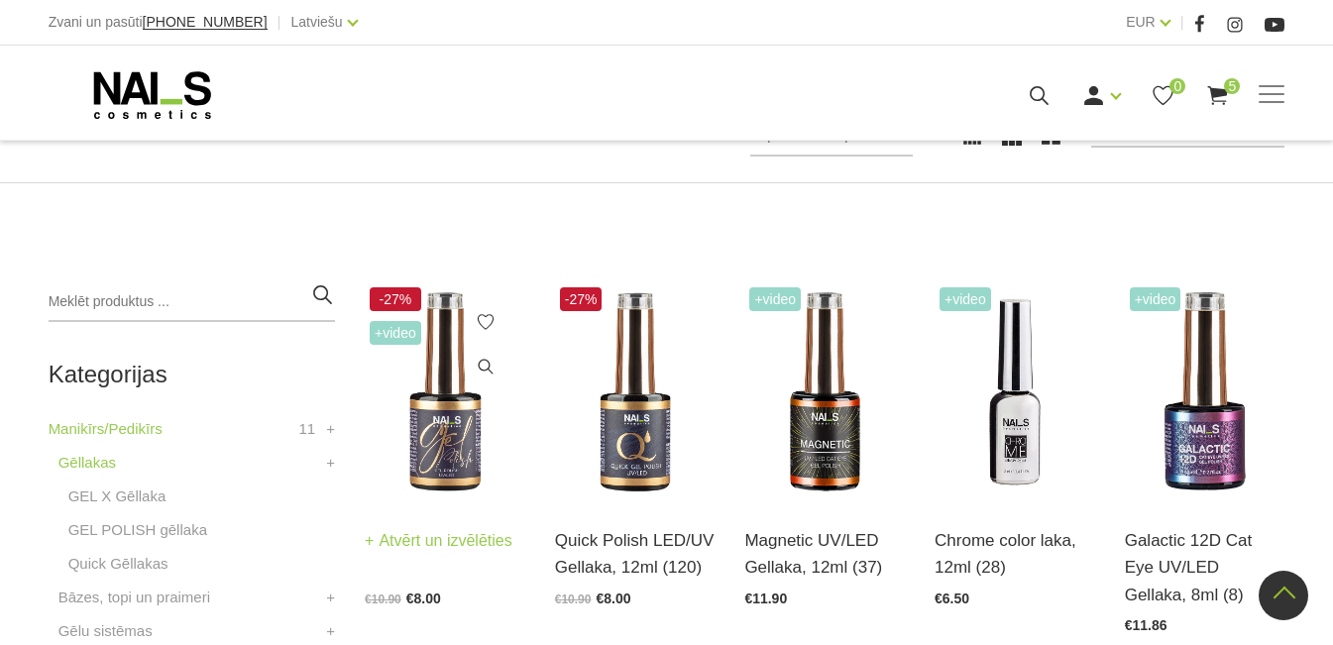
scroll to position [297, 0]
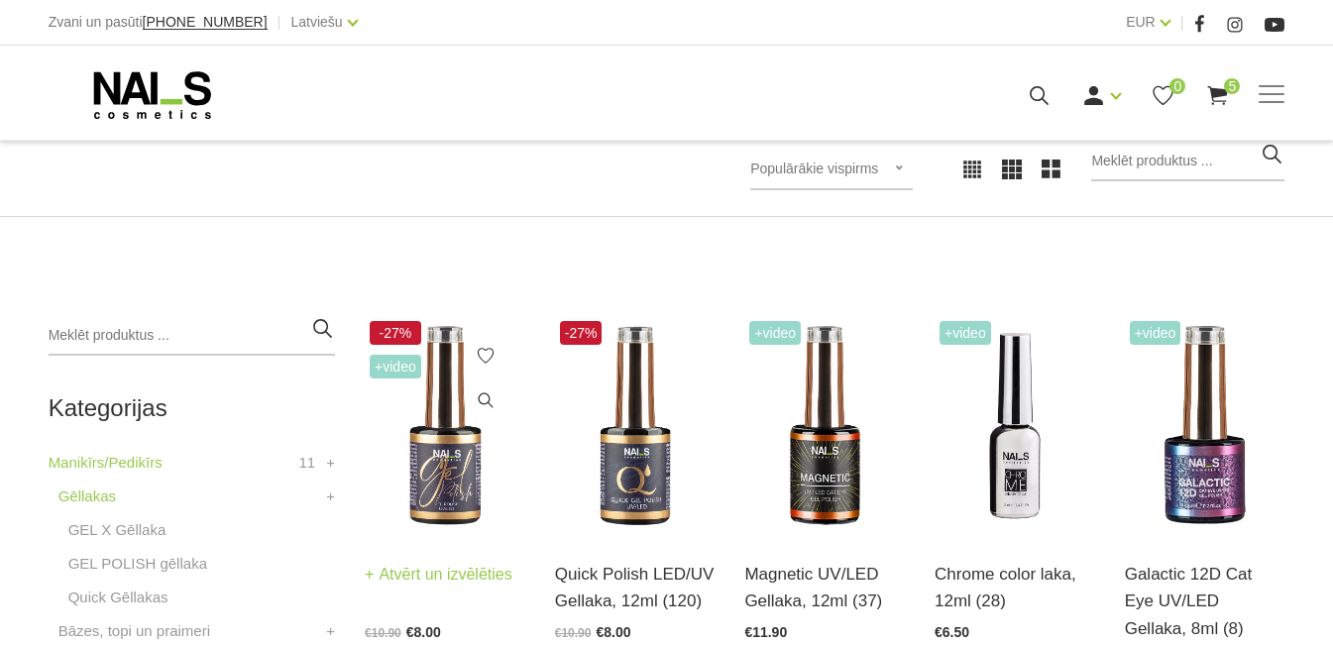
click at [441, 467] on img at bounding box center [445, 426] width 161 height 220
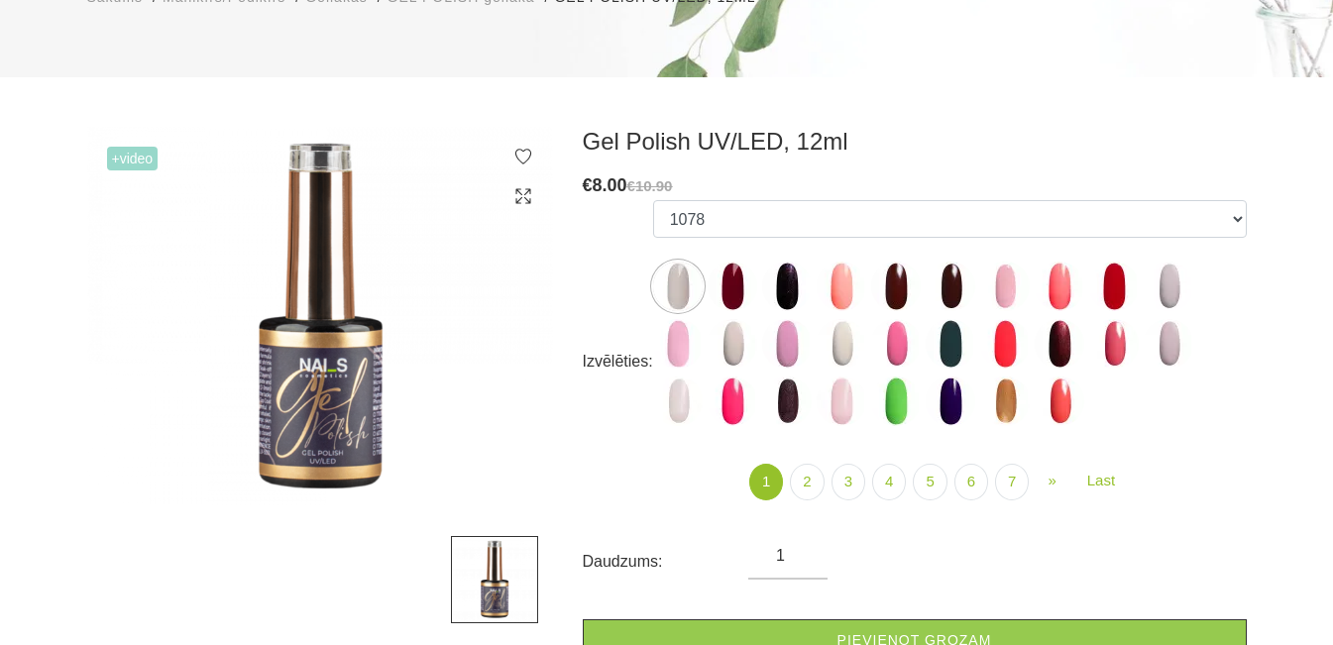
scroll to position [297, 0]
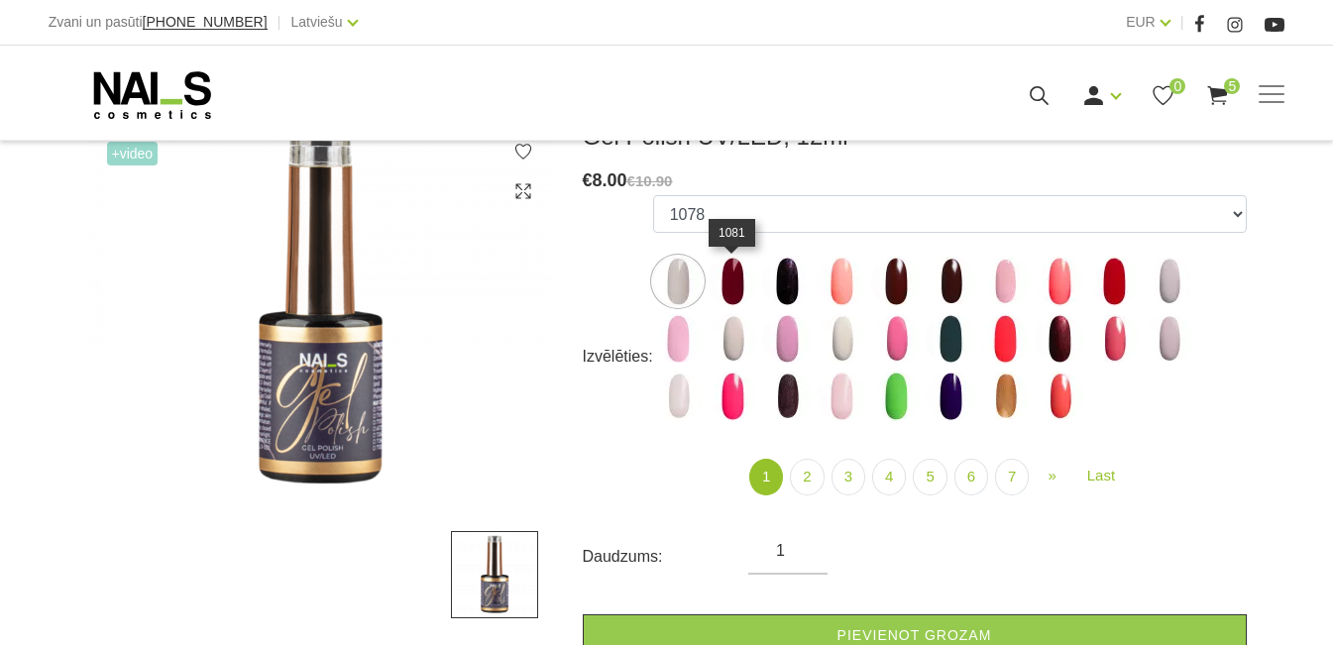
click at [734, 287] on img at bounding box center [733, 282] width 50 height 50
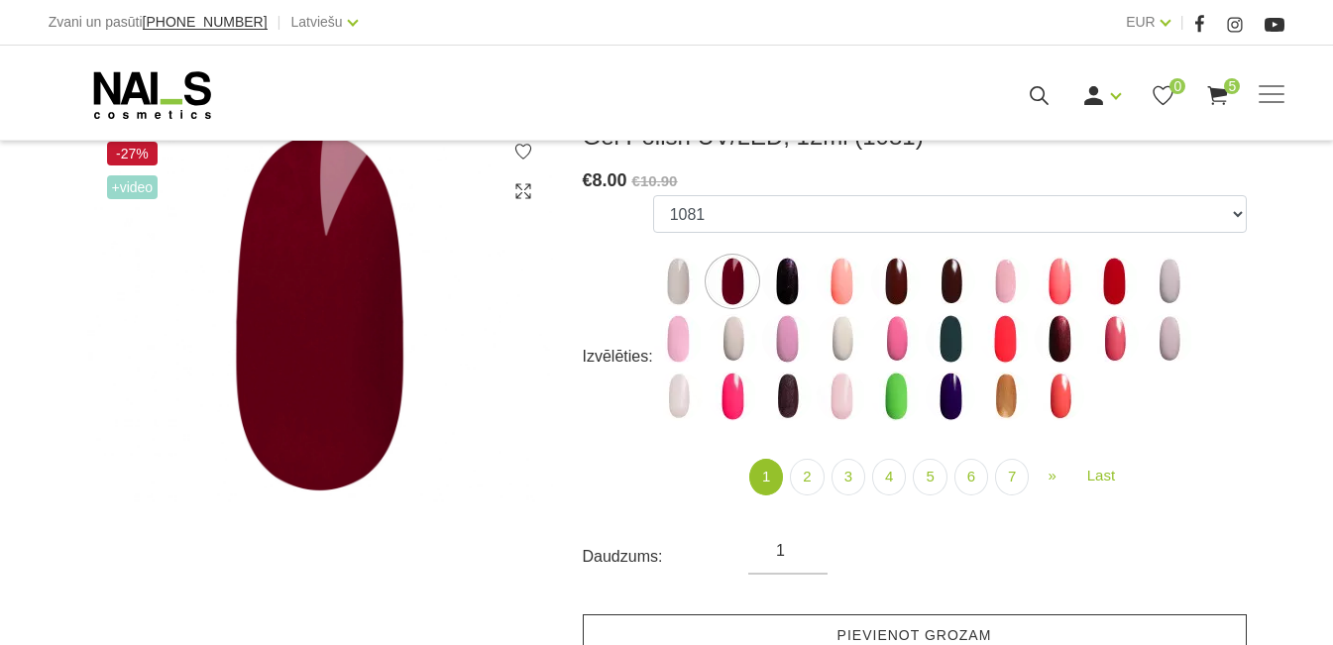
click at [846, 624] on link "Pievienot grozam" at bounding box center [915, 635] width 664 height 43
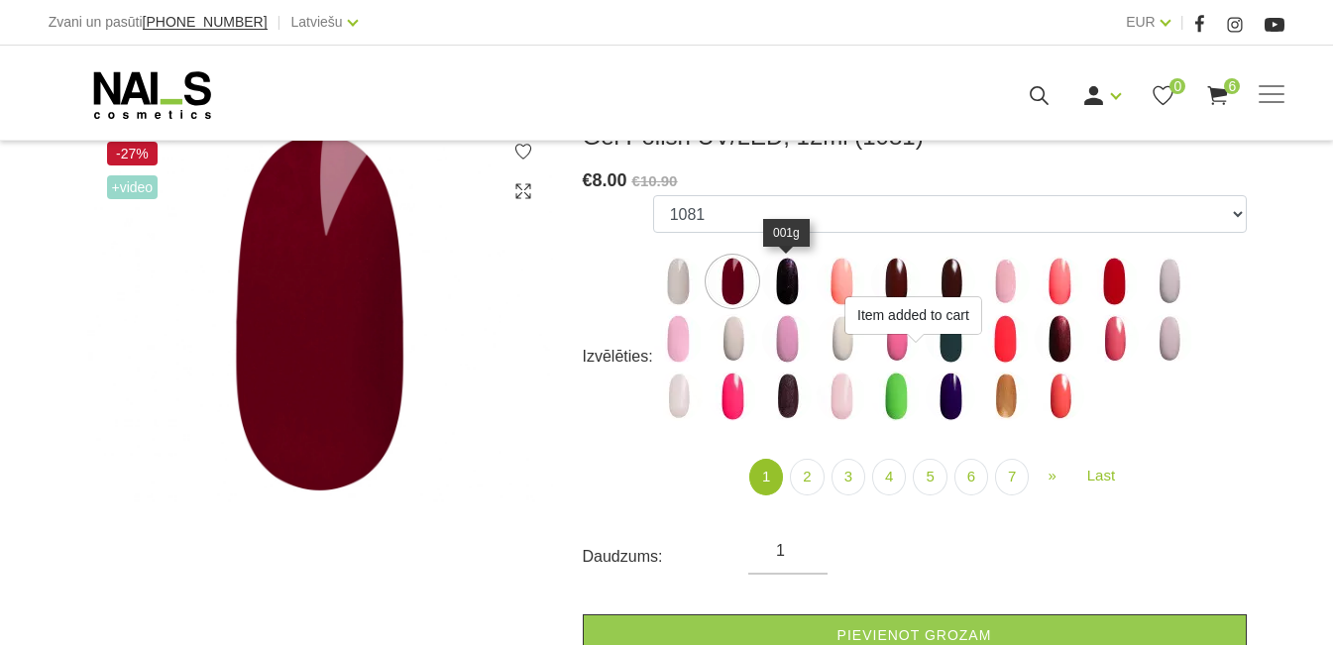
click at [791, 286] on img at bounding box center [787, 282] width 50 height 50
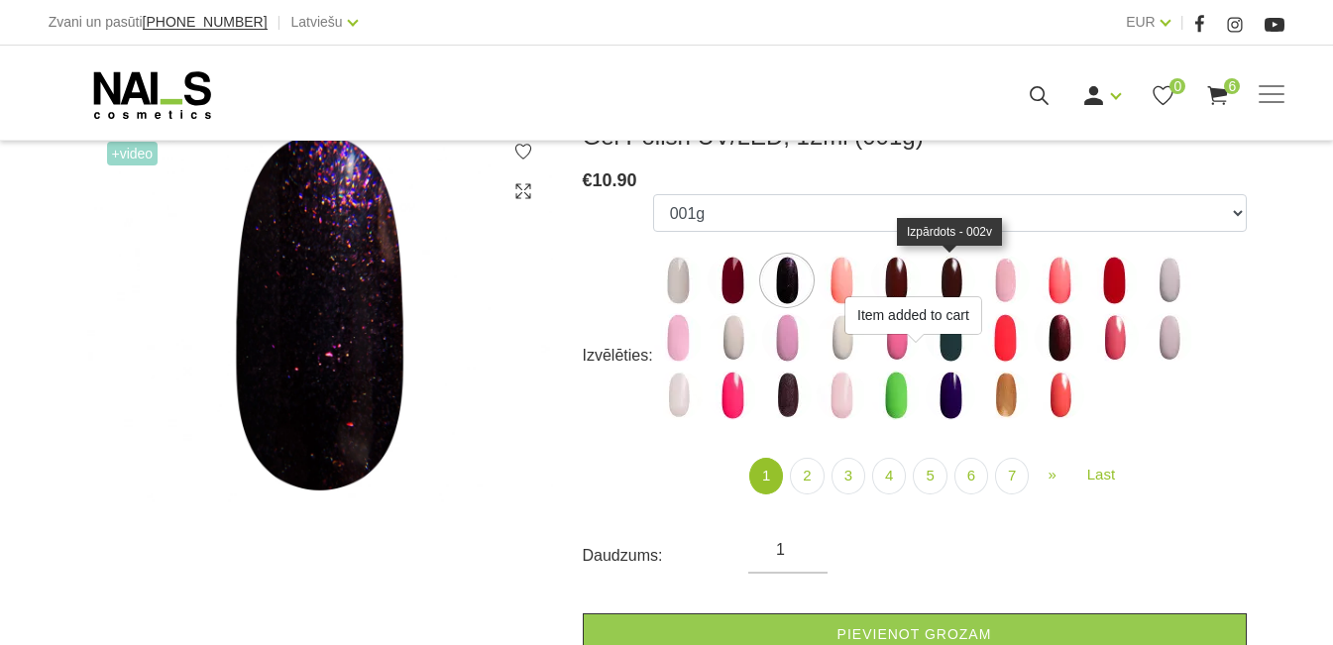
click at [946, 277] on img at bounding box center [951, 281] width 50 height 50
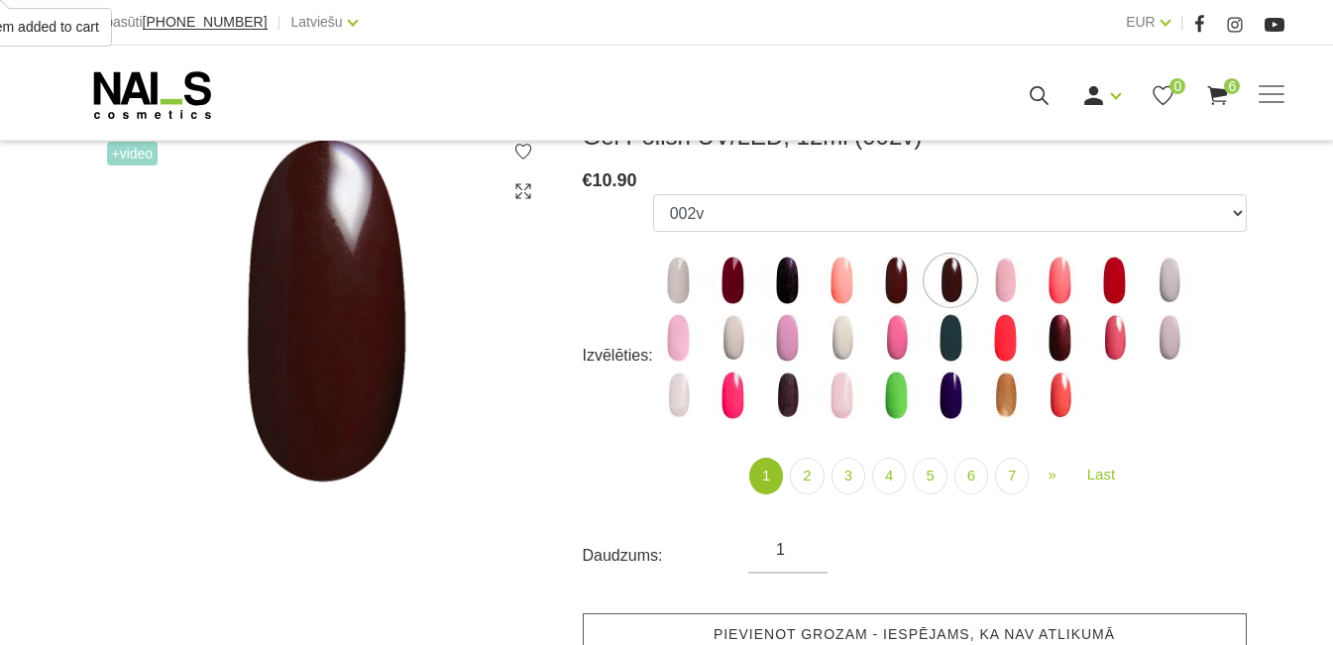
click at [832, 618] on link "Pievienot grozam - iespējams, ka nav atlikumā" at bounding box center [915, 634] width 664 height 43
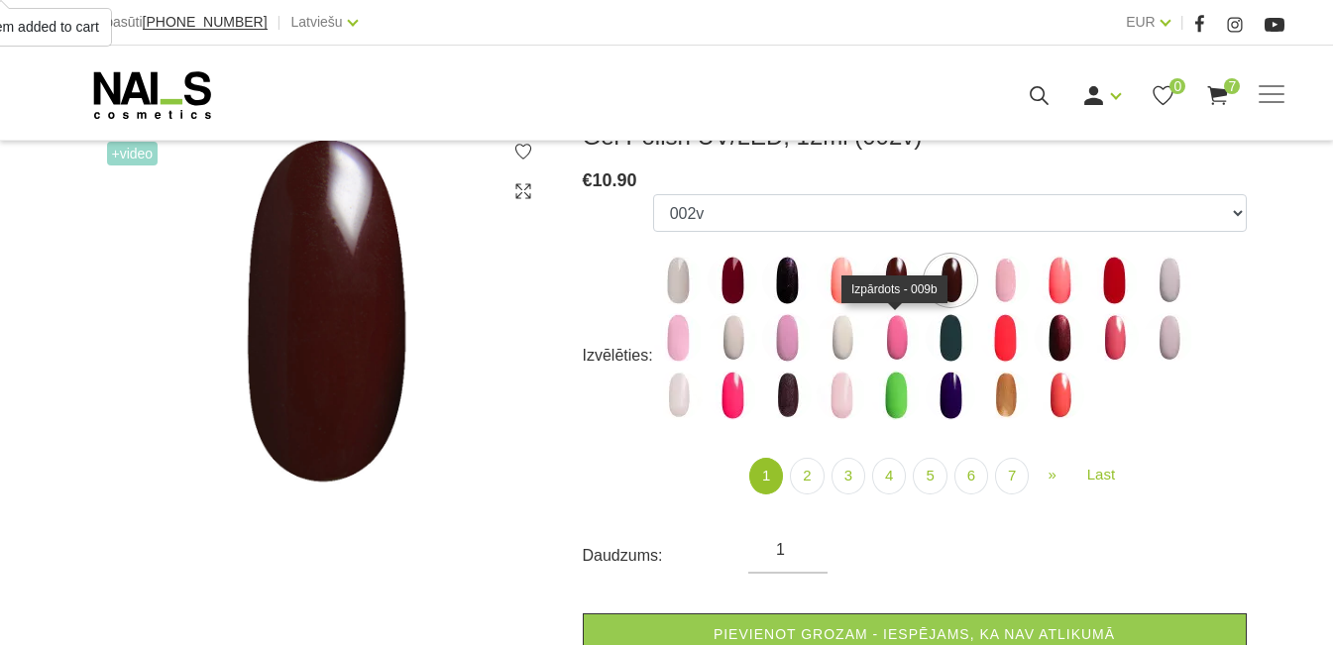
click at [908, 332] on img at bounding box center [896, 338] width 50 height 50
select select "3960"
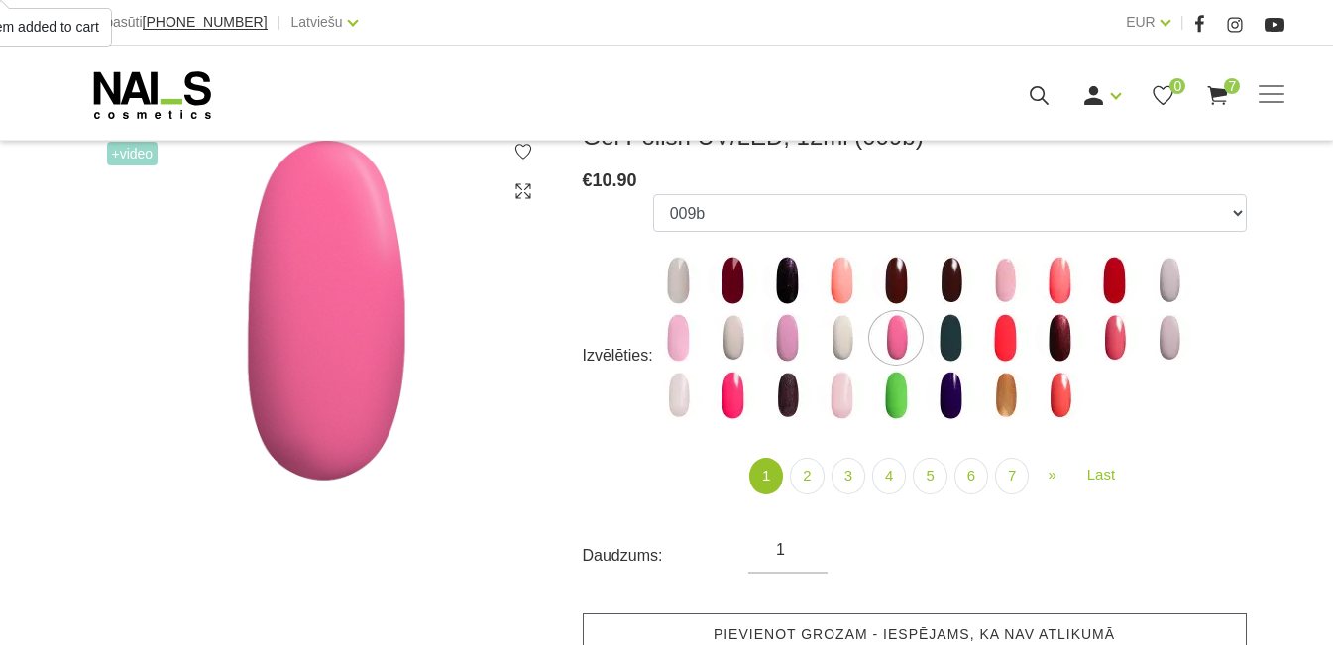
click at [866, 631] on link "Pievienot grozam - iespējams, ka nav atlikumā" at bounding box center [915, 634] width 664 height 43
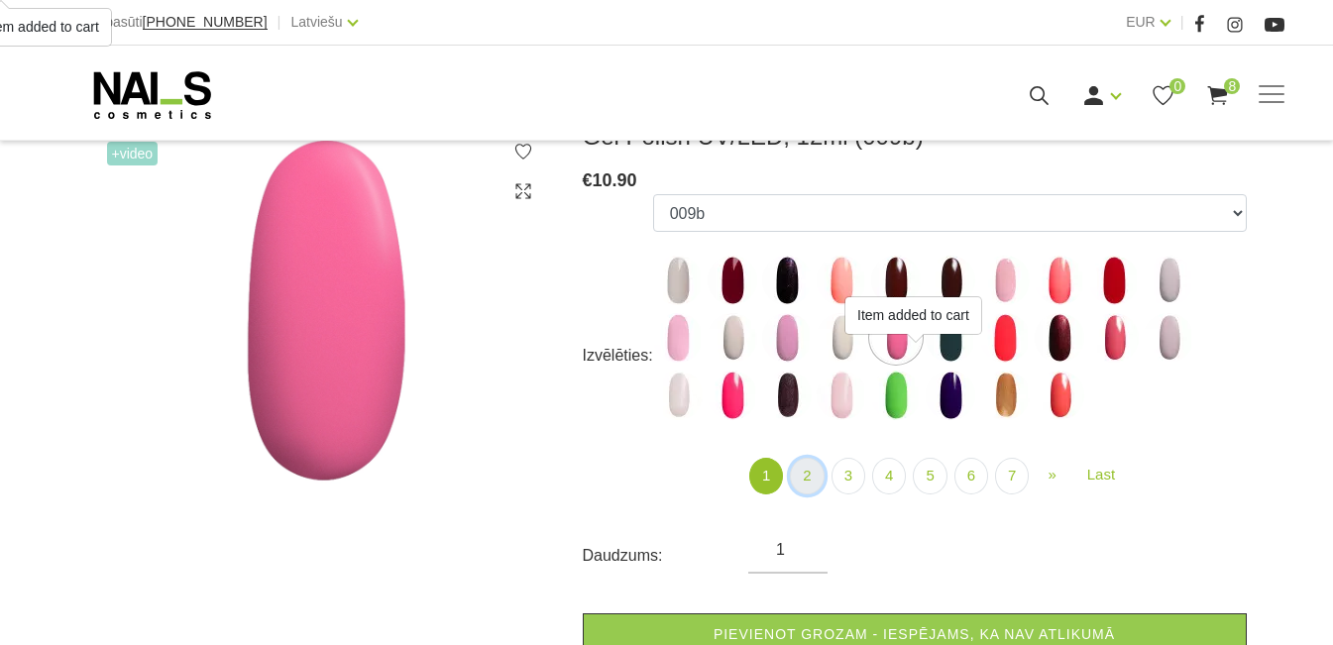
click at [810, 480] on link "2" at bounding box center [807, 476] width 34 height 37
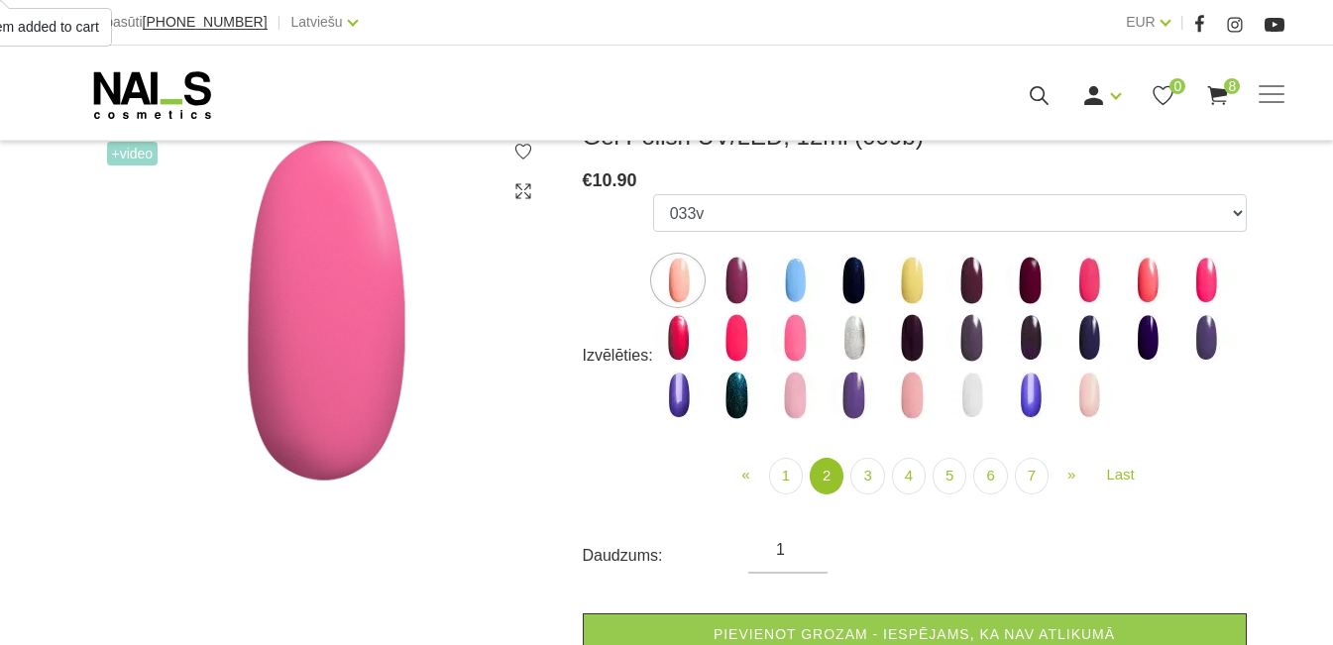
click at [801, 346] on img at bounding box center [795, 338] width 50 height 50
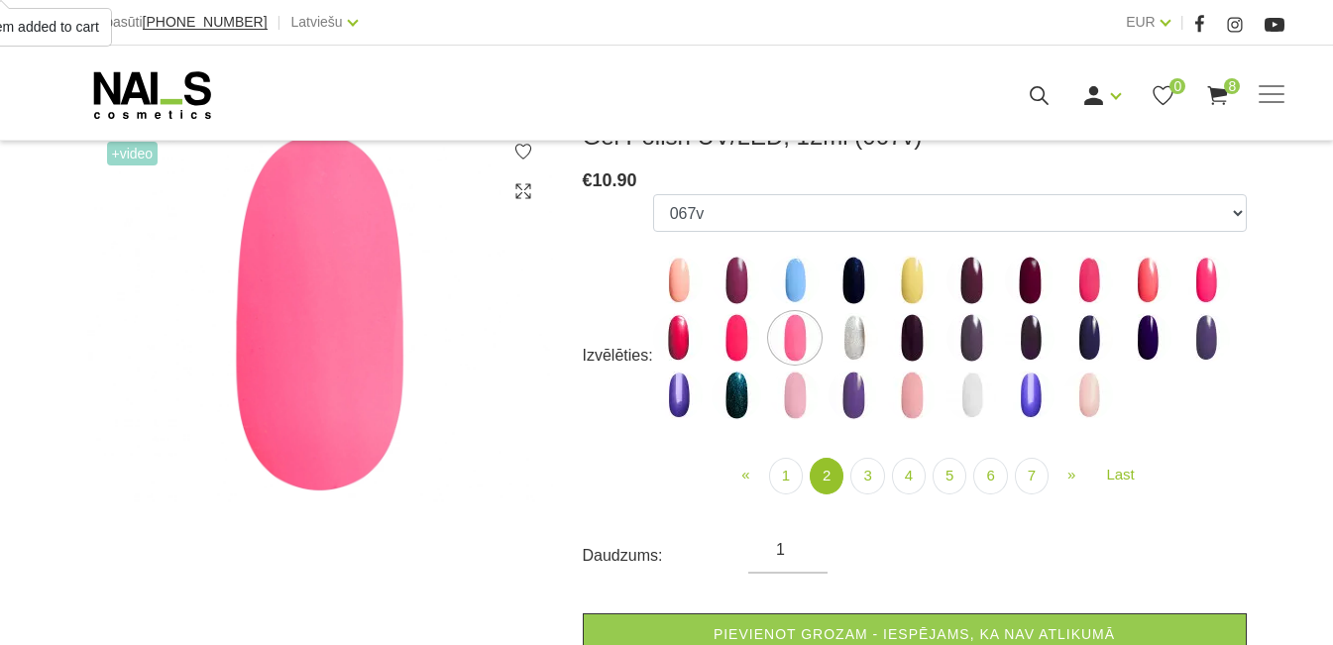
click at [841, 340] on img at bounding box center [854, 338] width 50 height 50
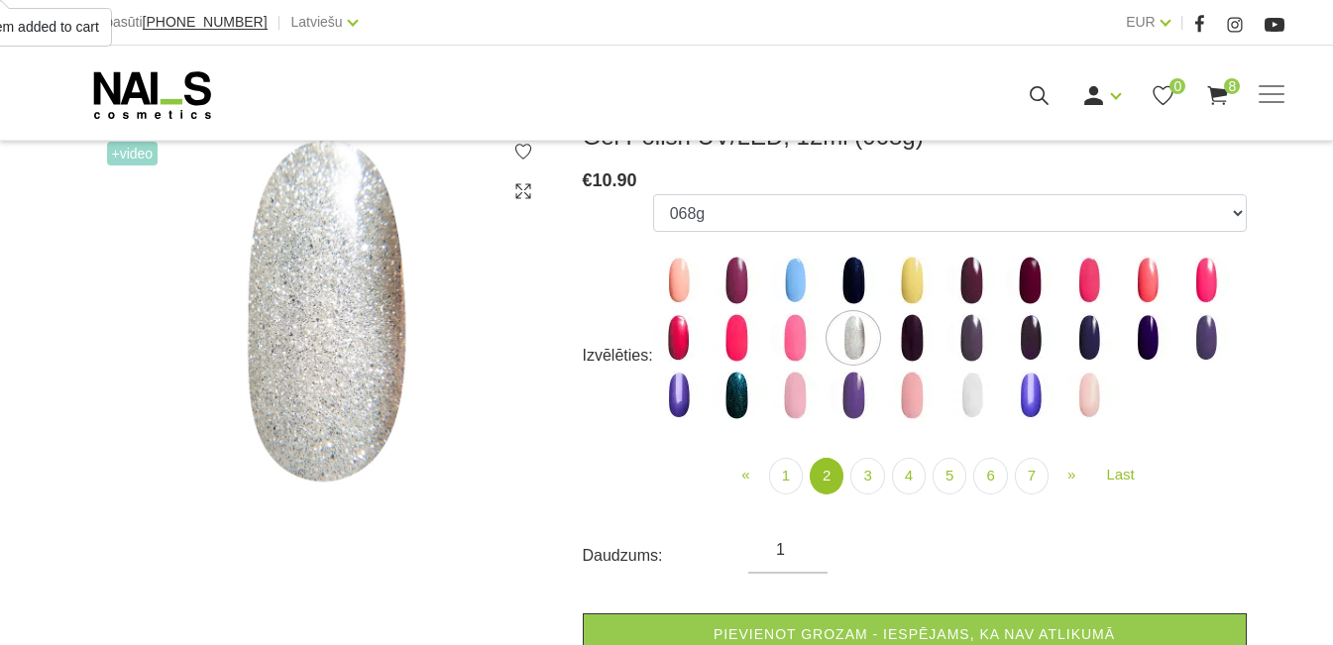
drag, startPoint x: 941, startPoint y: 624, endPoint x: 942, endPoint y: 610, distance: 13.9
click at [942, 623] on link "Pievienot grozam - iespējams, ka nav atlikumā" at bounding box center [915, 634] width 664 height 43
click at [968, 394] on img at bounding box center [971, 396] width 50 height 50
select select "4006"
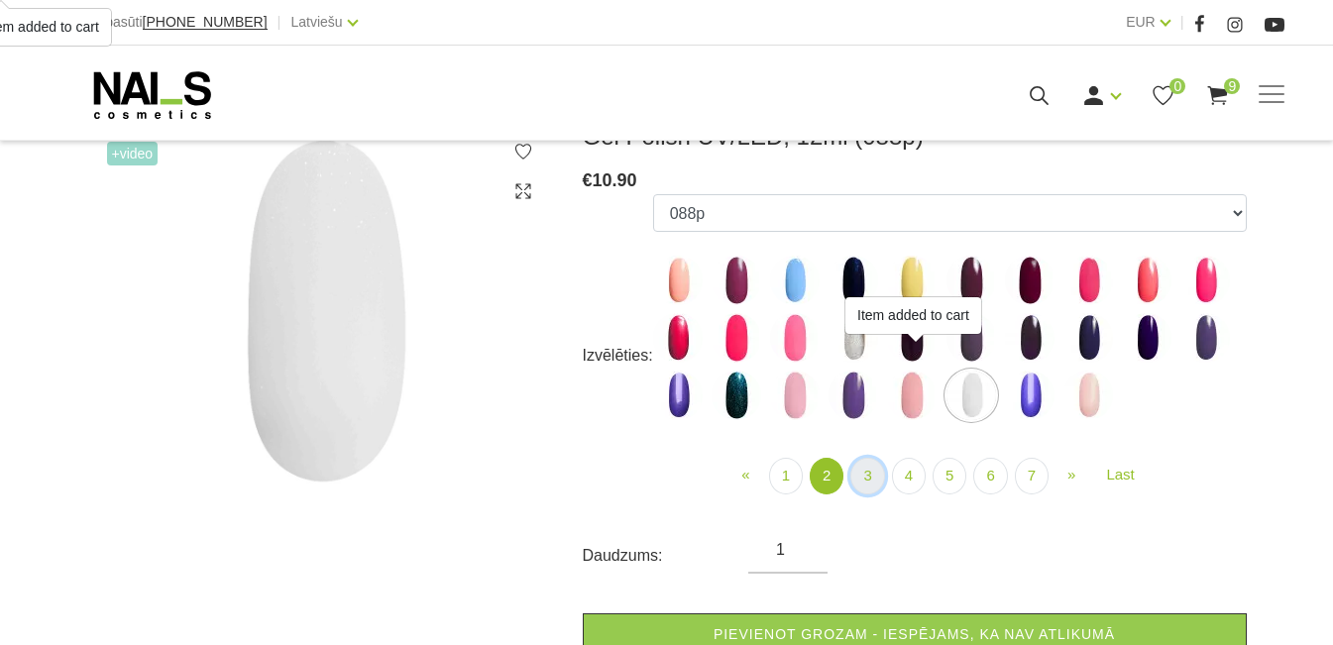
click at [878, 475] on link "3" at bounding box center [867, 476] width 34 height 37
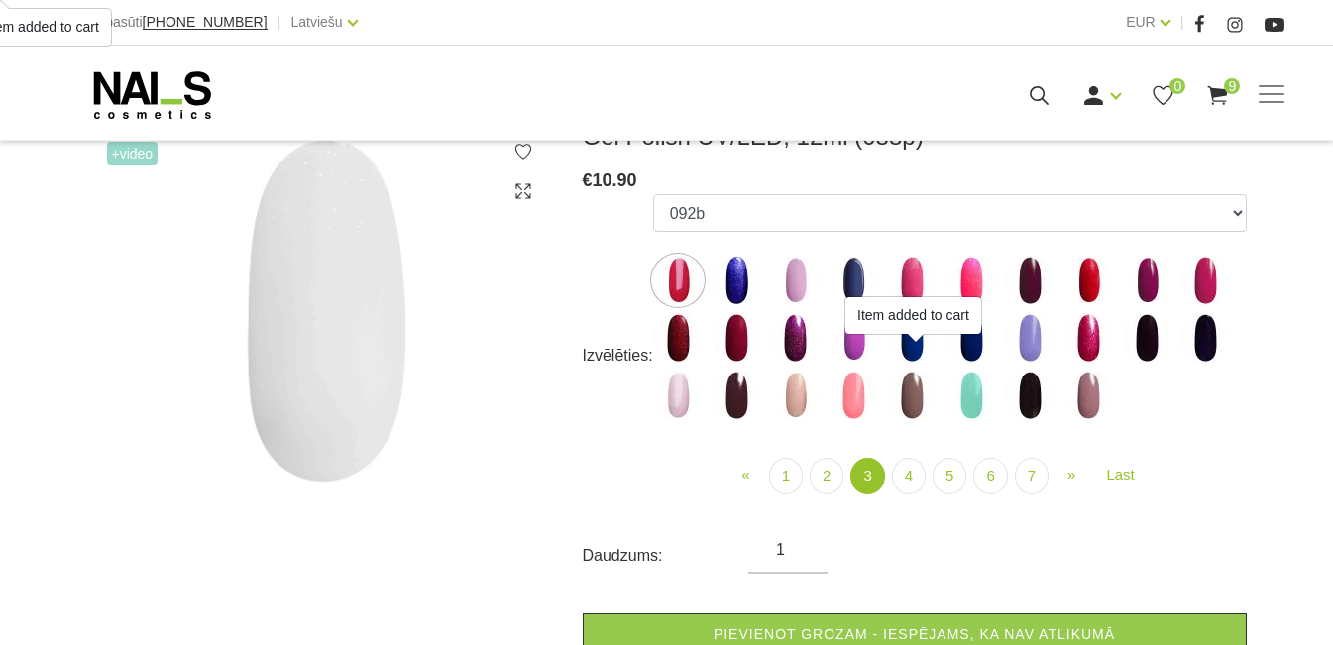
click at [751, 386] on img at bounding box center [737, 396] width 50 height 50
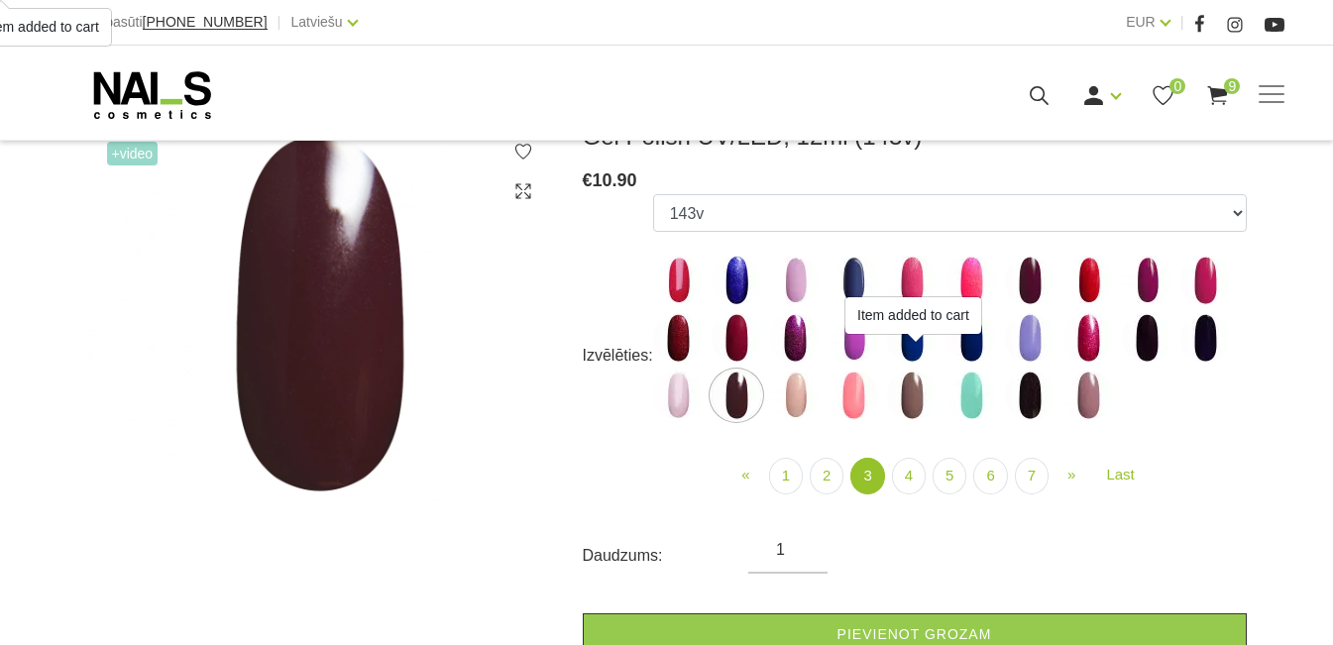
click at [922, 403] on img at bounding box center [912, 396] width 50 height 50
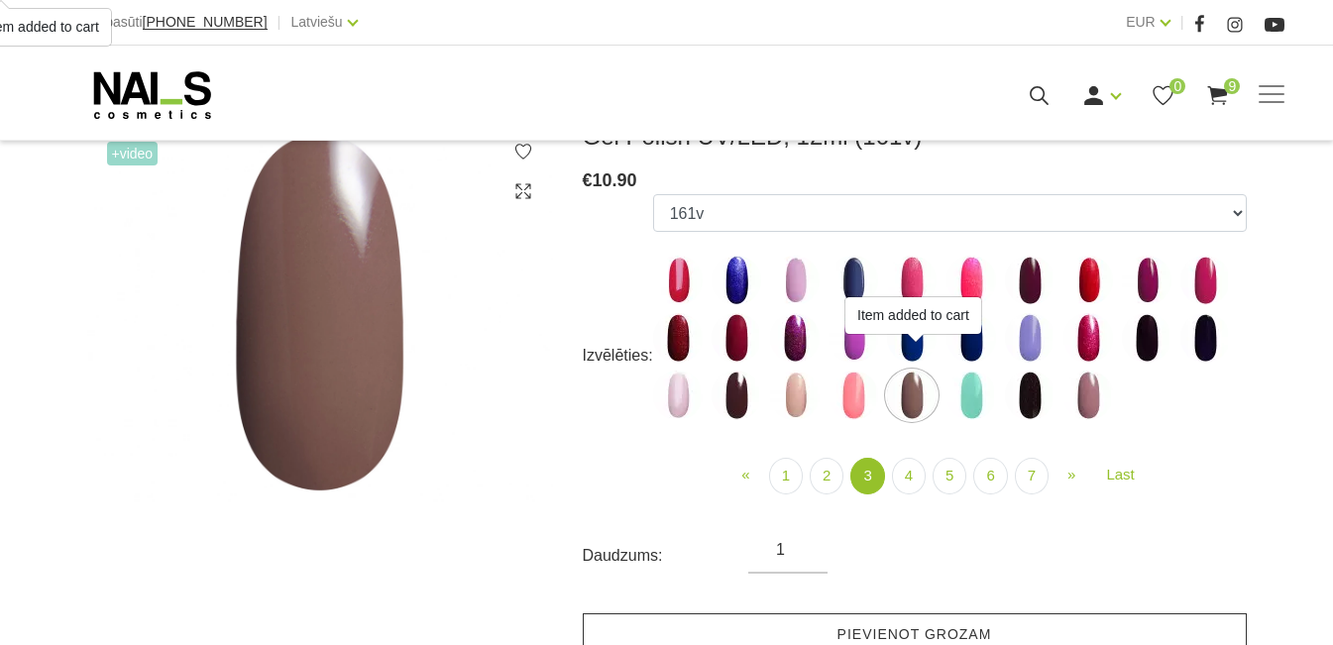
click at [886, 628] on link "Pievienot grozam" at bounding box center [915, 634] width 664 height 43
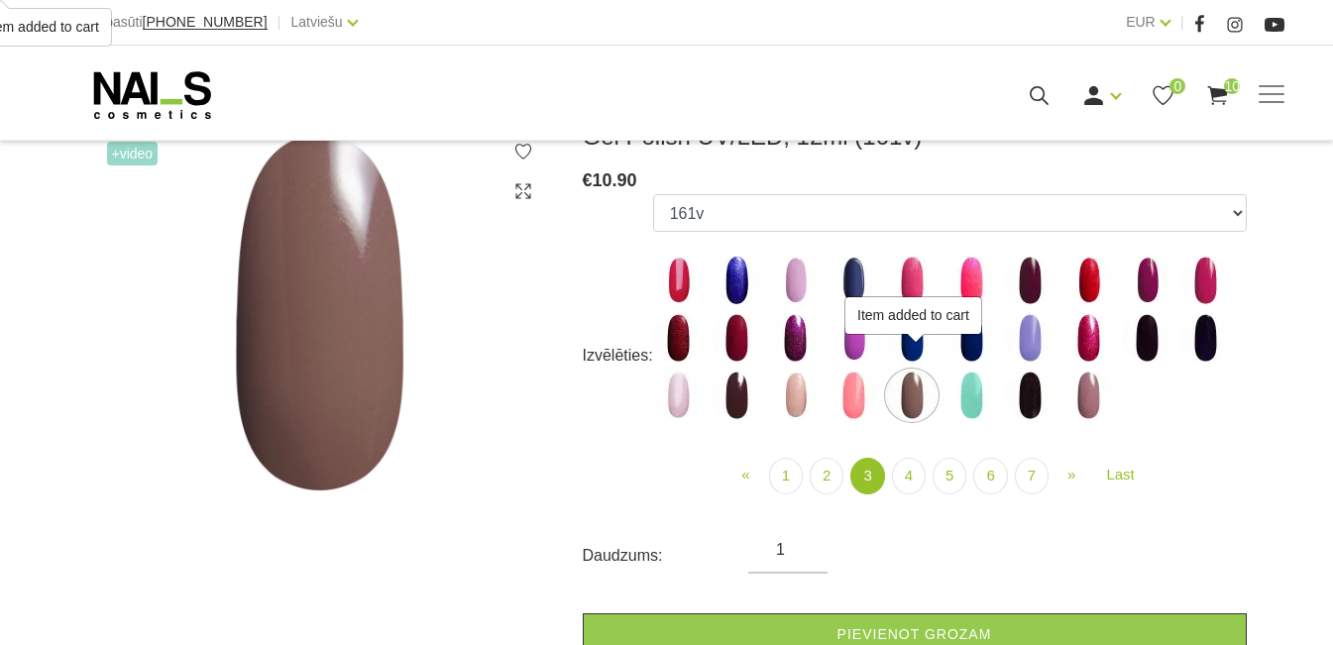
click at [802, 394] on img at bounding box center [795, 396] width 50 height 50
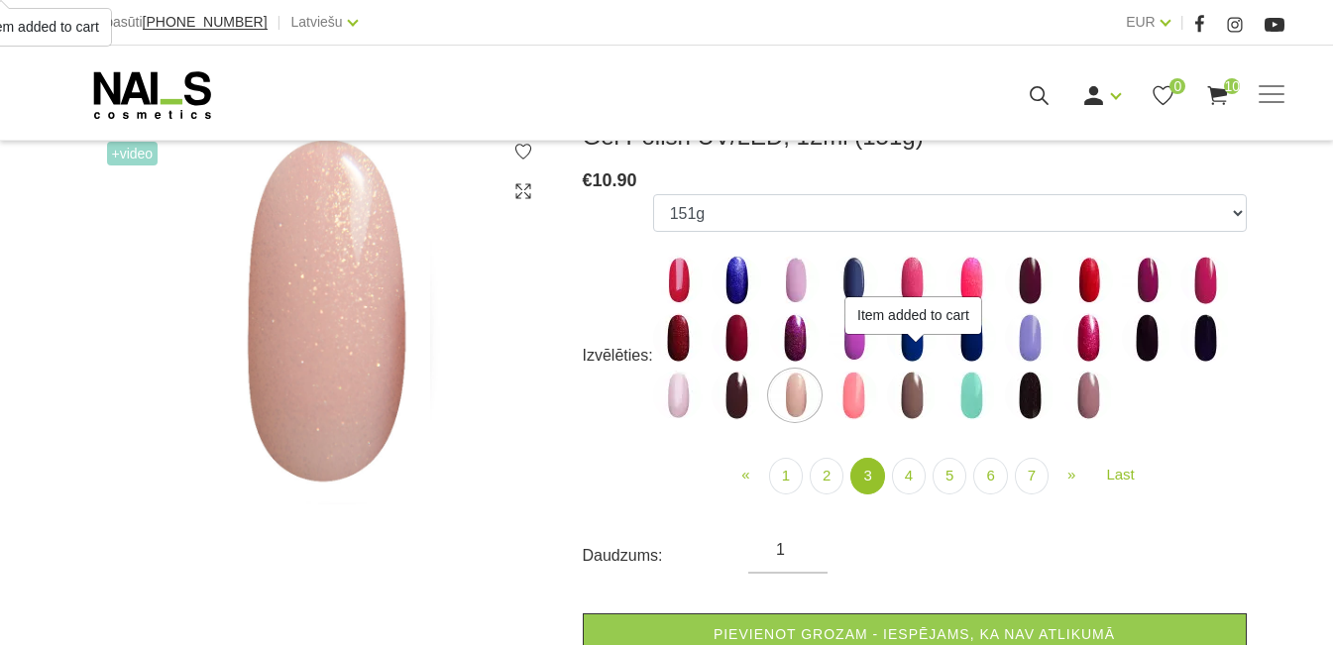
click at [686, 403] on img at bounding box center [678, 396] width 50 height 50
select select "4038"
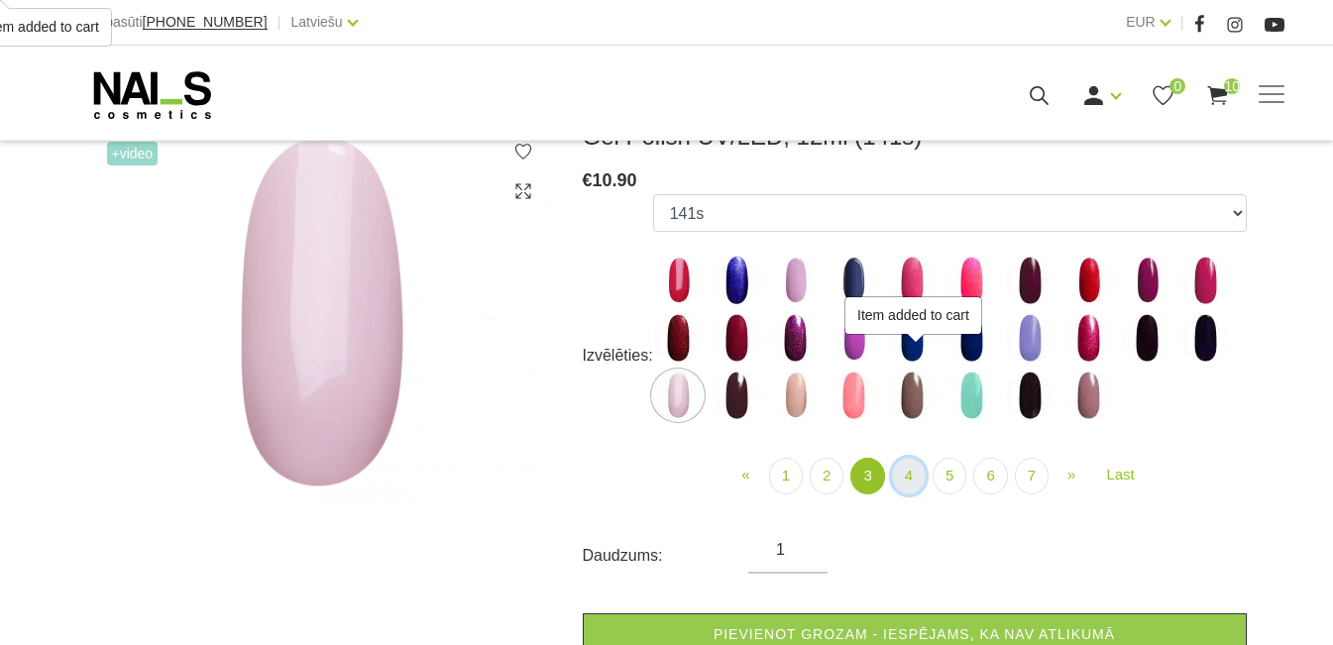
click at [924, 486] on link "4" at bounding box center [909, 476] width 34 height 37
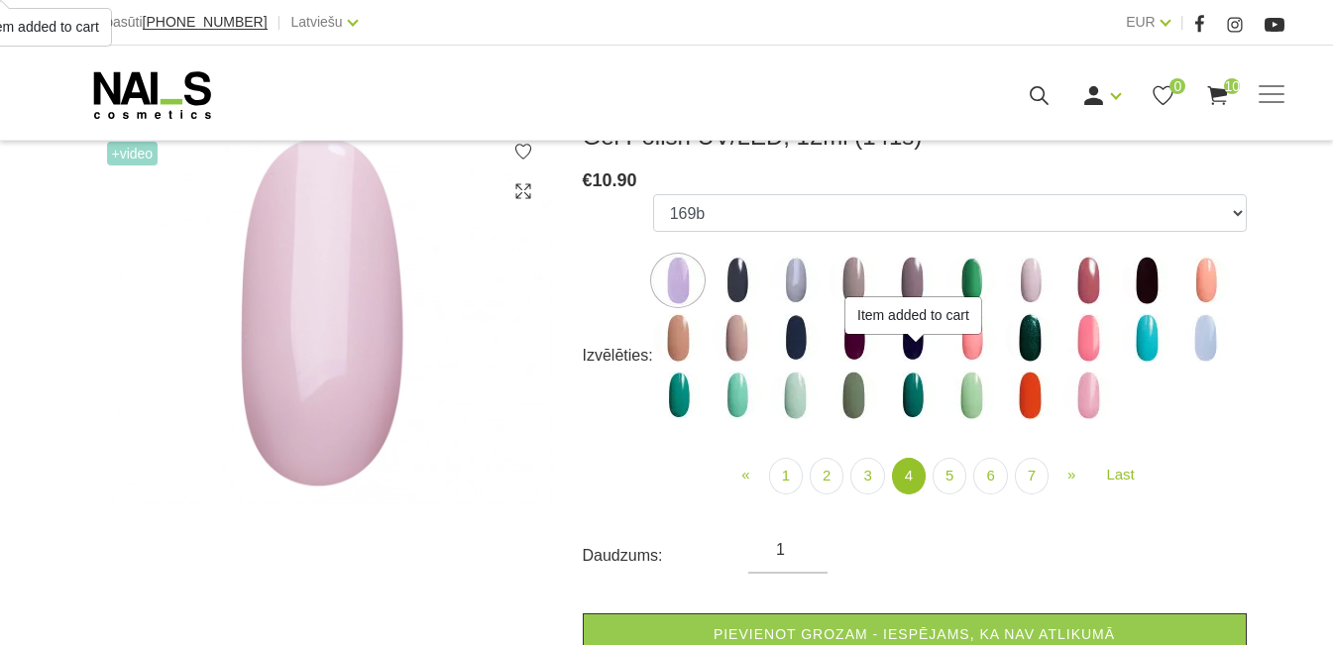
click at [722, 333] on img at bounding box center [737, 338] width 50 height 50
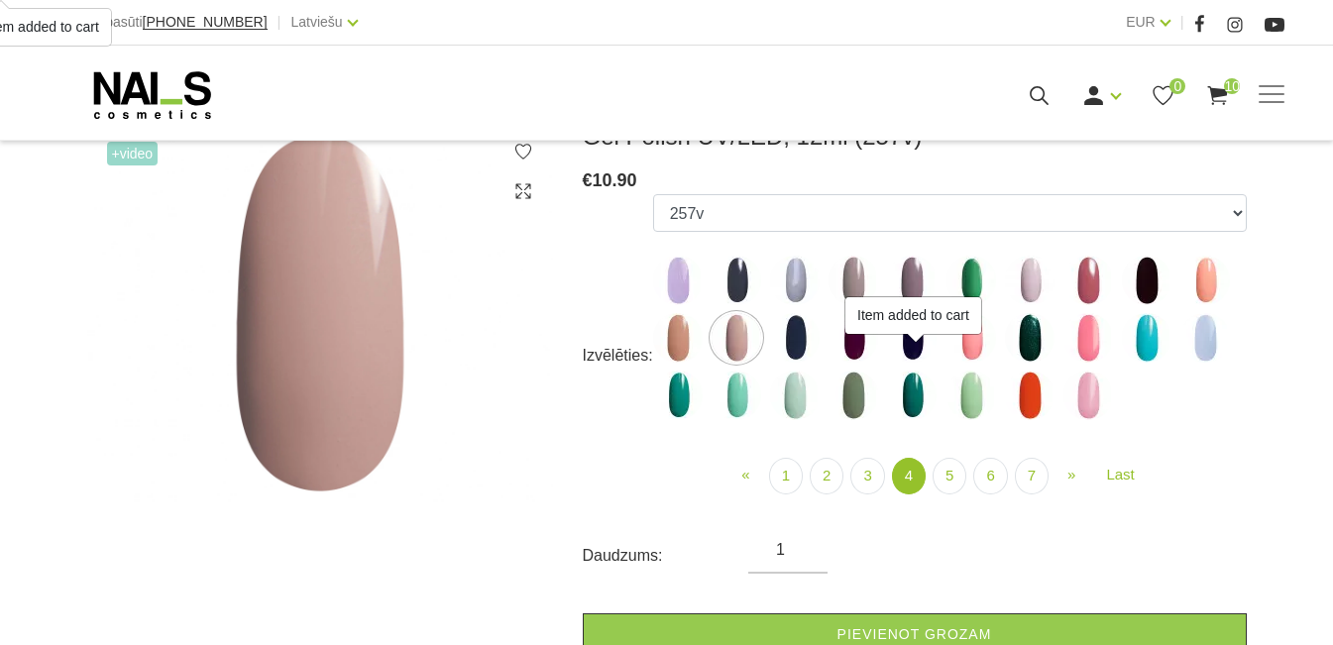
drag, startPoint x: 812, startPoint y: 623, endPoint x: 805, endPoint y: 570, distance: 54.0
click at [812, 622] on link "Pievienot grozam" at bounding box center [915, 634] width 664 height 43
click at [680, 330] on img at bounding box center [678, 338] width 50 height 50
select select "4068"
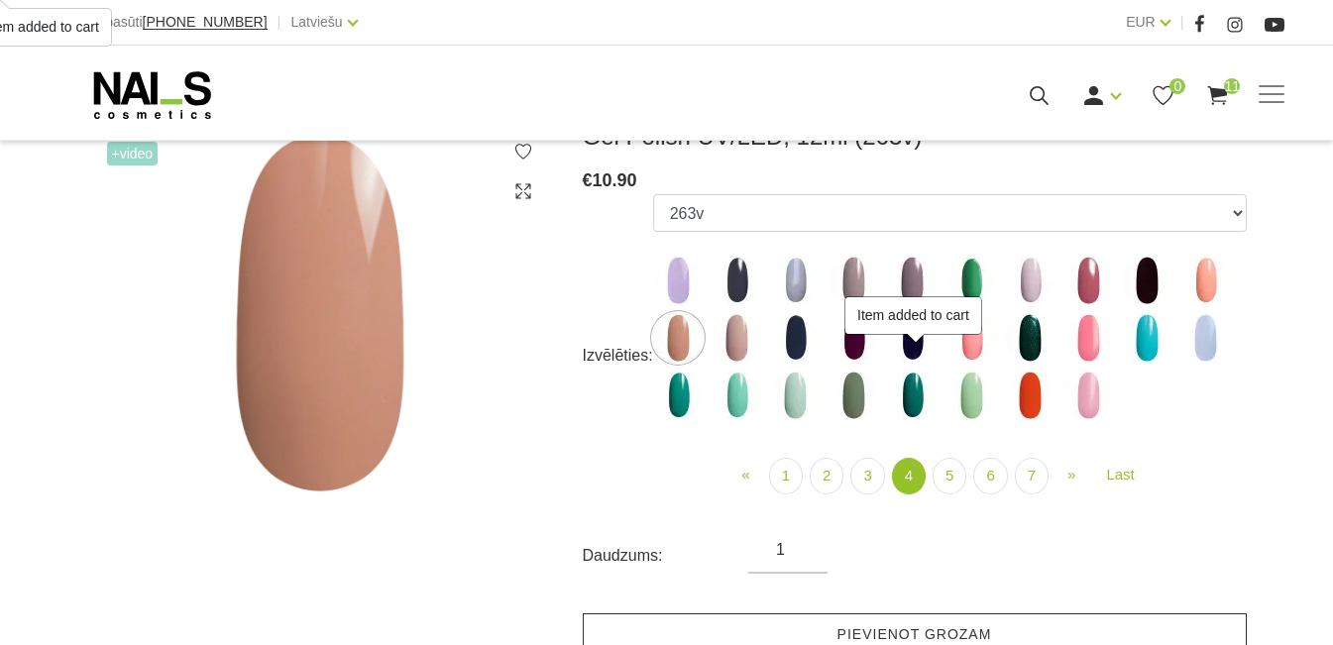
click at [861, 624] on link "Pievienot grozam" at bounding box center [915, 634] width 664 height 43
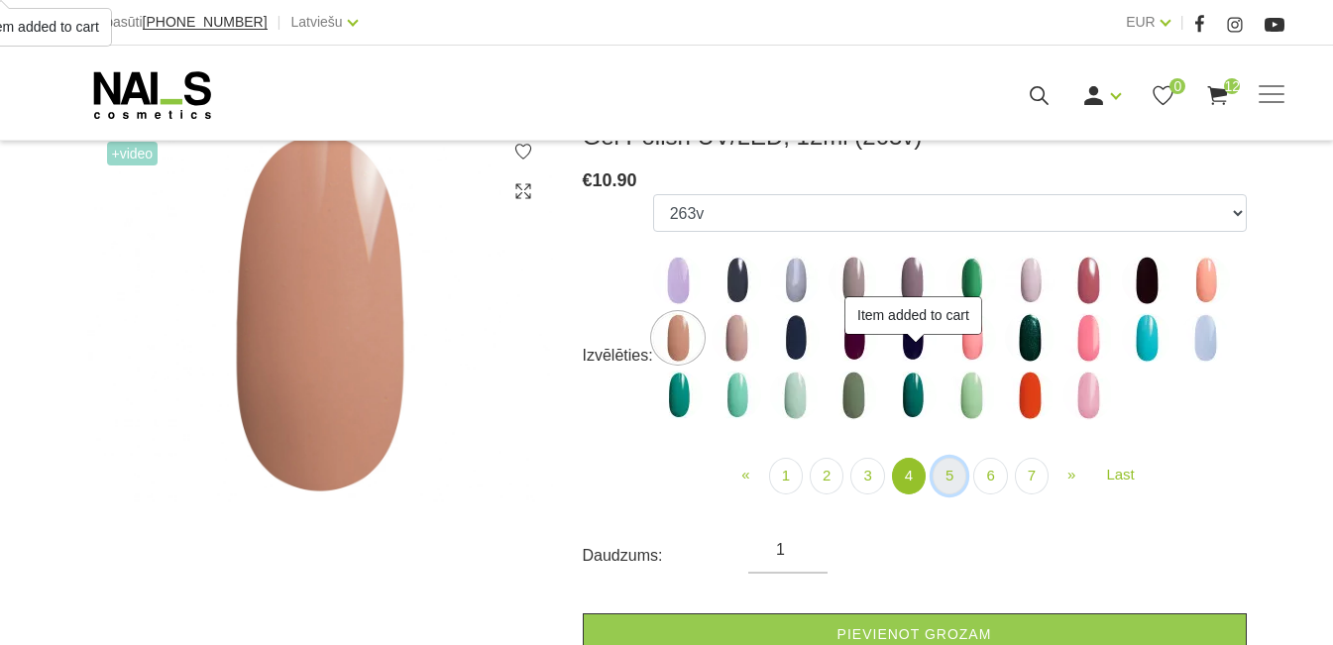
click at [950, 477] on link "5" at bounding box center [950, 476] width 34 height 37
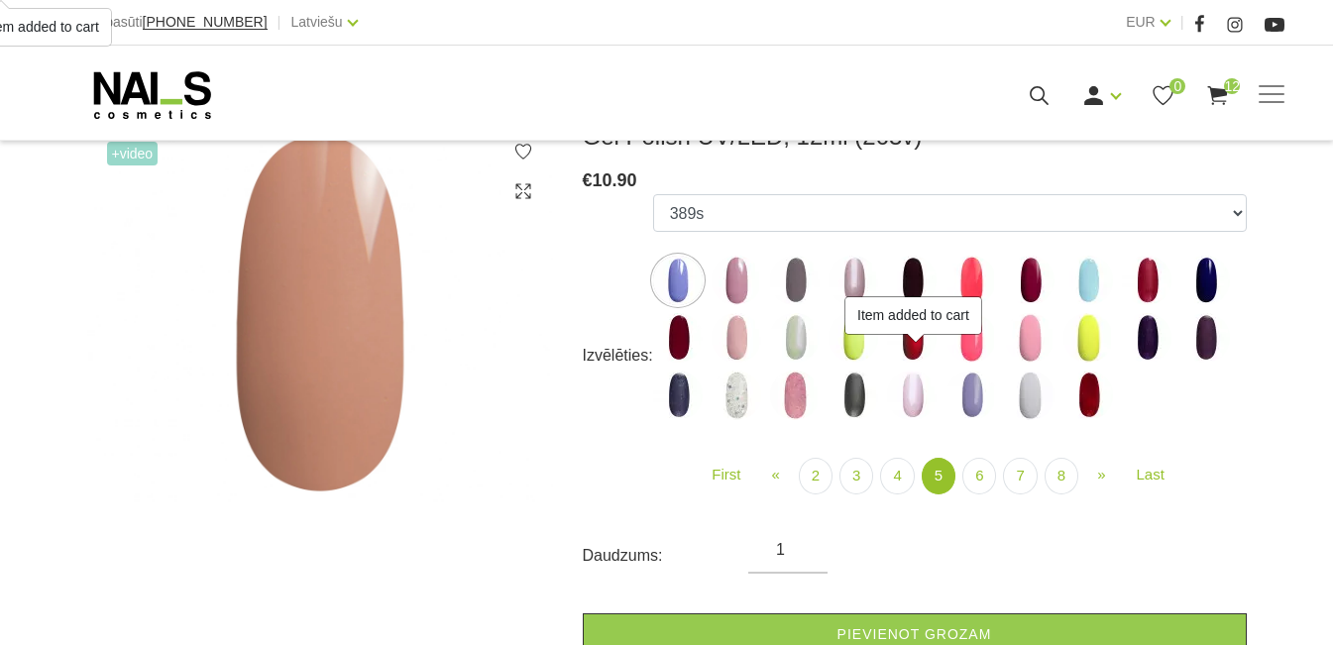
click at [731, 280] on img at bounding box center [737, 281] width 50 height 50
select select "4089"
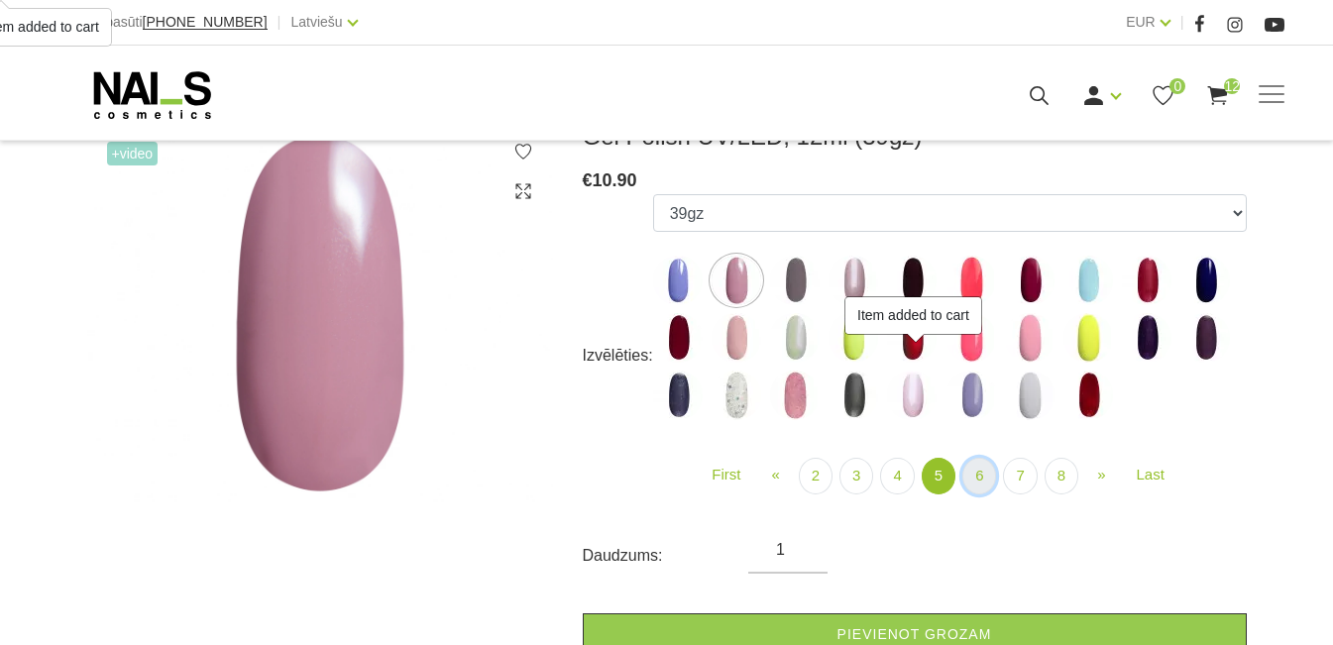
click at [971, 471] on link "6" at bounding box center [979, 476] width 34 height 37
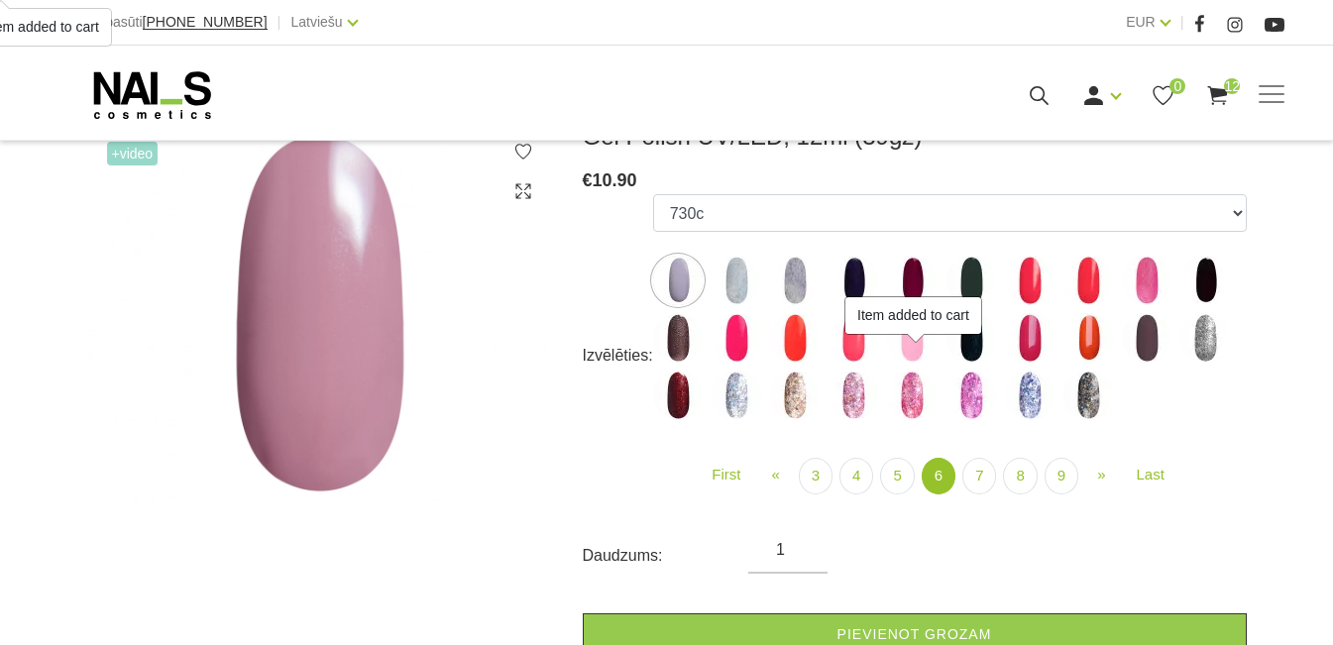
click at [751, 344] on img at bounding box center [737, 338] width 50 height 50
select select "4134"
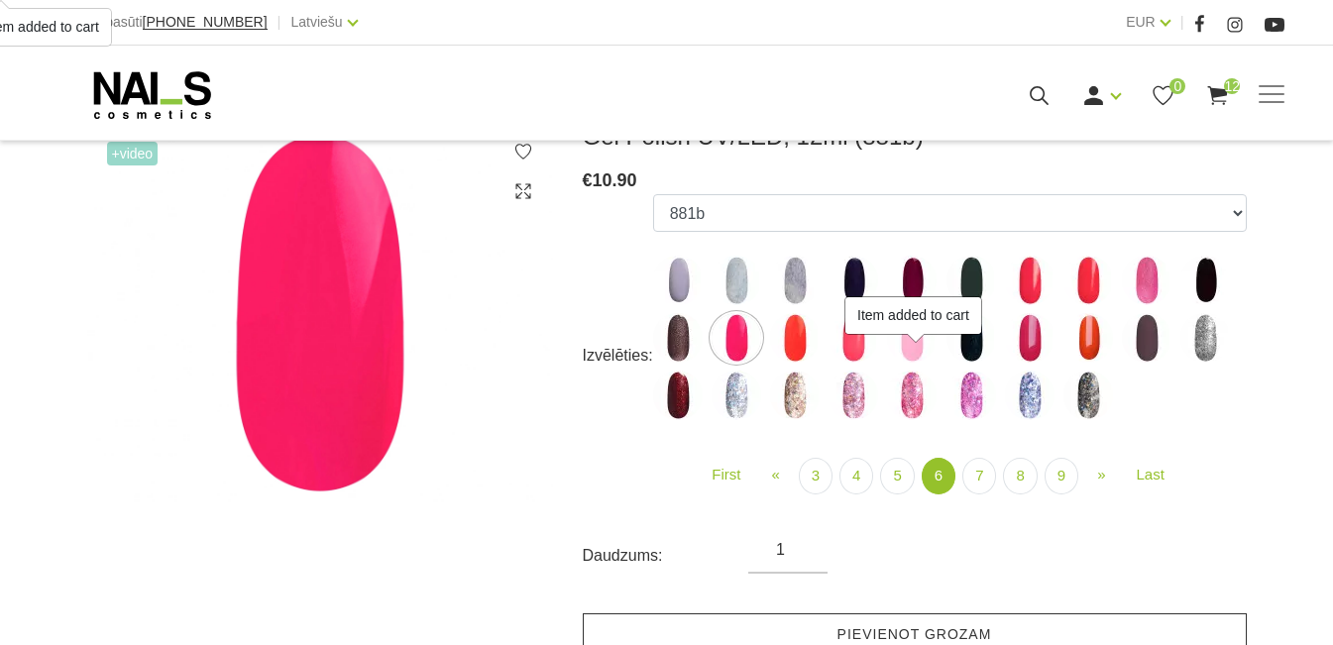
click at [935, 624] on link "Pievienot grozam" at bounding box center [915, 634] width 664 height 43
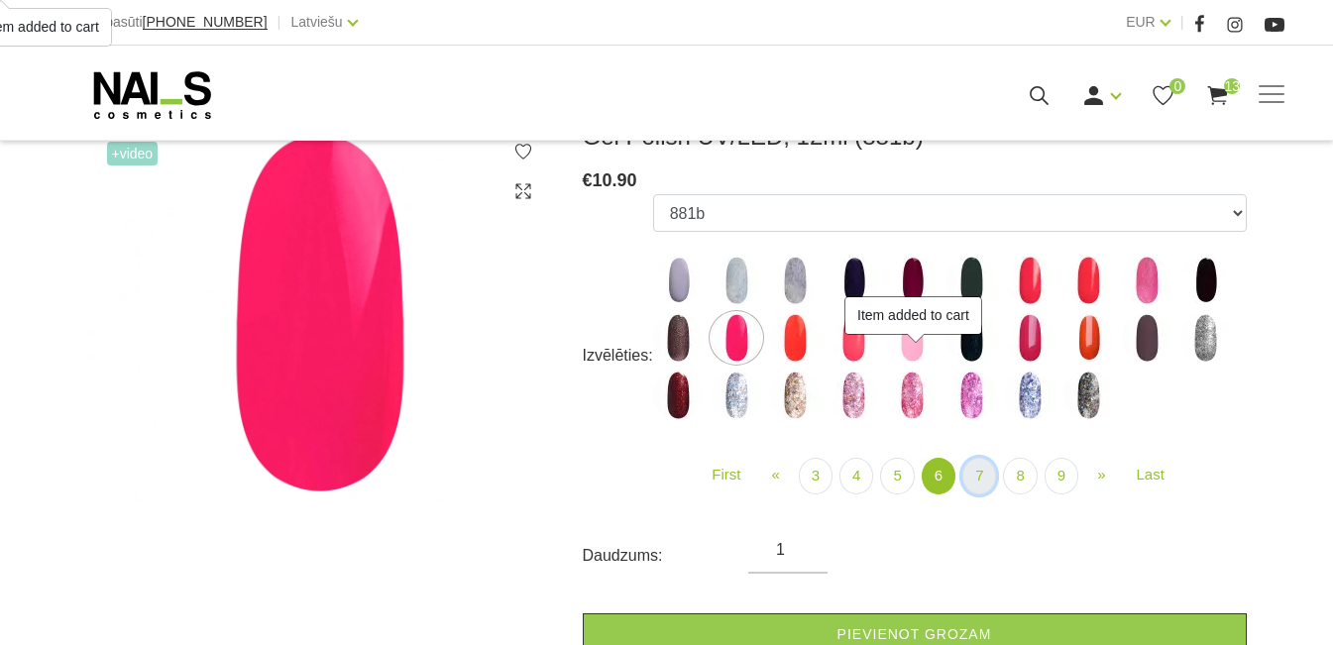
click at [968, 469] on link "7" at bounding box center [979, 476] width 34 height 37
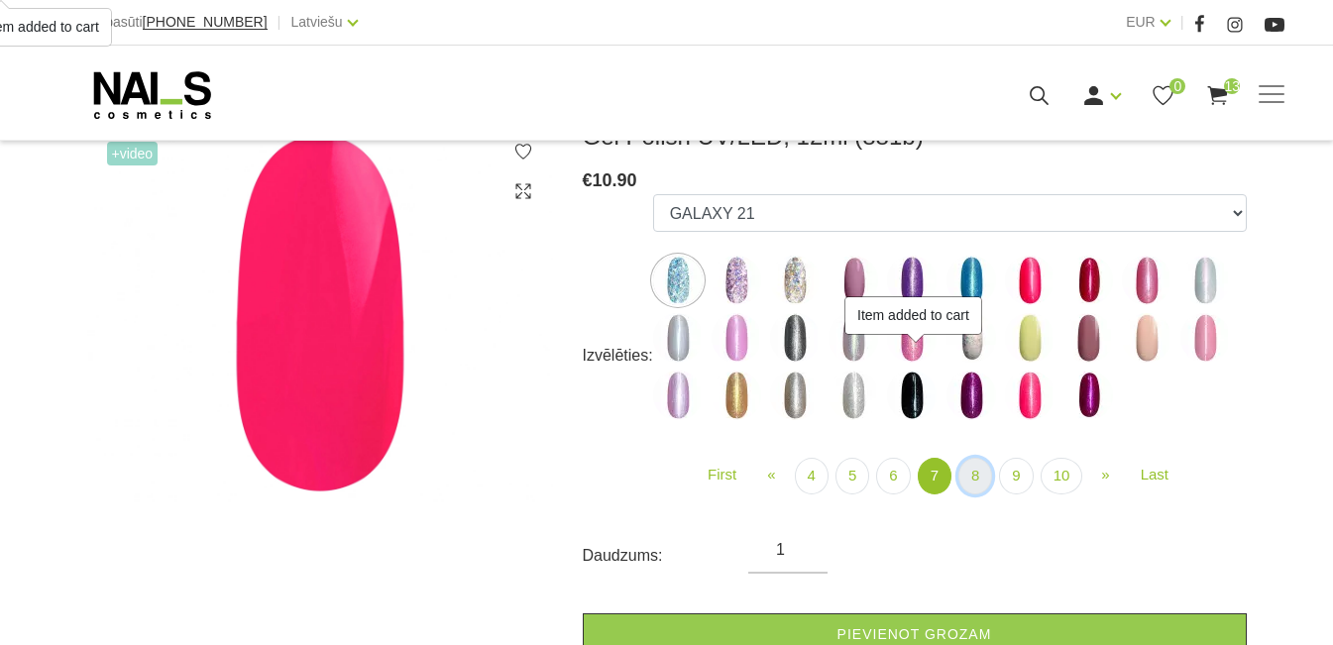
click at [966, 481] on link "8" at bounding box center [975, 476] width 34 height 37
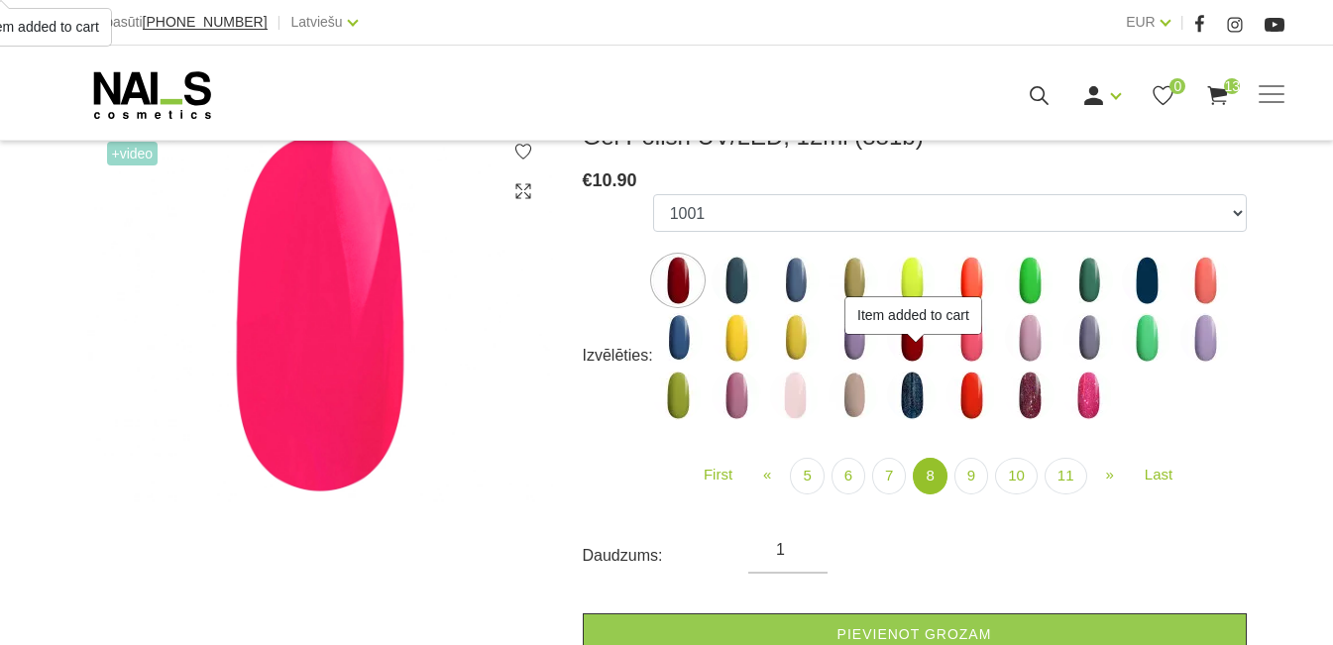
click at [735, 329] on img at bounding box center [737, 338] width 50 height 50
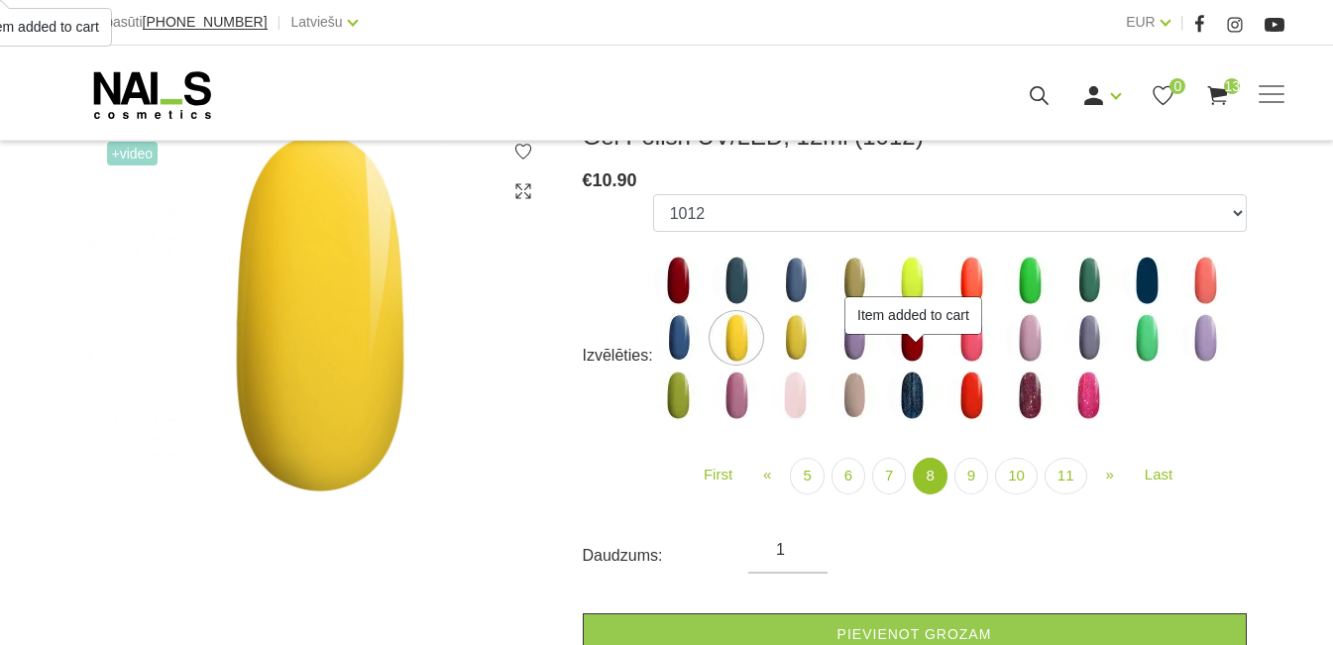
click at [1076, 331] on img at bounding box center [1088, 338] width 50 height 50
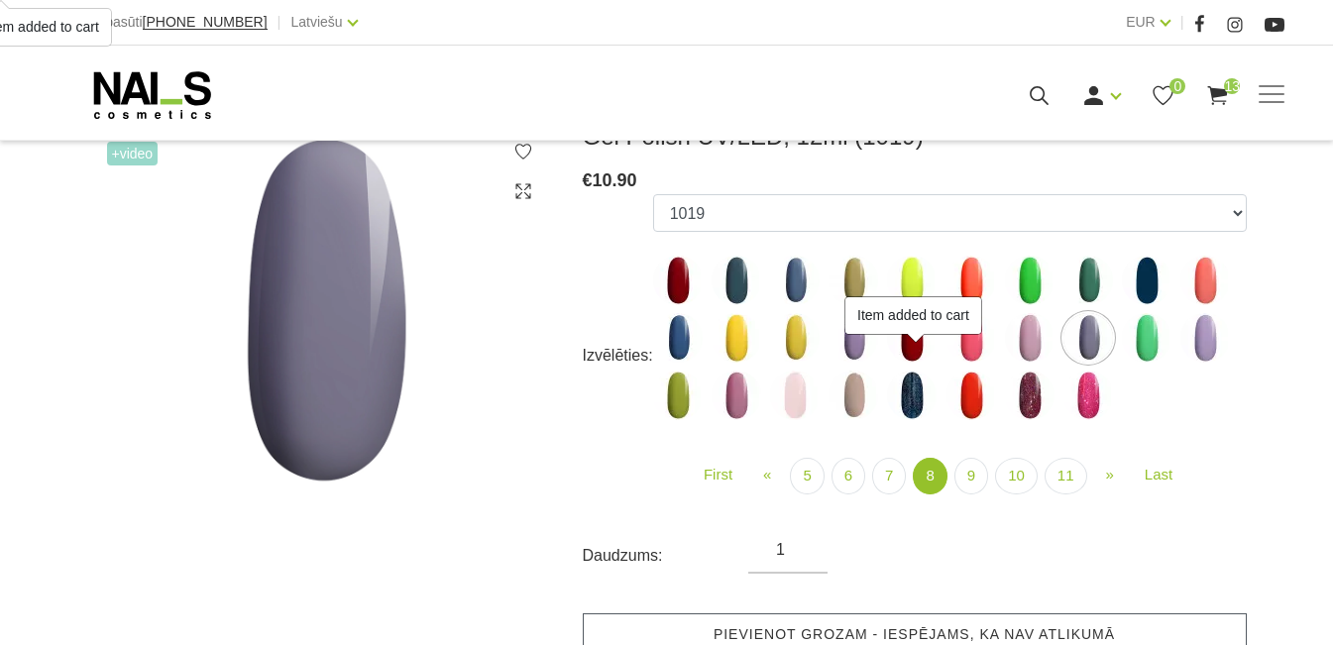
click at [954, 620] on link "Pievienot grozam - iespējams, ka nav atlikumā" at bounding box center [915, 634] width 664 height 43
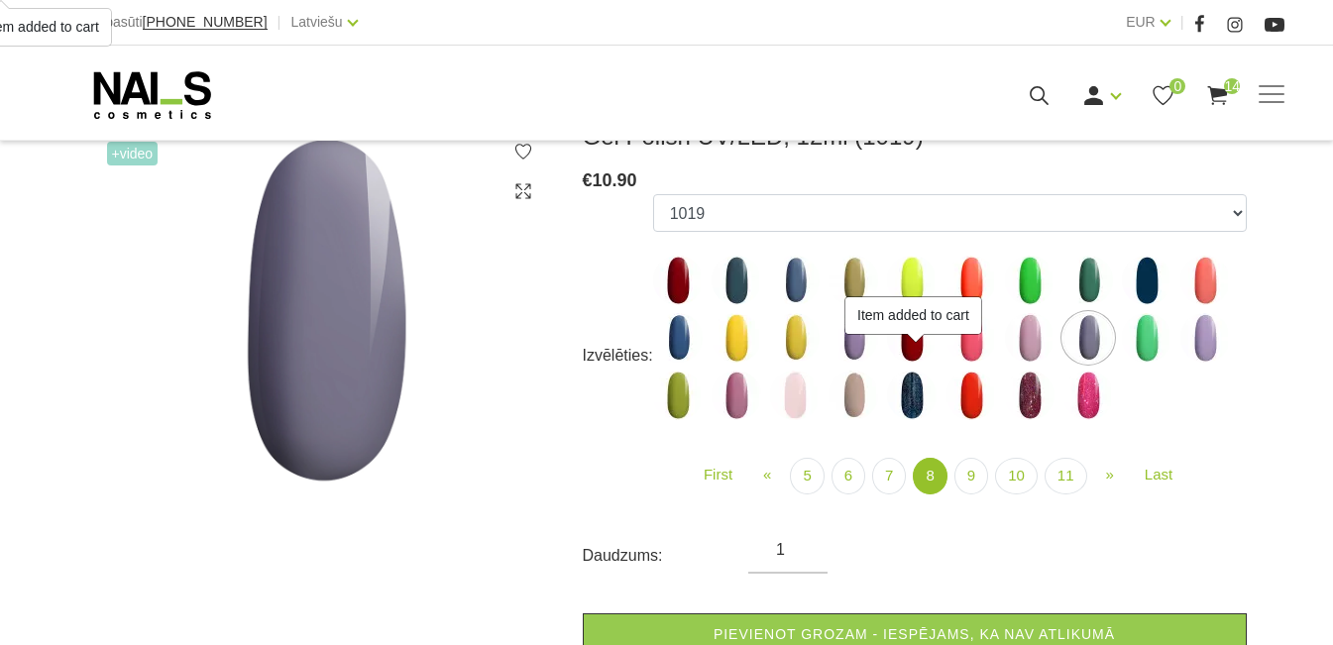
click at [1149, 275] on img at bounding box center [1147, 281] width 50 height 50
select select "4190"
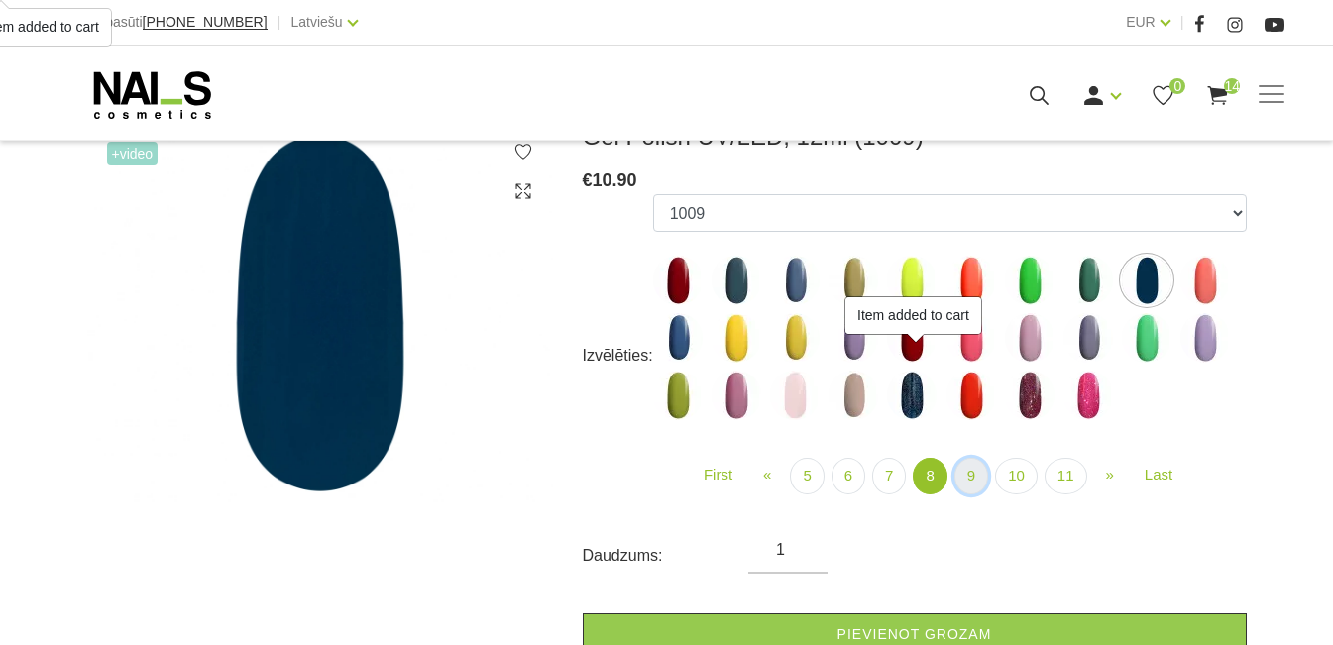
click at [981, 471] on link "9" at bounding box center [971, 476] width 34 height 37
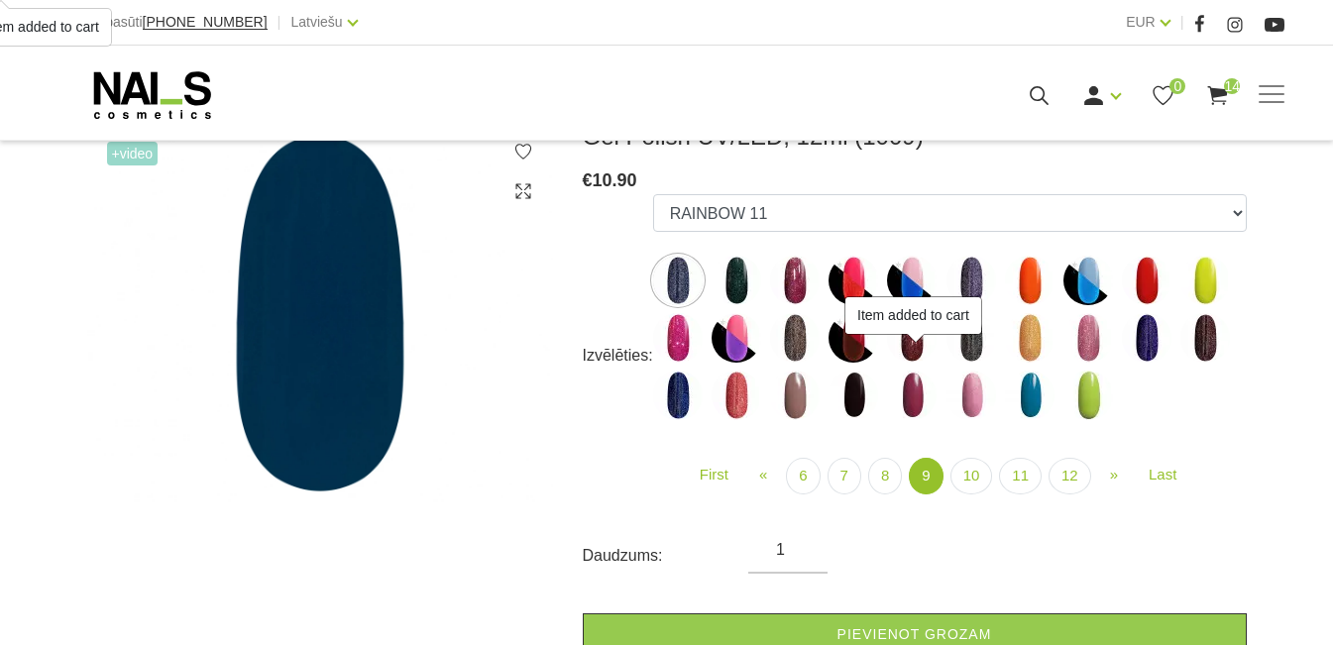
click at [726, 344] on img at bounding box center [737, 338] width 50 height 50
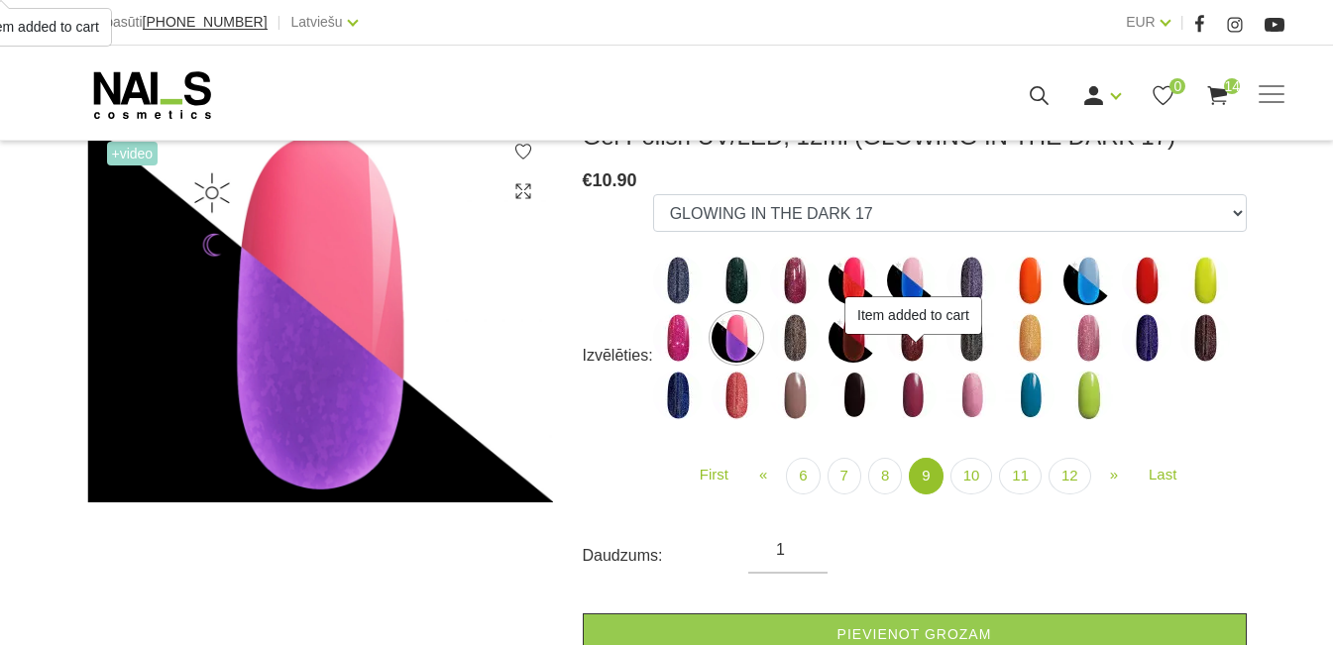
click at [1053, 344] on ul "1078 1081 001g 001n 001v 002v 002s 003n 003c 005c 006a 006c 008b 008c 009b 009c…" at bounding box center [950, 311] width 594 height 234
click at [1038, 351] on img at bounding box center [1030, 338] width 50 height 50
select select "4476"
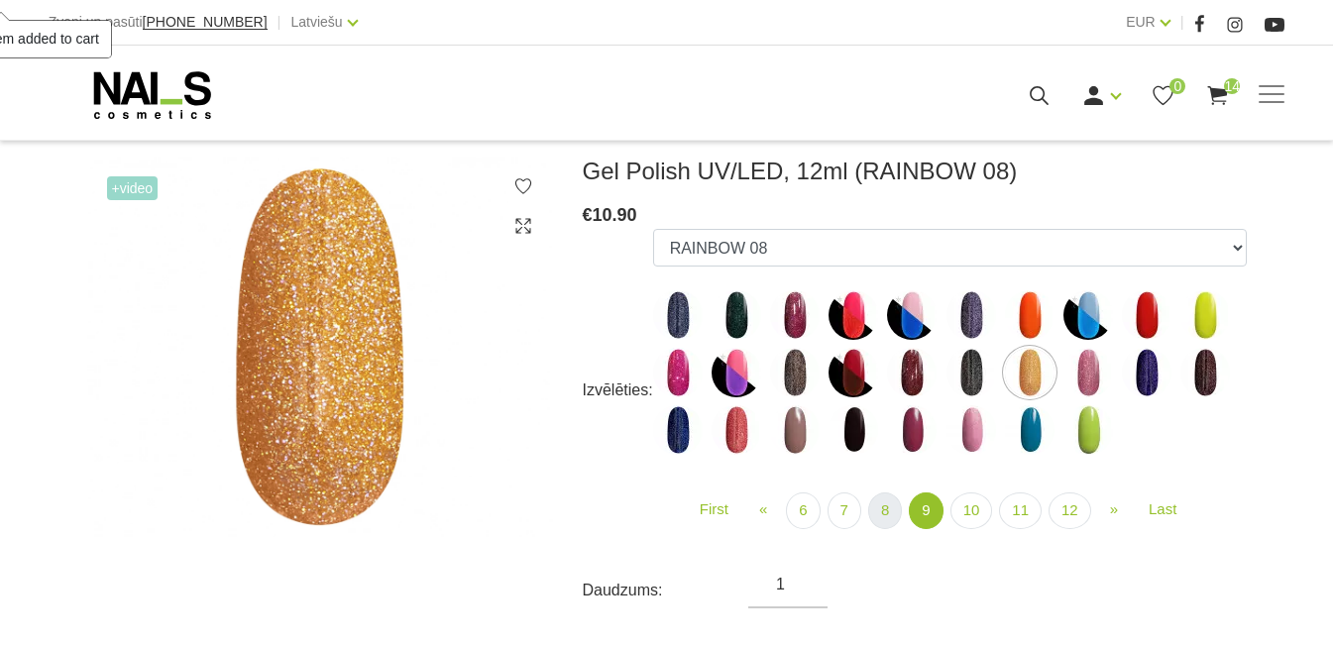
scroll to position [297, 0]
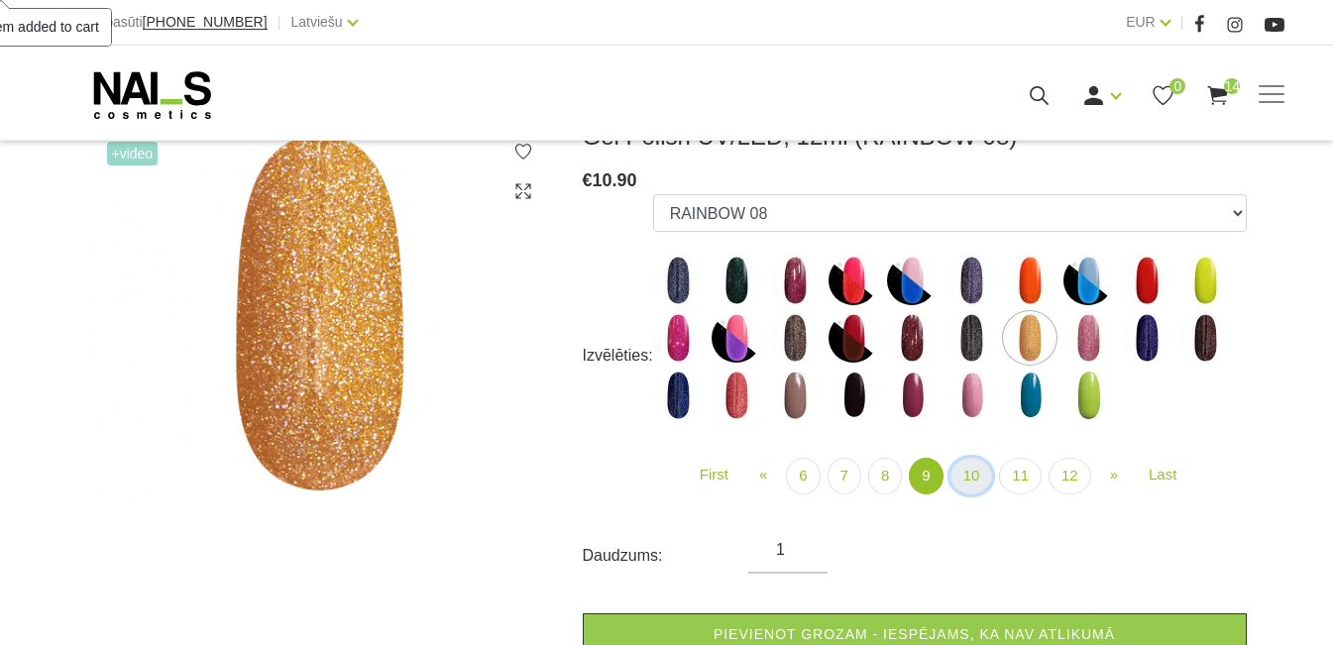
click at [973, 478] on link "10" at bounding box center [971, 476] width 43 height 37
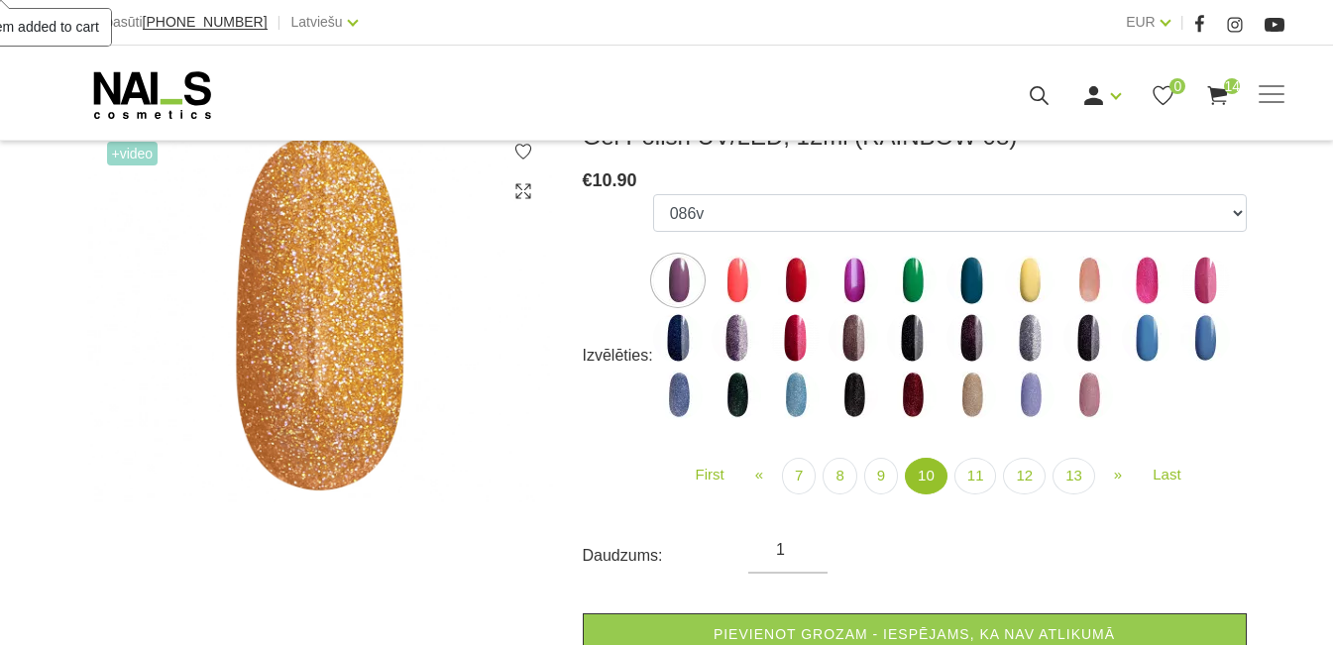
click at [726, 324] on img at bounding box center [737, 338] width 50 height 50
select select "4952"
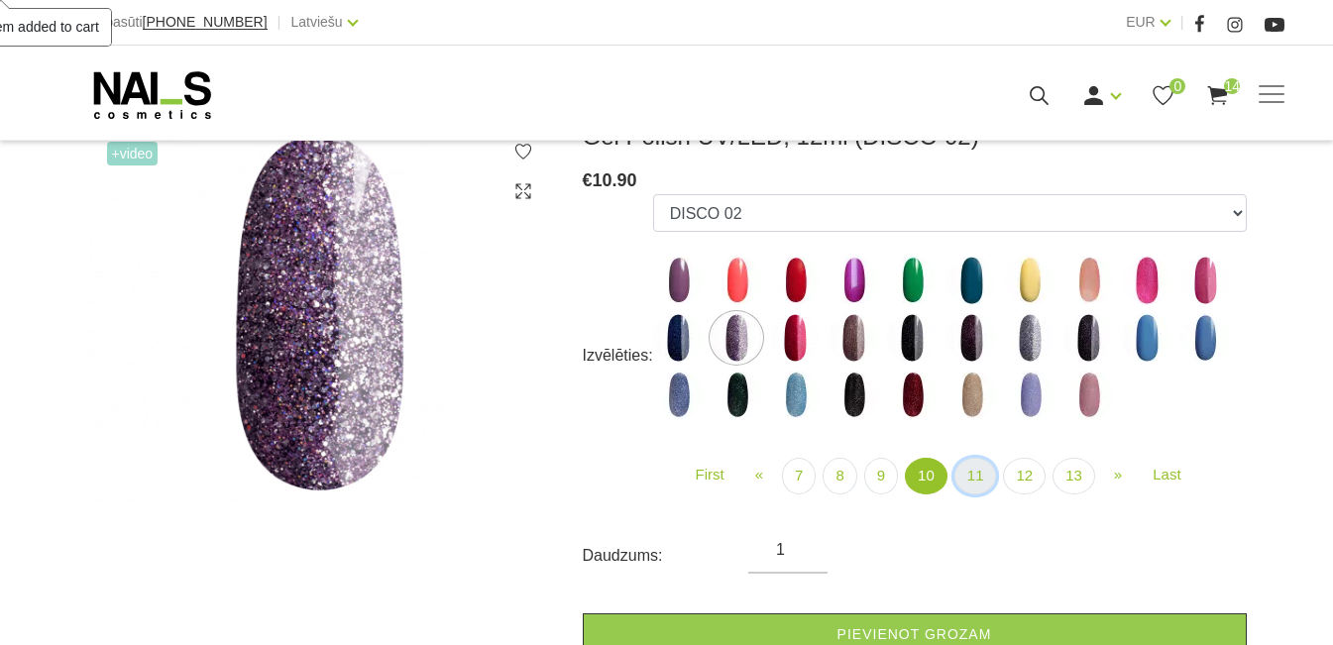
click at [970, 479] on link "11" at bounding box center [975, 476] width 43 height 37
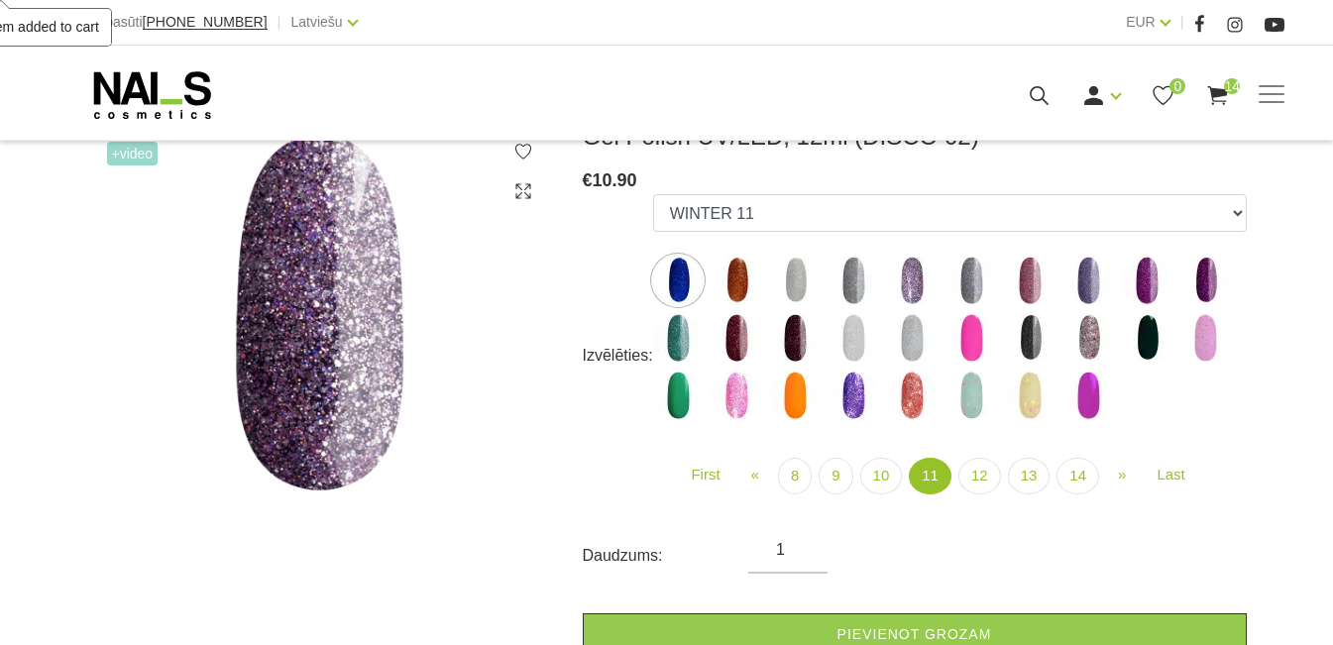
click at [1085, 347] on img at bounding box center [1088, 338] width 50 height 50
select select "5210"
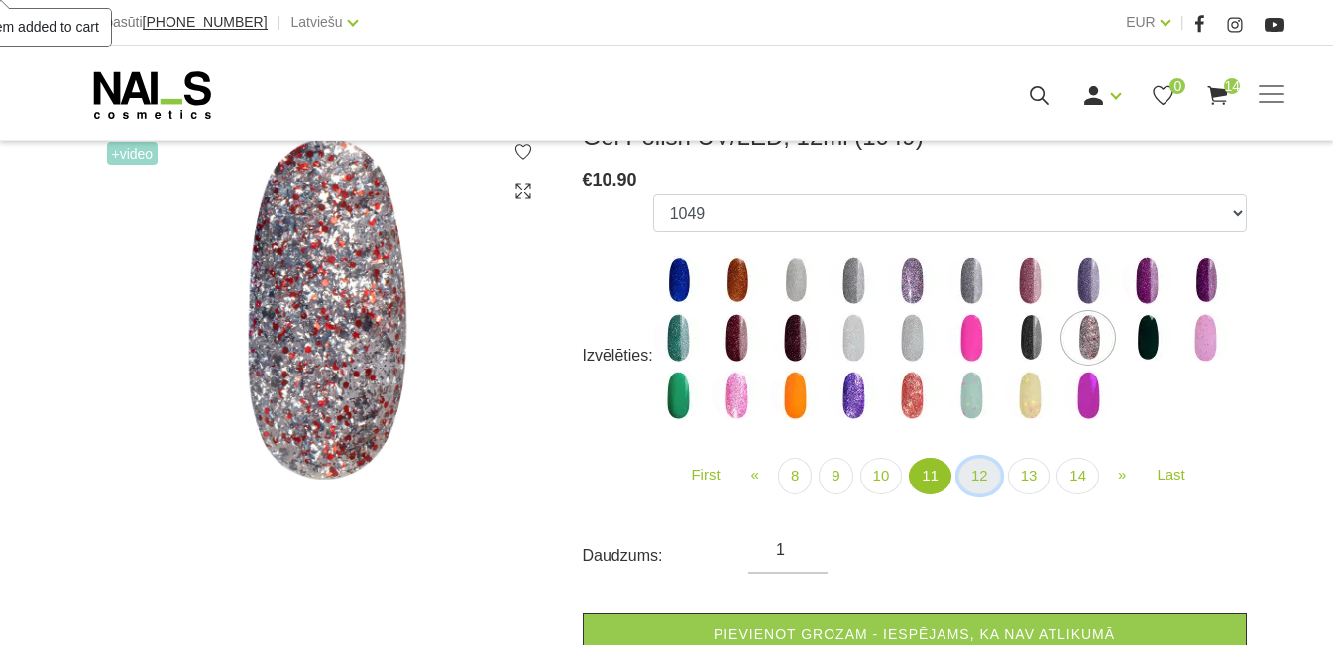
click at [986, 472] on link "12" at bounding box center [979, 476] width 43 height 37
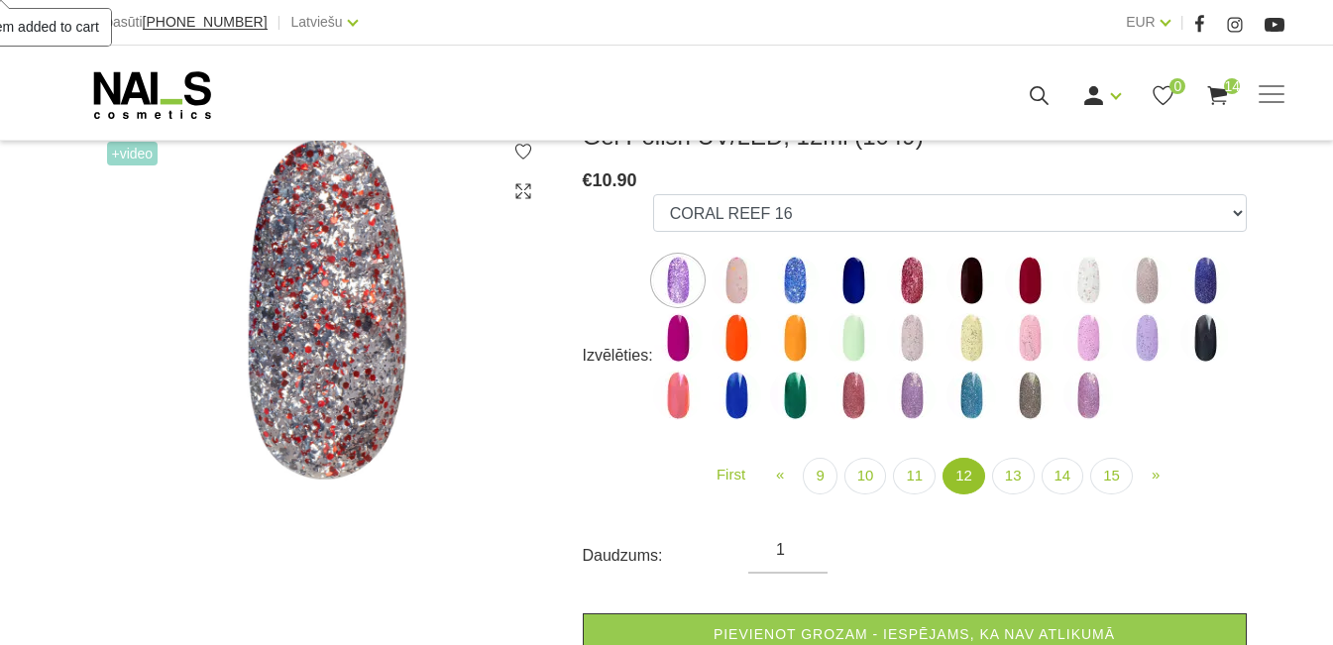
click at [867, 337] on img at bounding box center [854, 338] width 50 height 50
select select "5305"
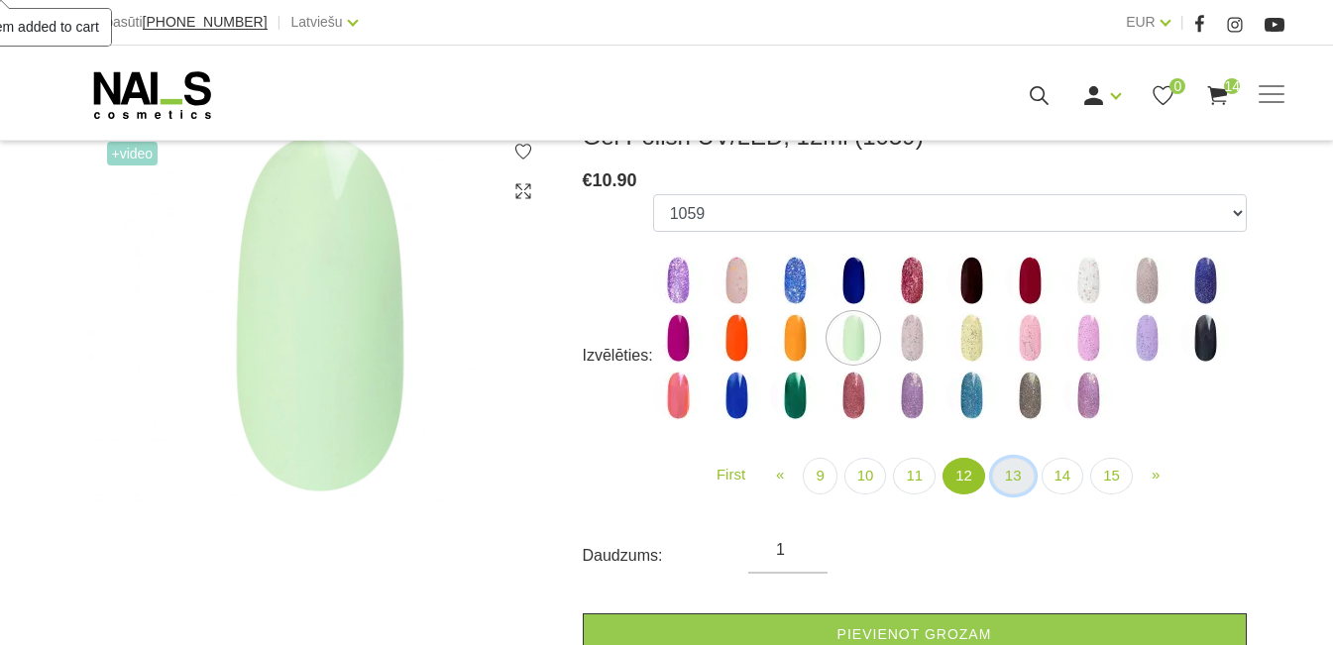
click at [1018, 481] on link "13" at bounding box center [1013, 476] width 43 height 37
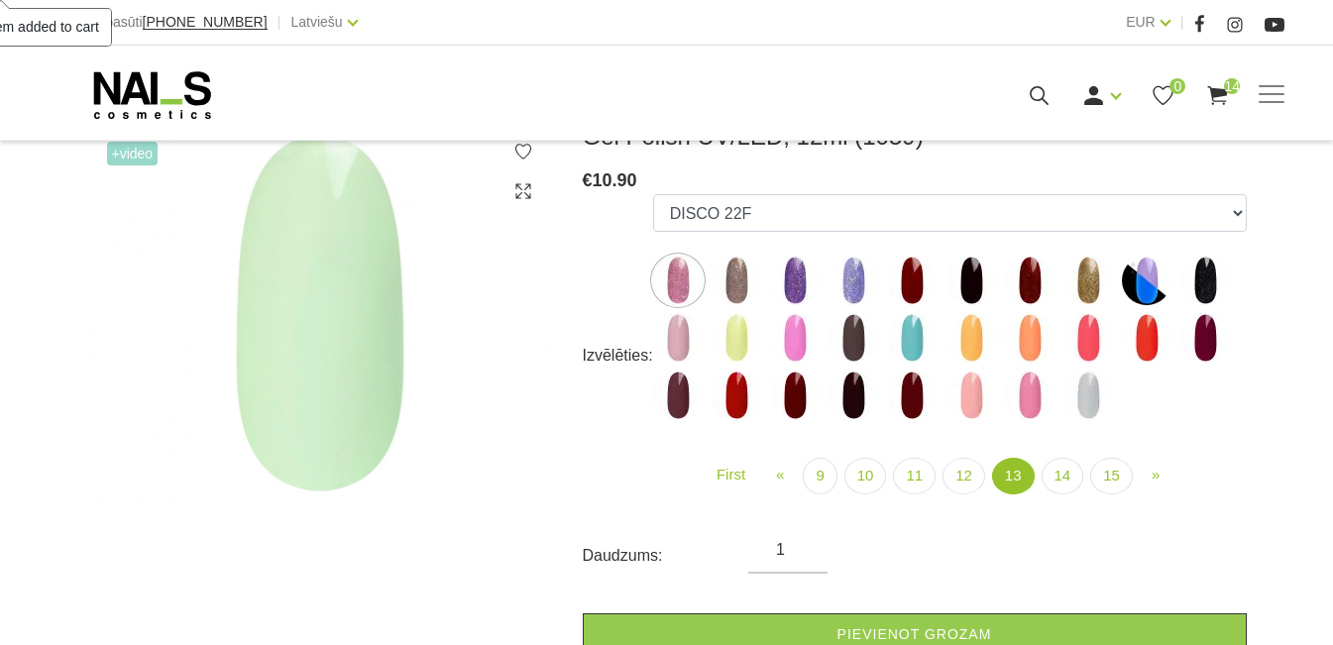
click at [837, 272] on img at bounding box center [854, 281] width 50 height 50
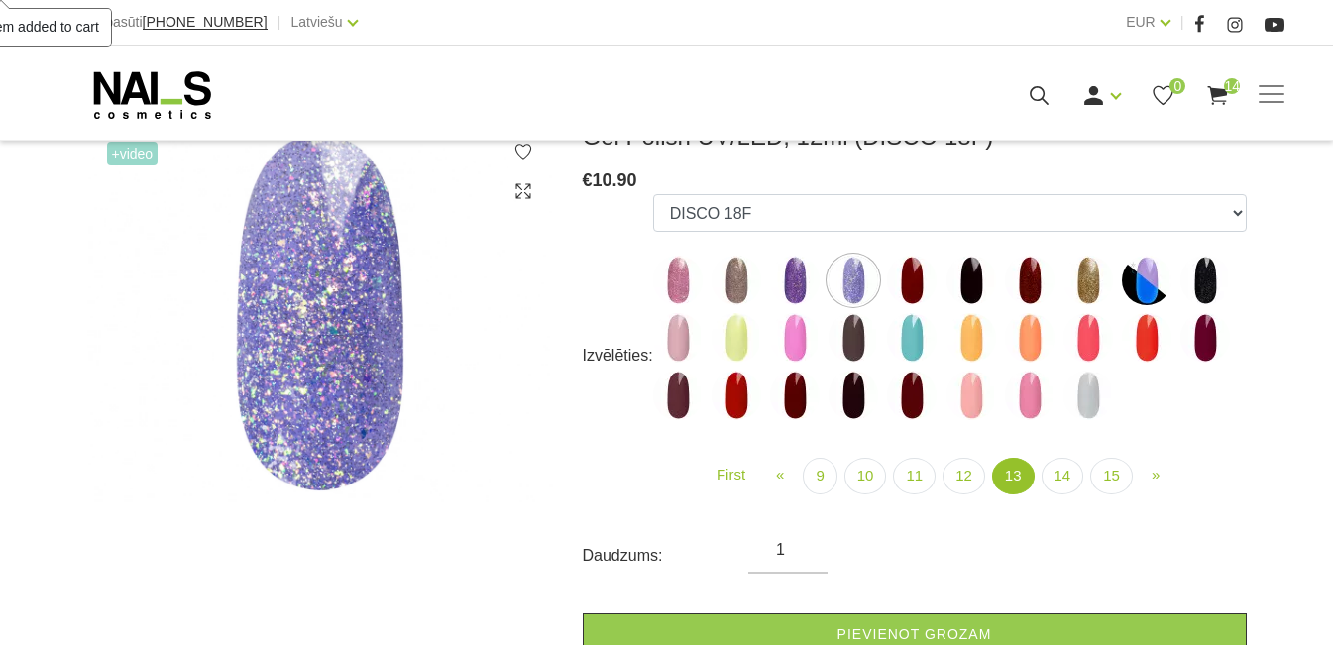
drag, startPoint x: 789, startPoint y: 280, endPoint x: 942, endPoint y: 379, distance: 182.3
click at [791, 280] on img at bounding box center [795, 281] width 50 height 50
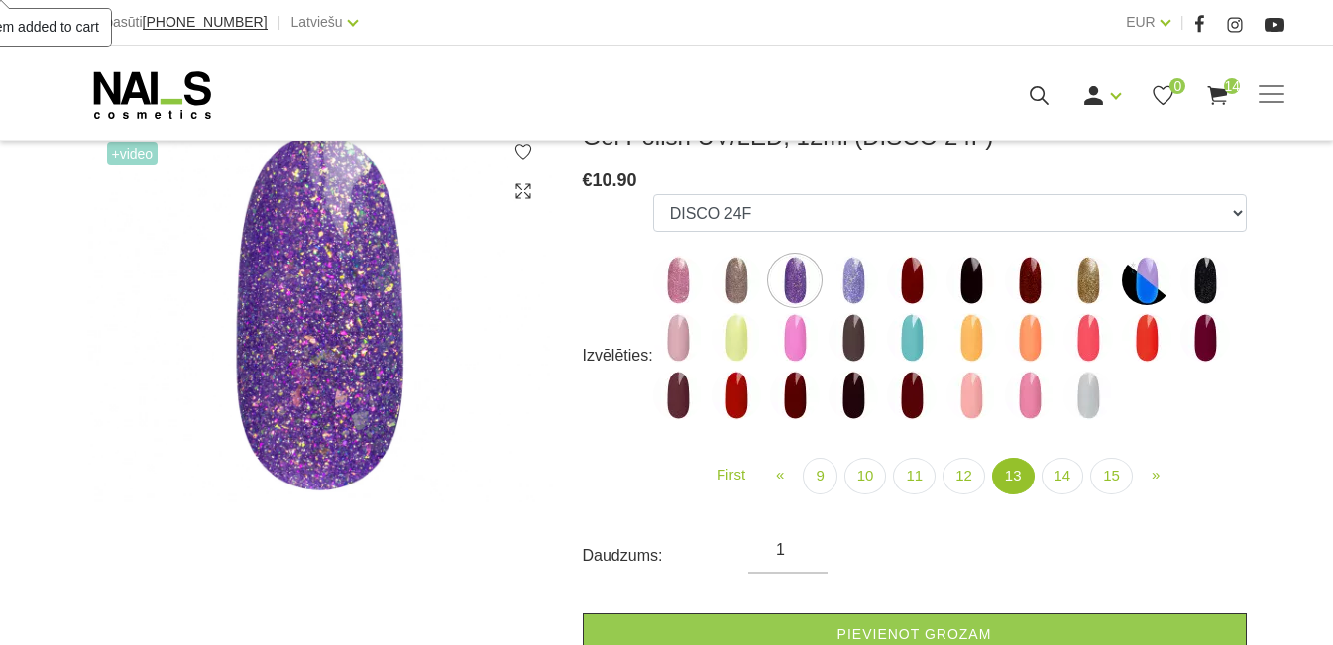
click at [1088, 399] on img at bounding box center [1088, 396] width 50 height 50
select select "5899"
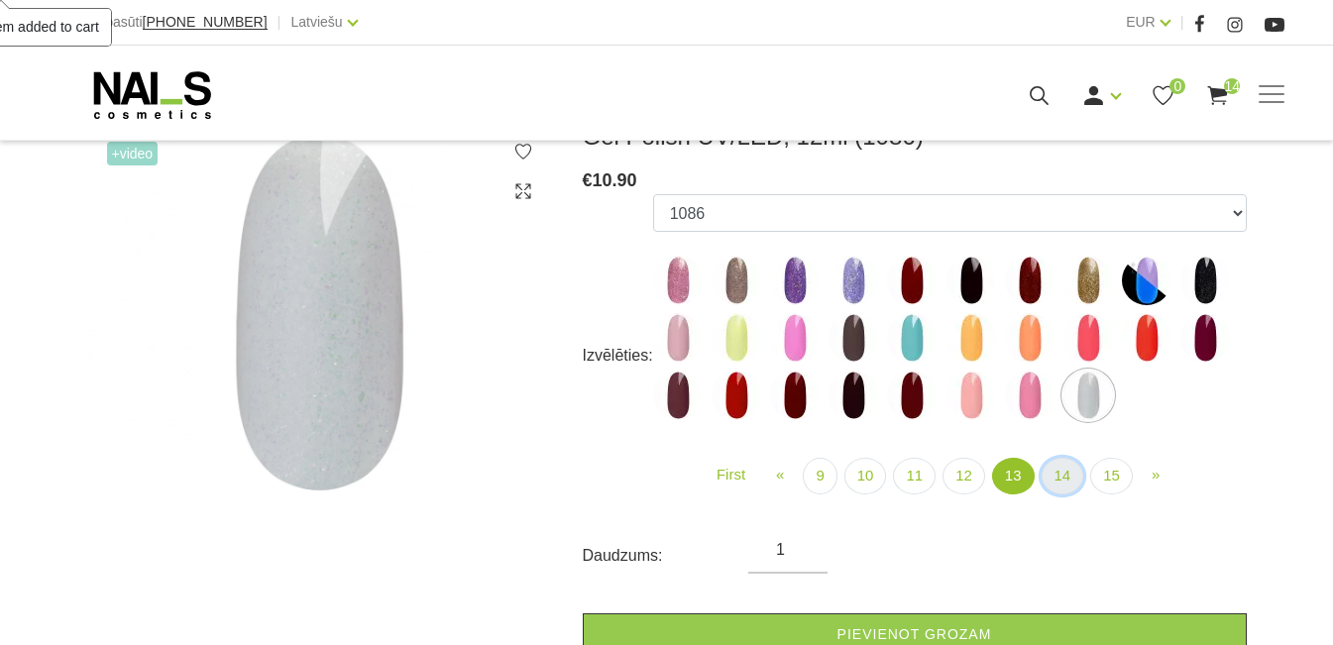
click at [1064, 474] on link "14" at bounding box center [1063, 476] width 43 height 37
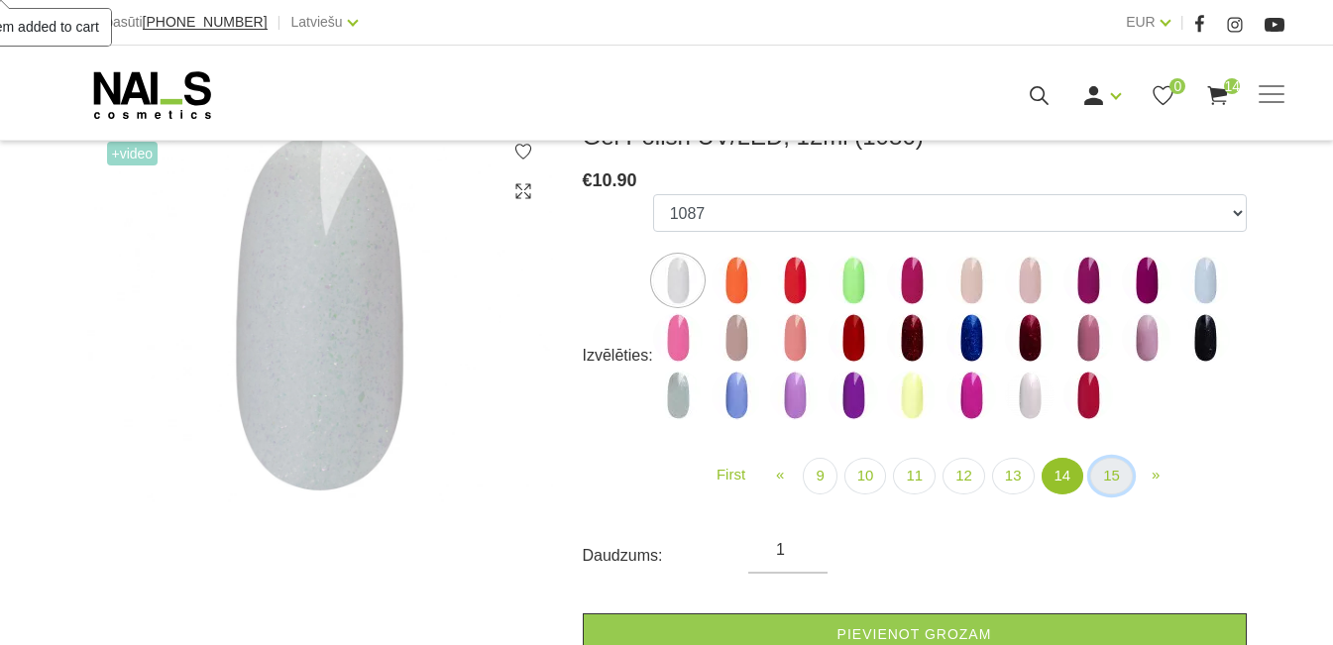
click at [1110, 467] on link "15" at bounding box center [1111, 476] width 43 height 37
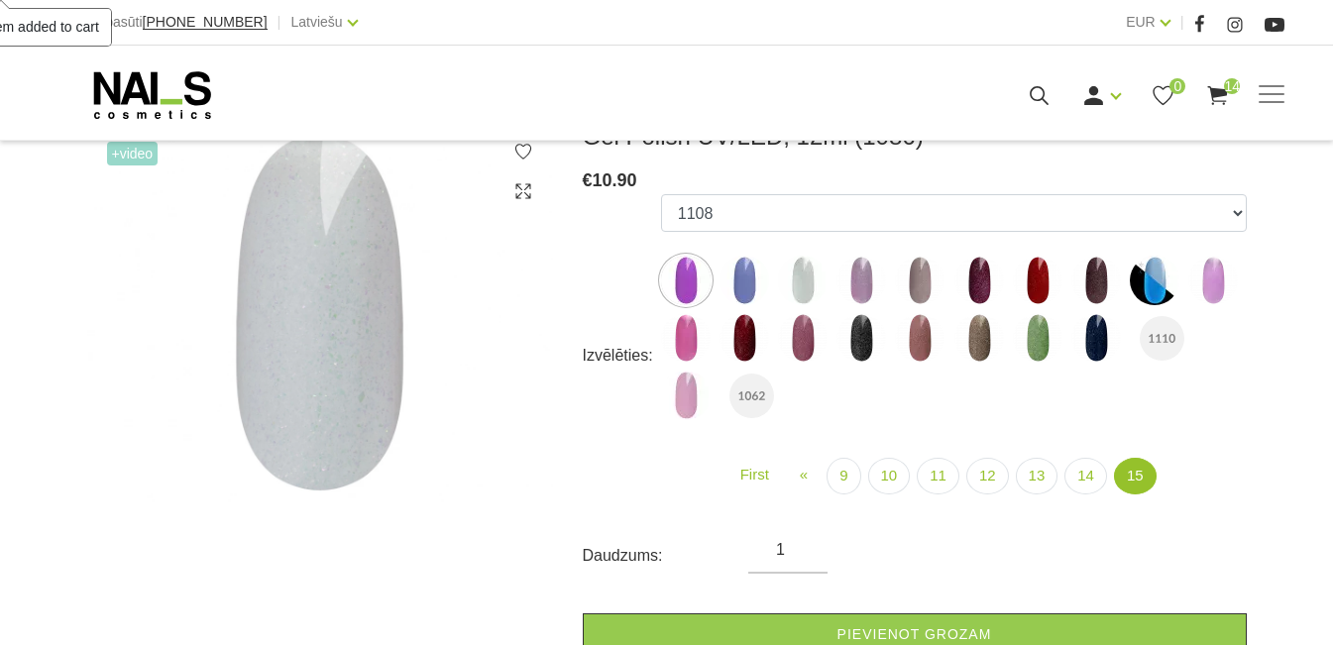
click at [962, 342] on img at bounding box center [979, 338] width 50 height 50
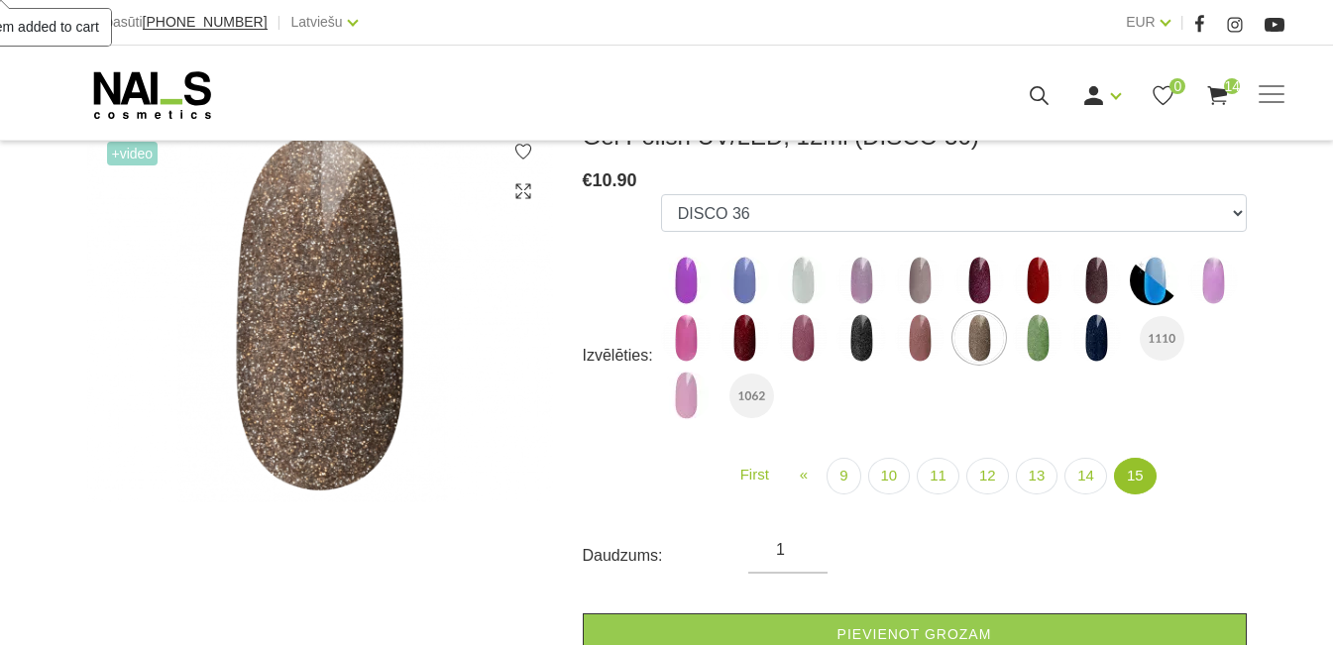
click at [845, 339] on img at bounding box center [861, 338] width 50 height 50
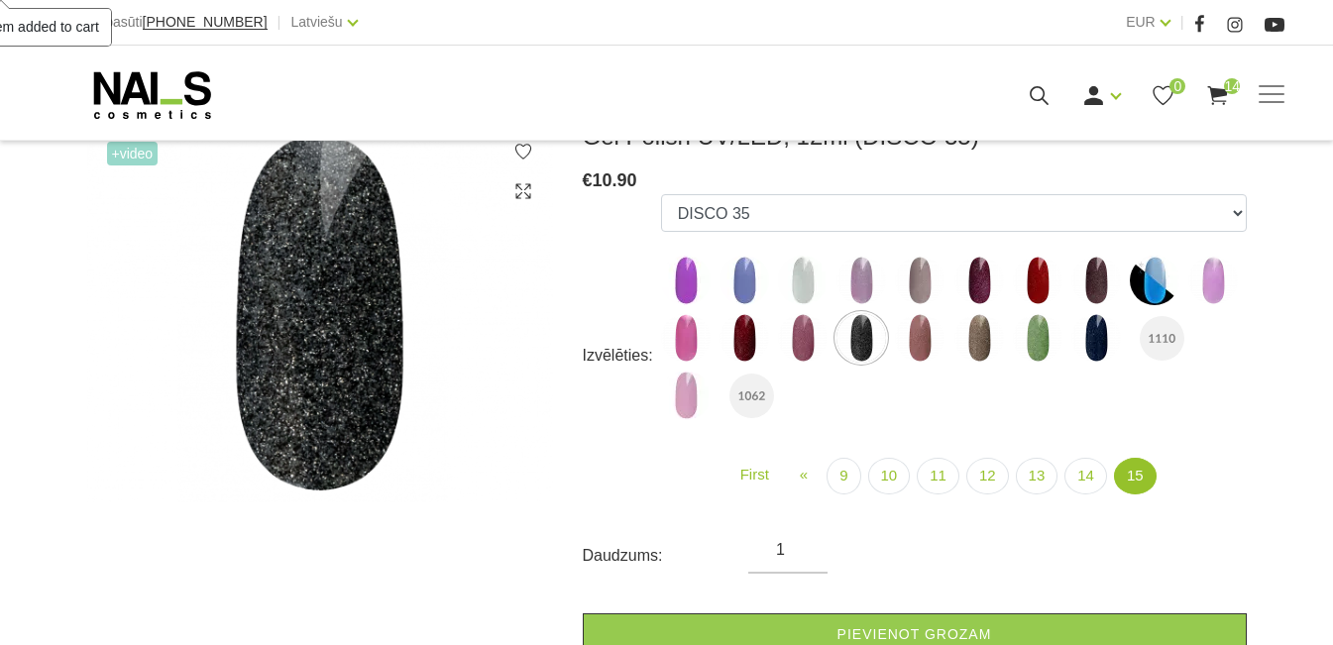
click at [743, 343] on img at bounding box center [744, 338] width 50 height 50
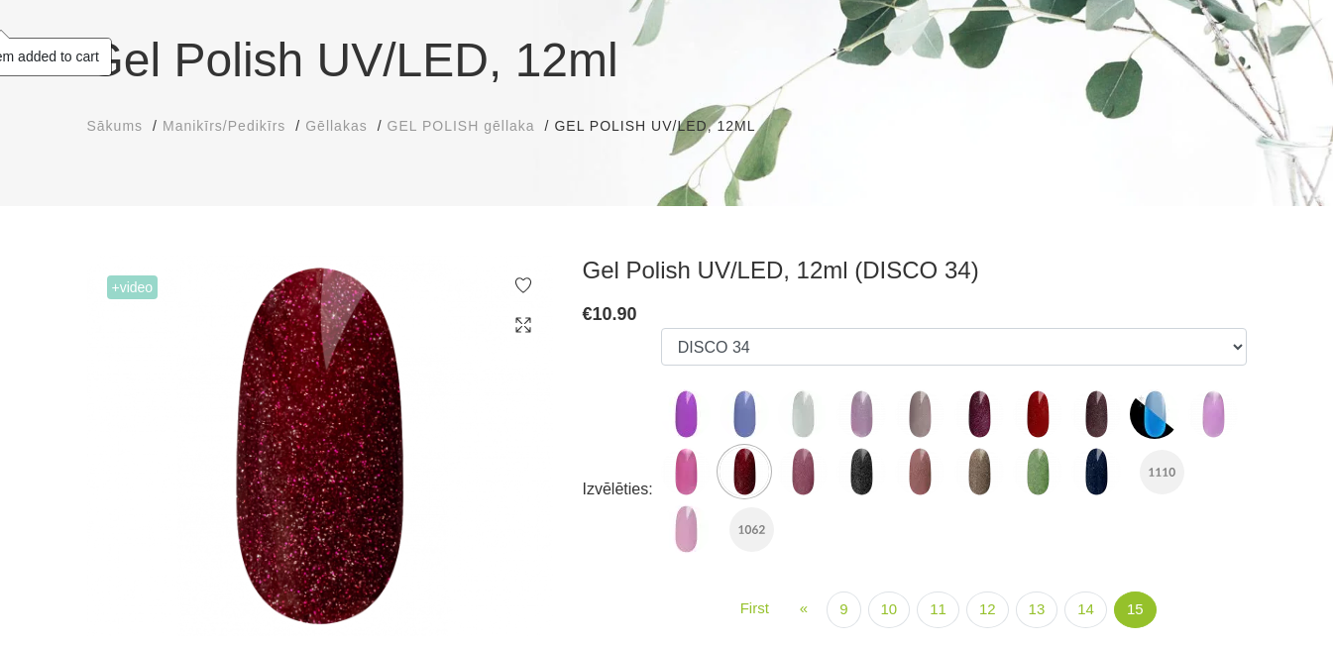
scroll to position [198, 0]
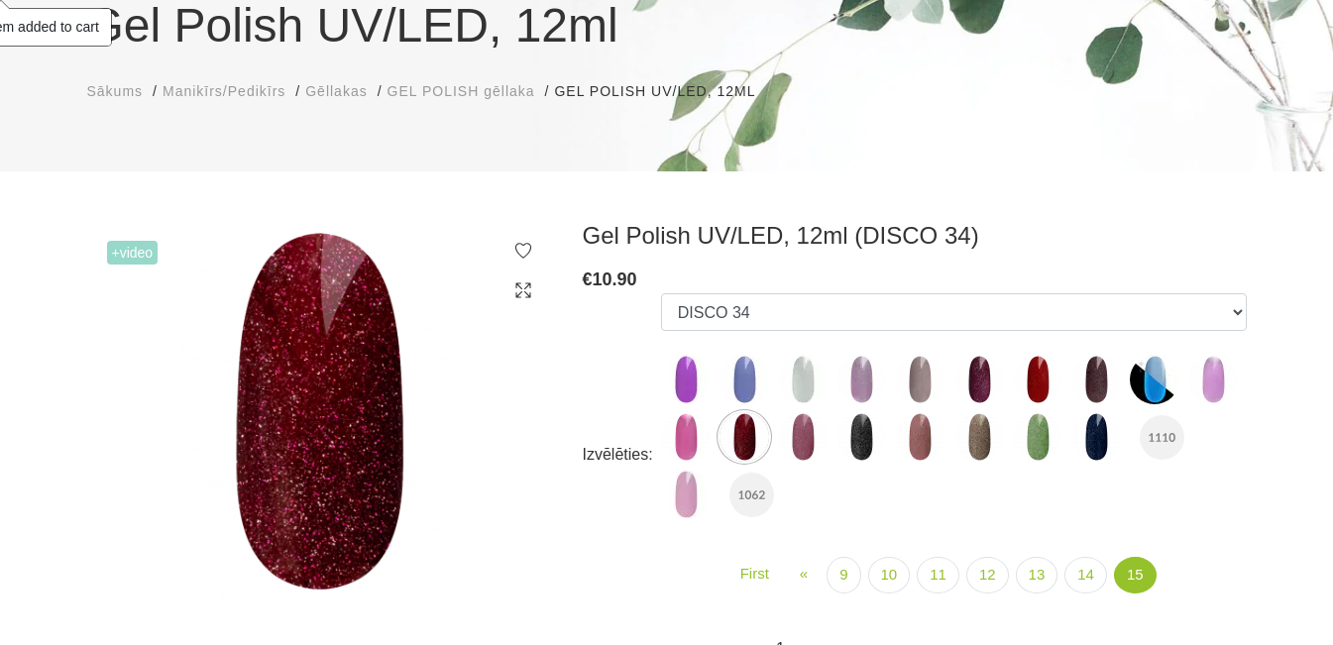
click at [1102, 377] on img at bounding box center [1096, 380] width 50 height 50
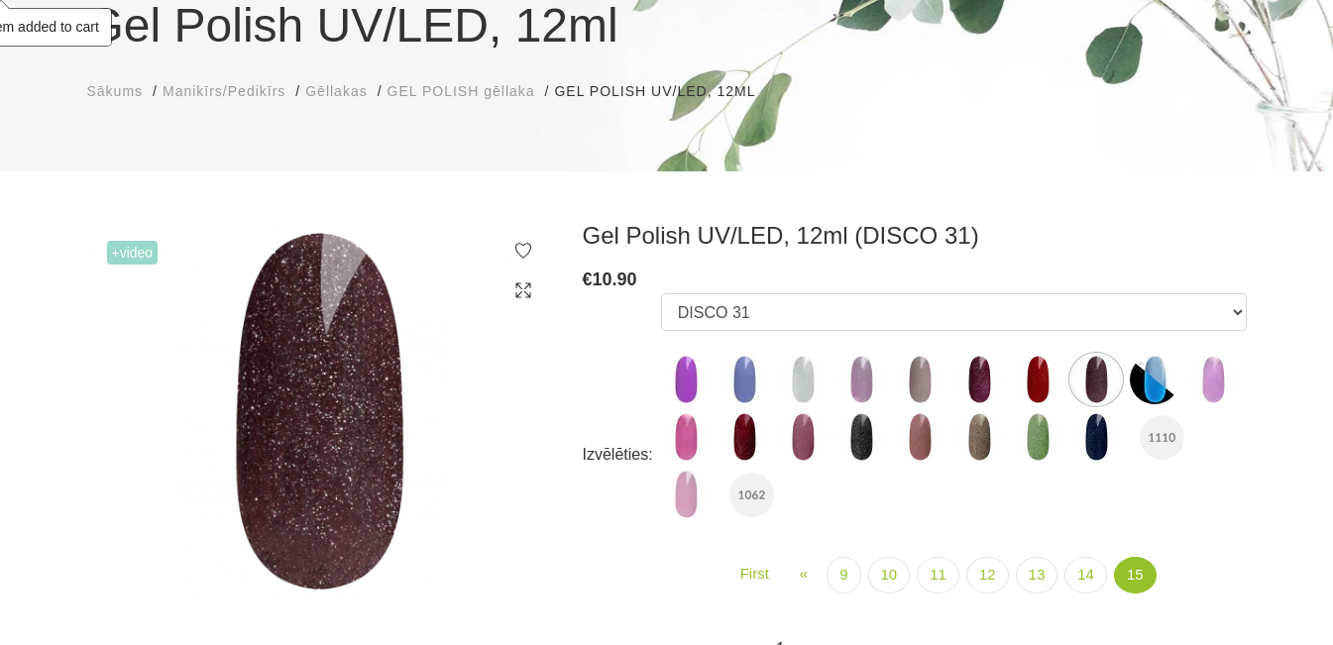
click at [1032, 379] on img at bounding box center [1038, 380] width 50 height 50
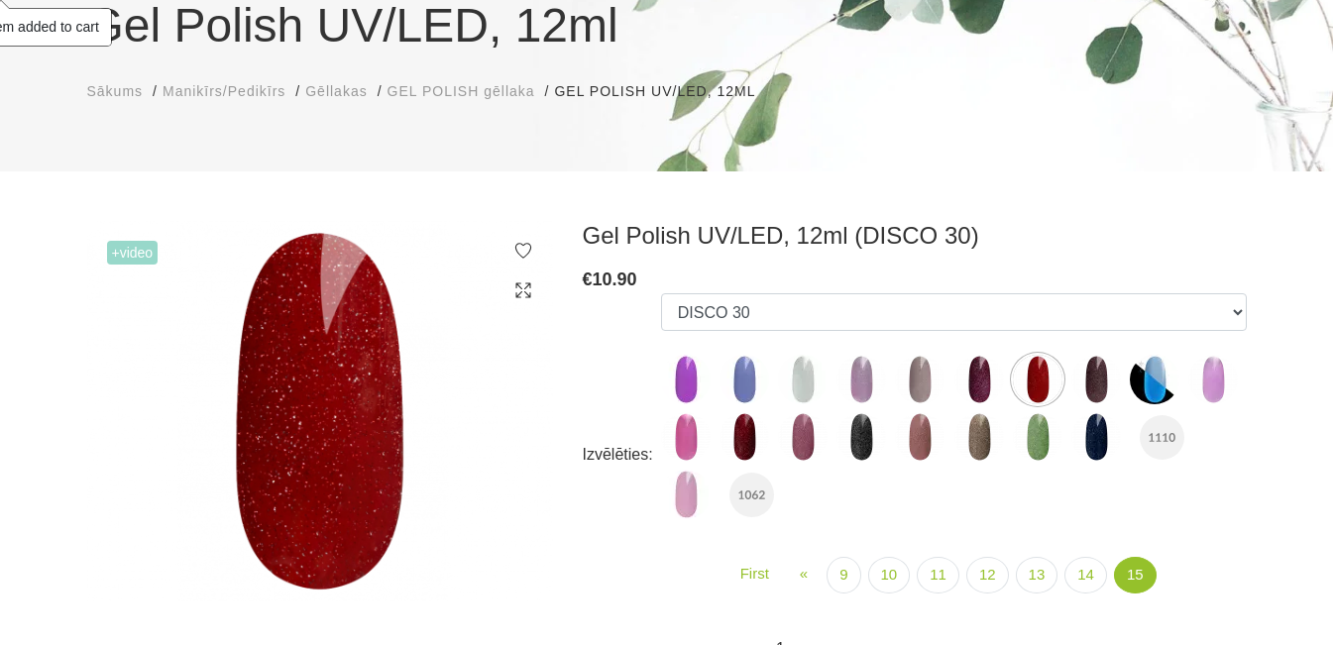
click at [962, 382] on img at bounding box center [979, 380] width 50 height 50
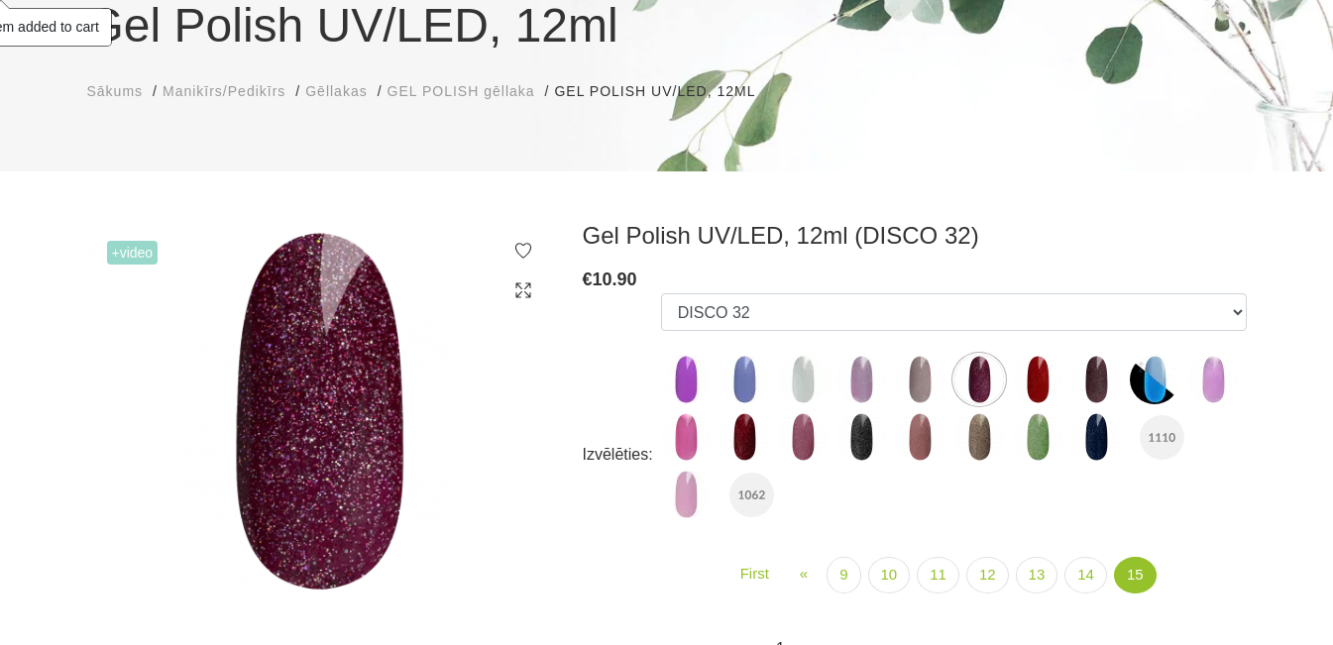
click at [895, 380] on img at bounding box center [920, 380] width 50 height 50
select select "6305"
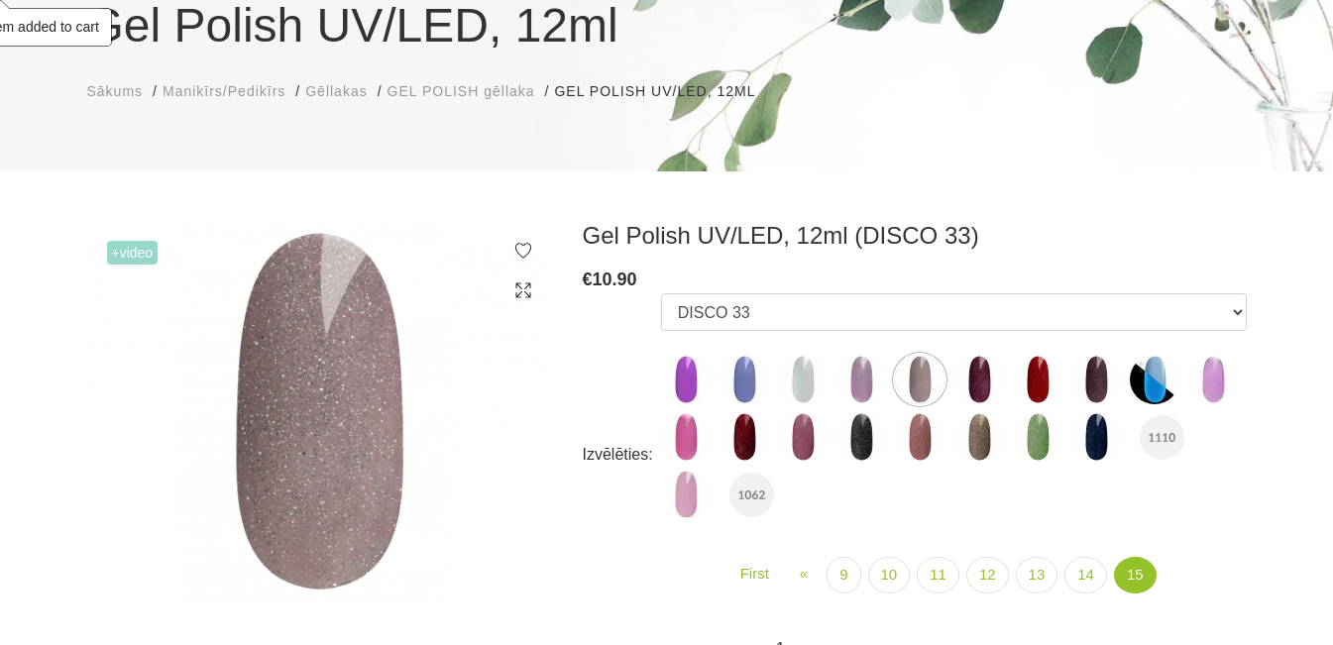
click at [918, 377] on img at bounding box center [920, 380] width 50 height 50
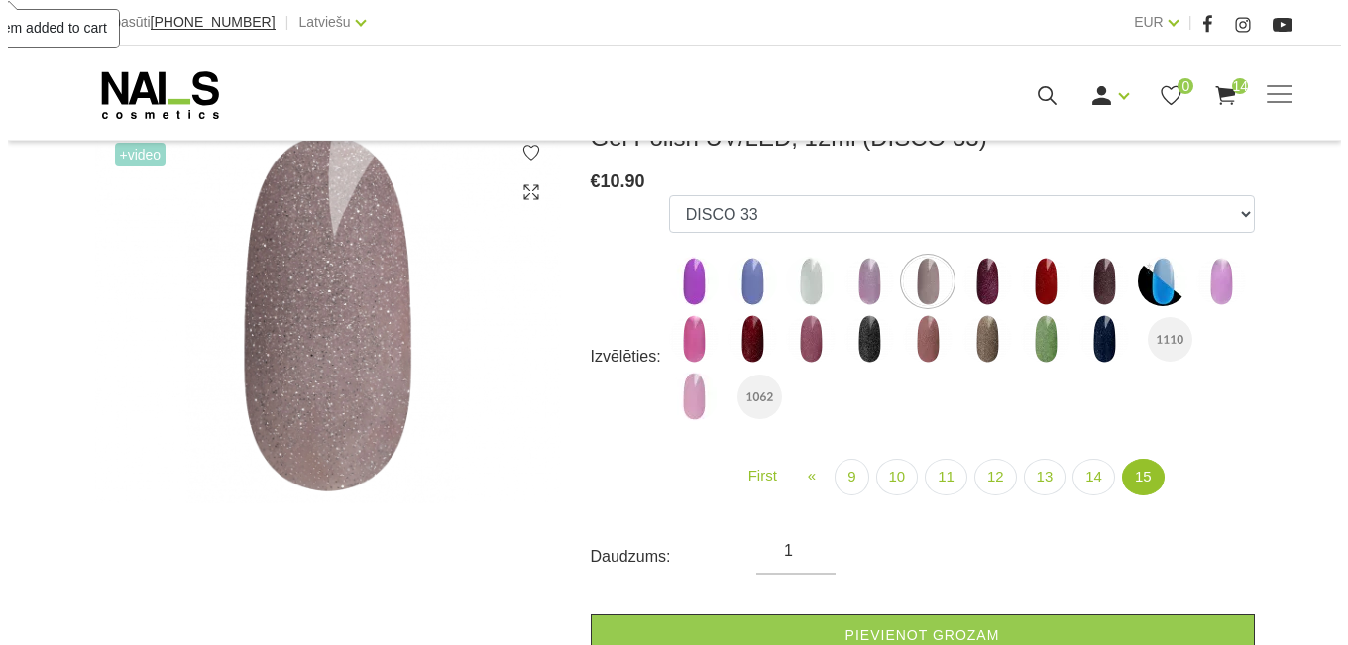
scroll to position [297, 0]
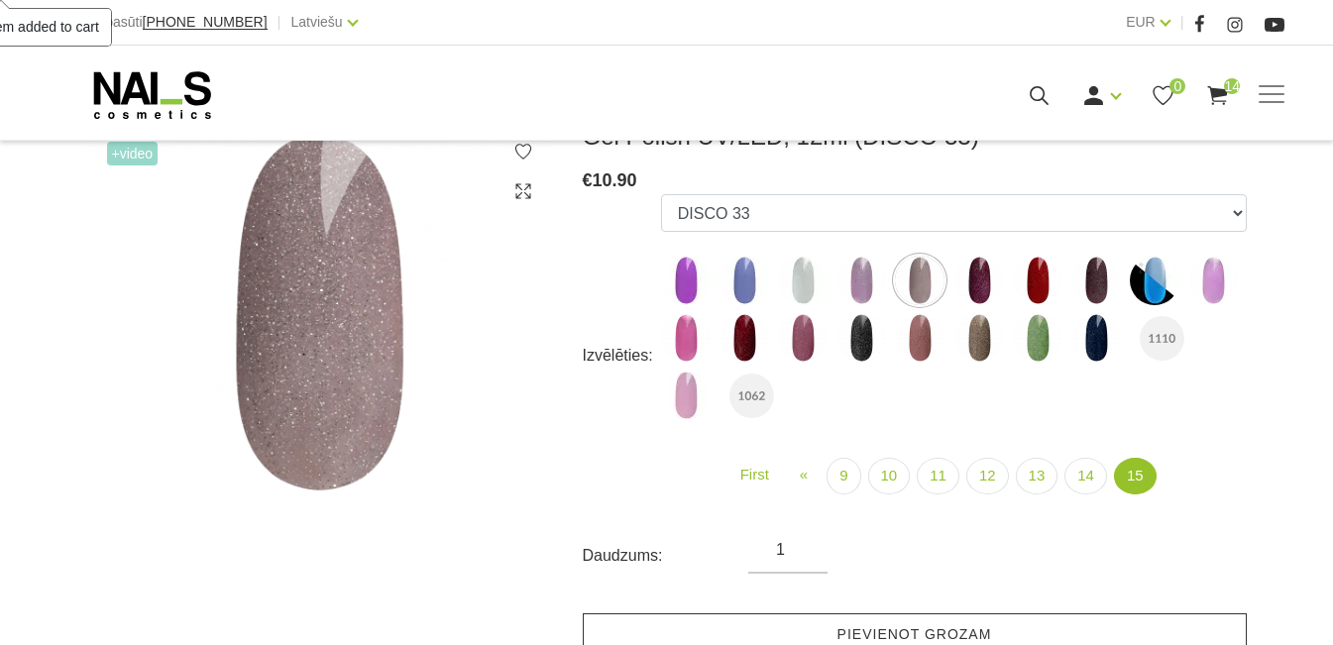
click at [937, 616] on link "Pievienot grozam" at bounding box center [915, 634] width 664 height 43
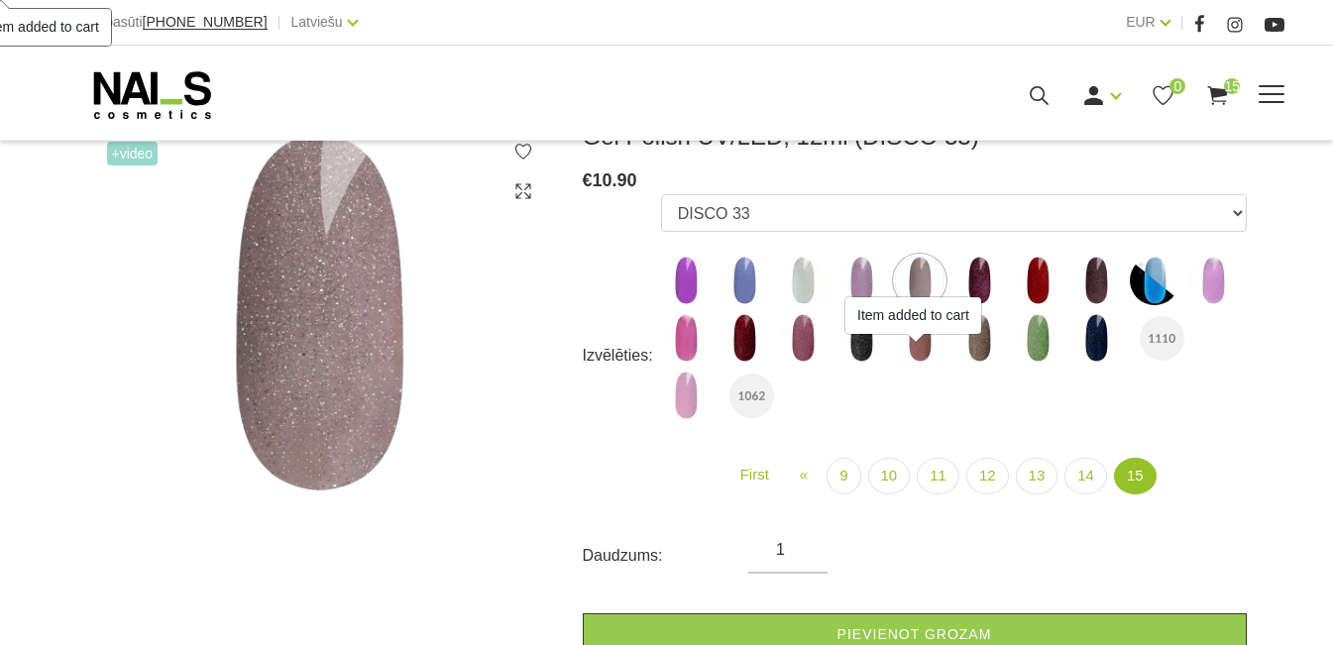
click at [1230, 108] on icon at bounding box center [1217, 95] width 25 height 25
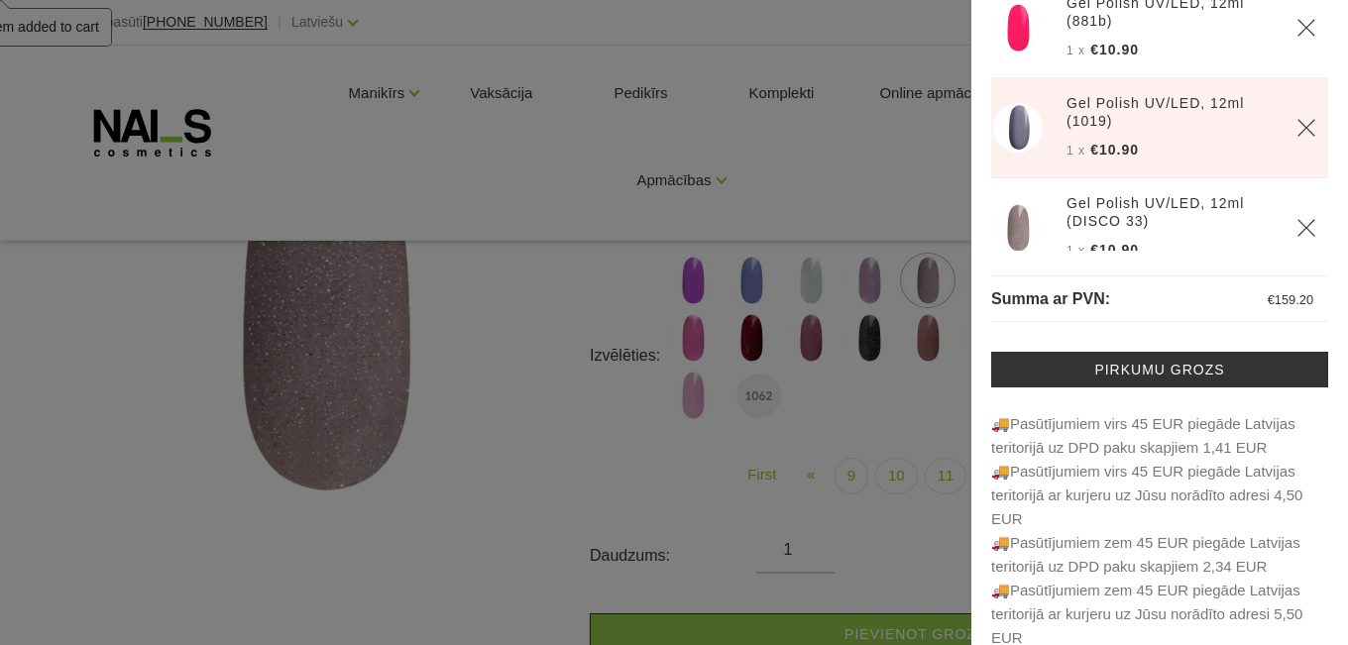
scroll to position [174, 0]
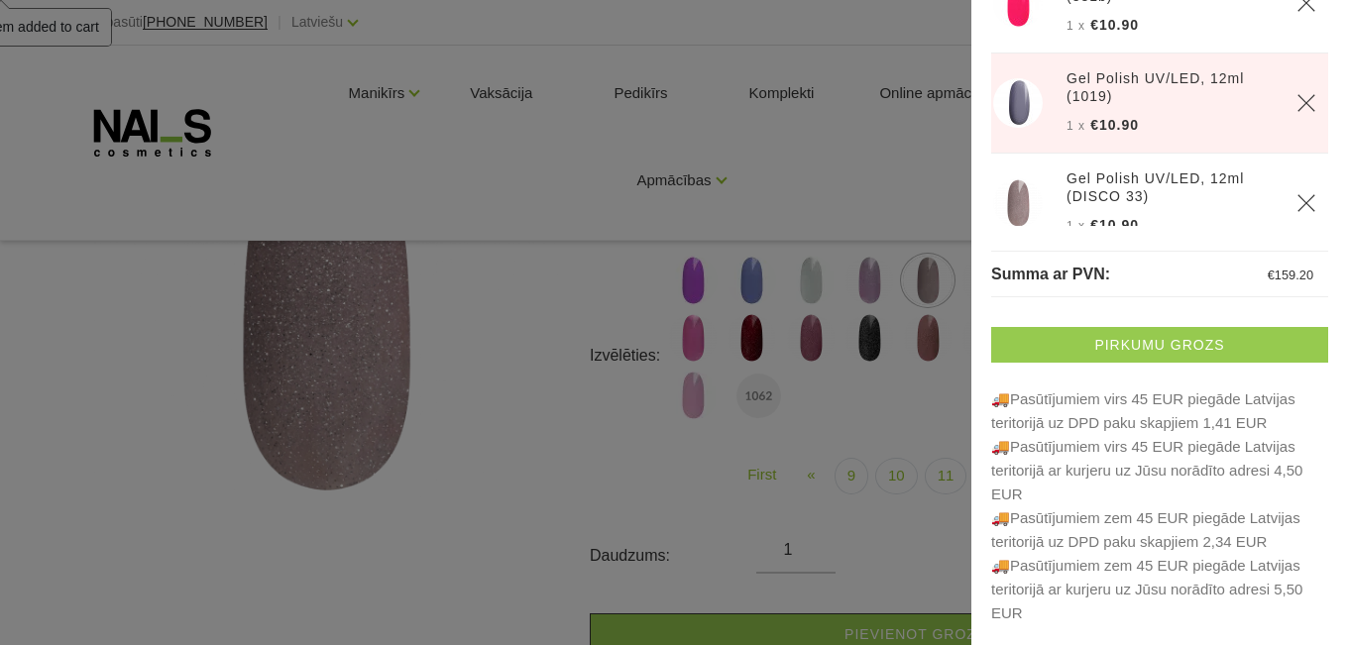
click at [1192, 338] on link "Pirkumu grozs" at bounding box center [1159, 345] width 337 height 36
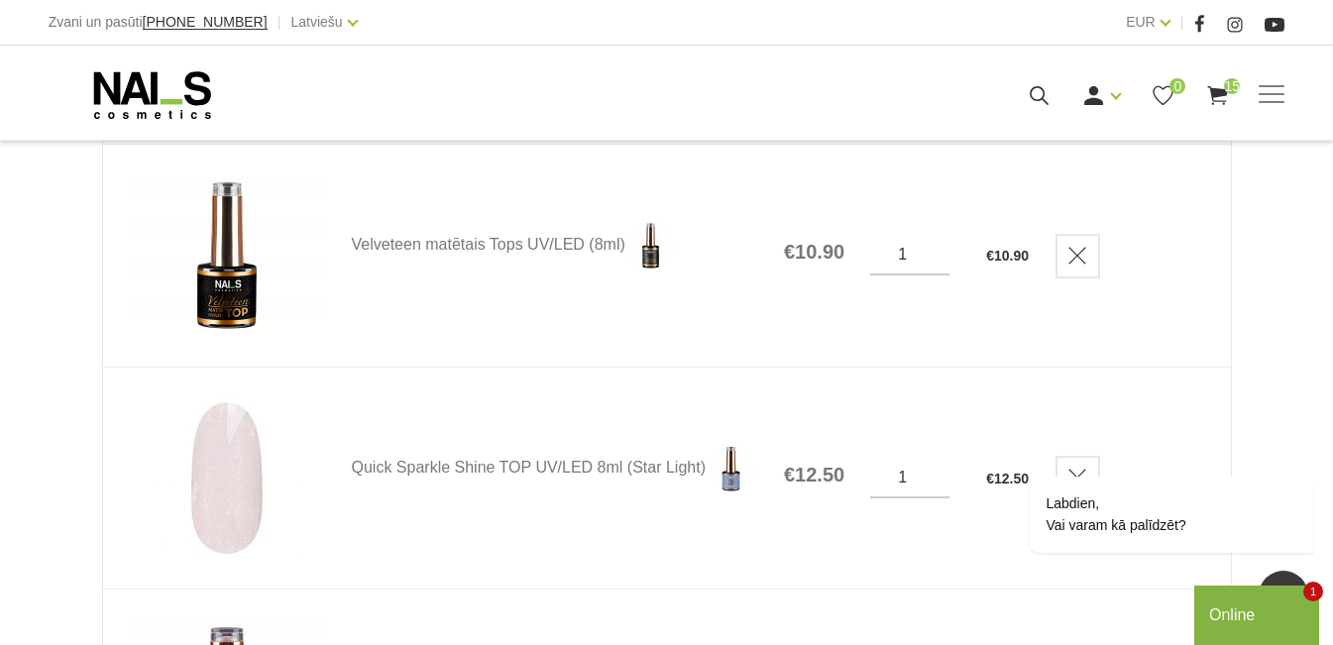
scroll to position [297, 0]
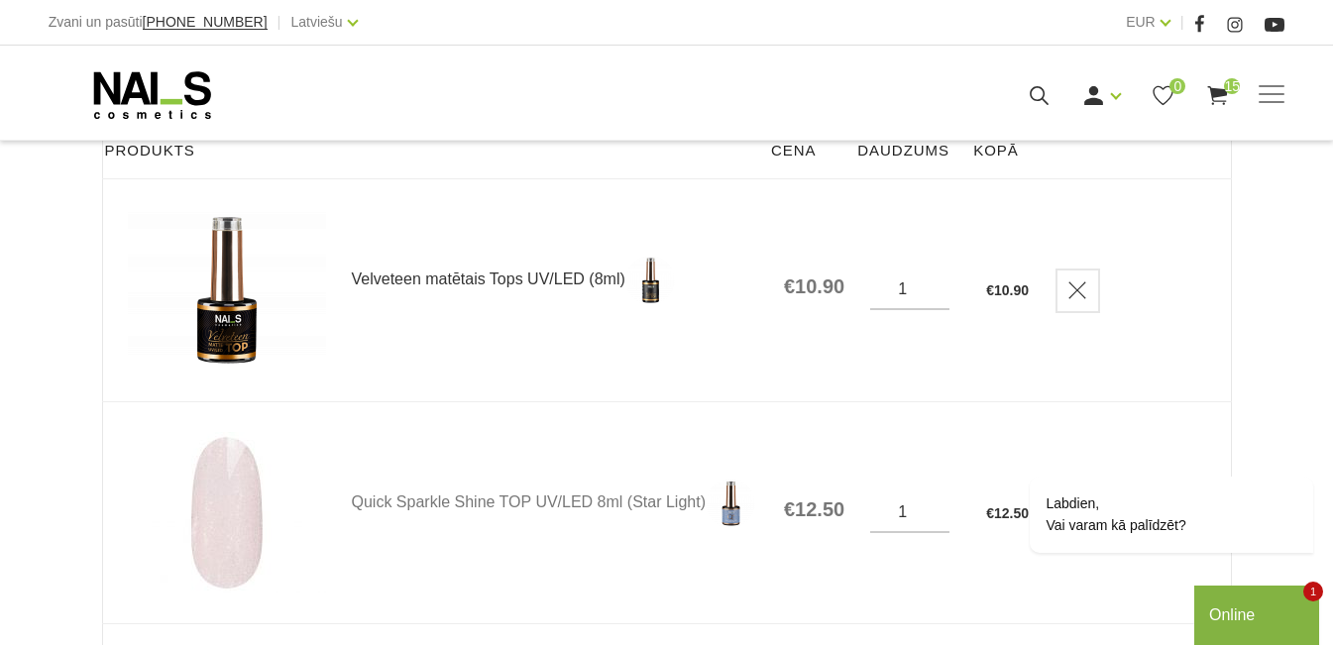
click at [482, 277] on link "Velveteen matētais Tops UV/LED (8ml)" at bounding box center [555, 281] width 406 height 50
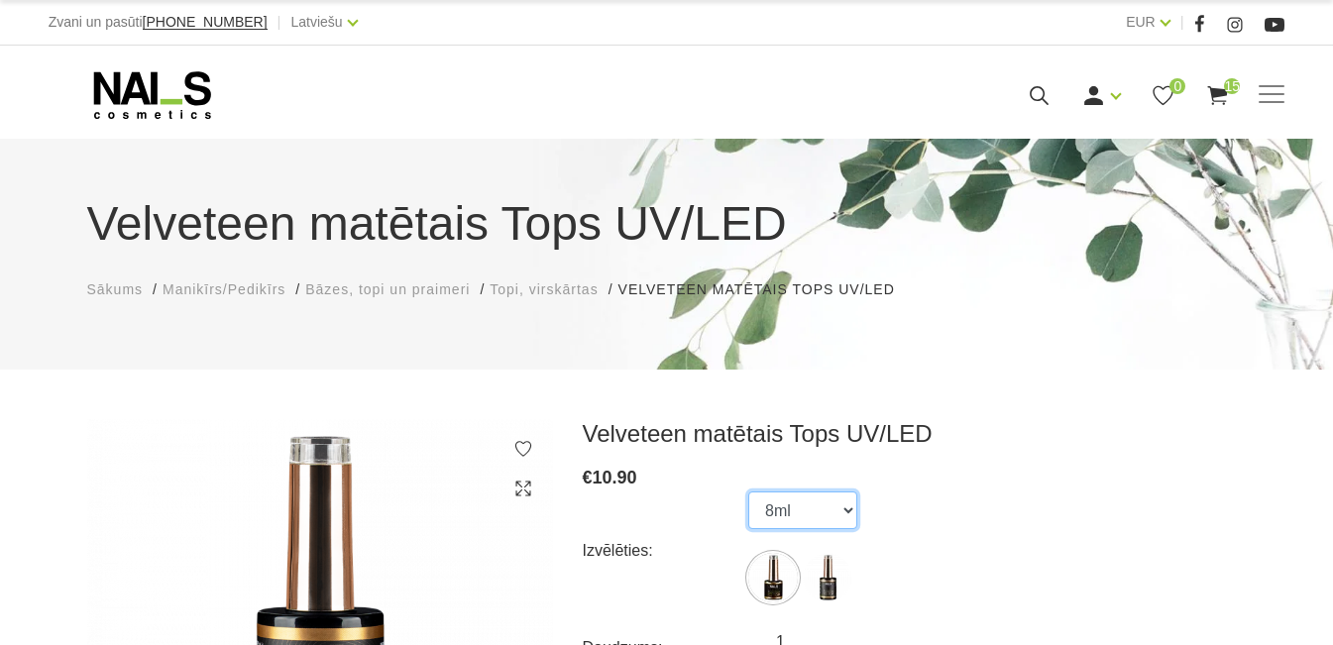
click at [801, 498] on select "8ml 15ml" at bounding box center [802, 511] width 109 height 38
select select "5791"
click at [748, 492] on select "8ml 15ml" at bounding box center [802, 511] width 109 height 38
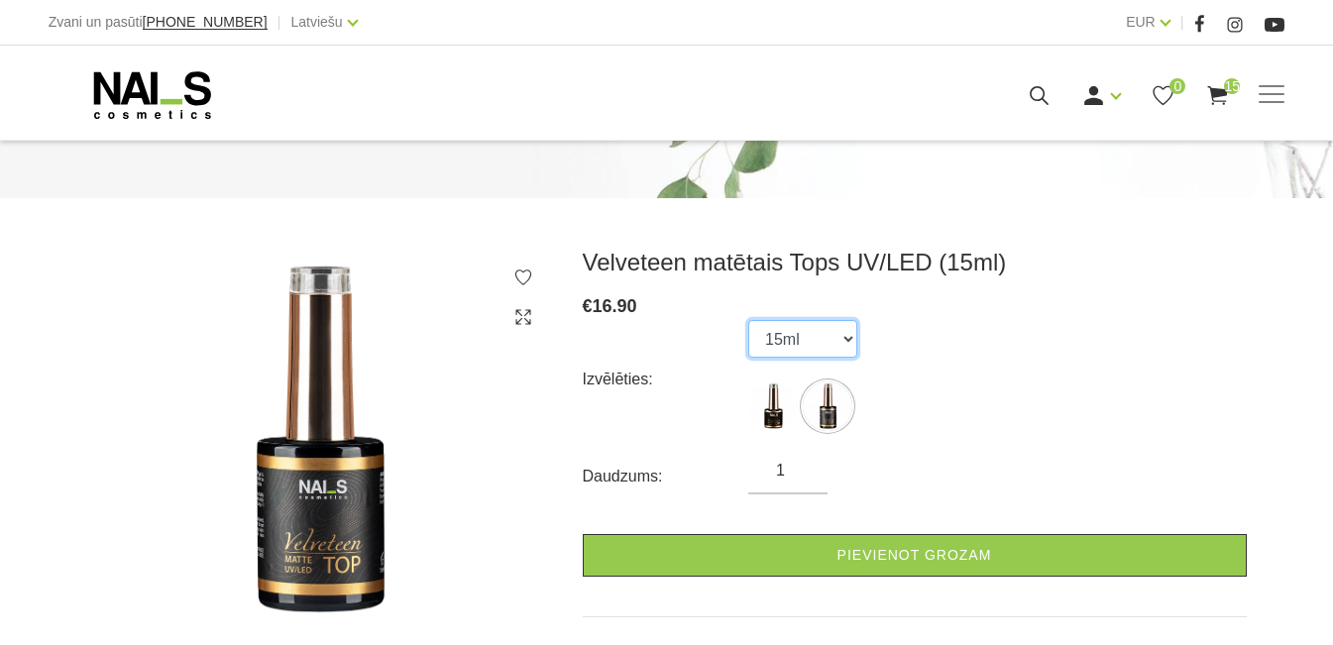
scroll to position [297, 0]
